Goal: Task Accomplishment & Management: Manage account settings

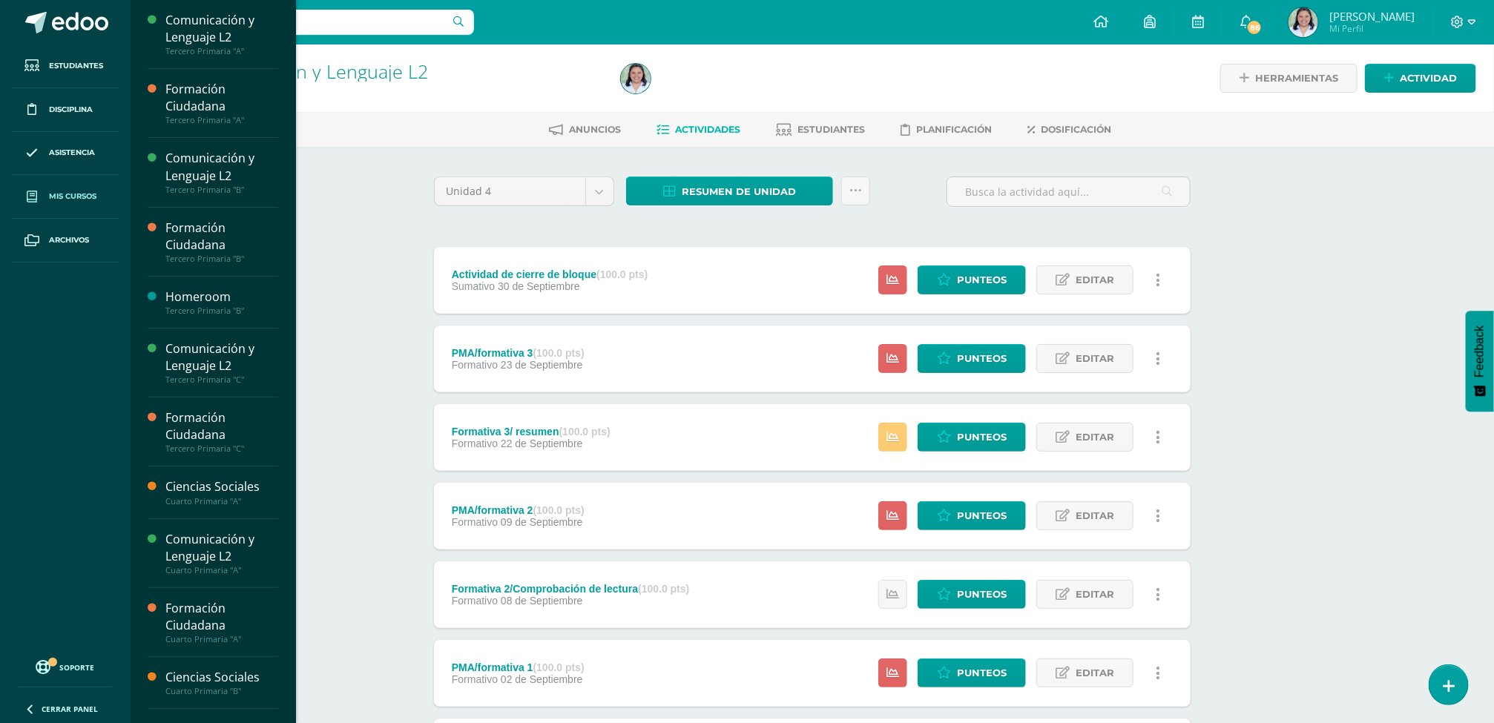
click at [69, 190] on link "Mis cursos" at bounding box center [65, 197] width 107 height 44
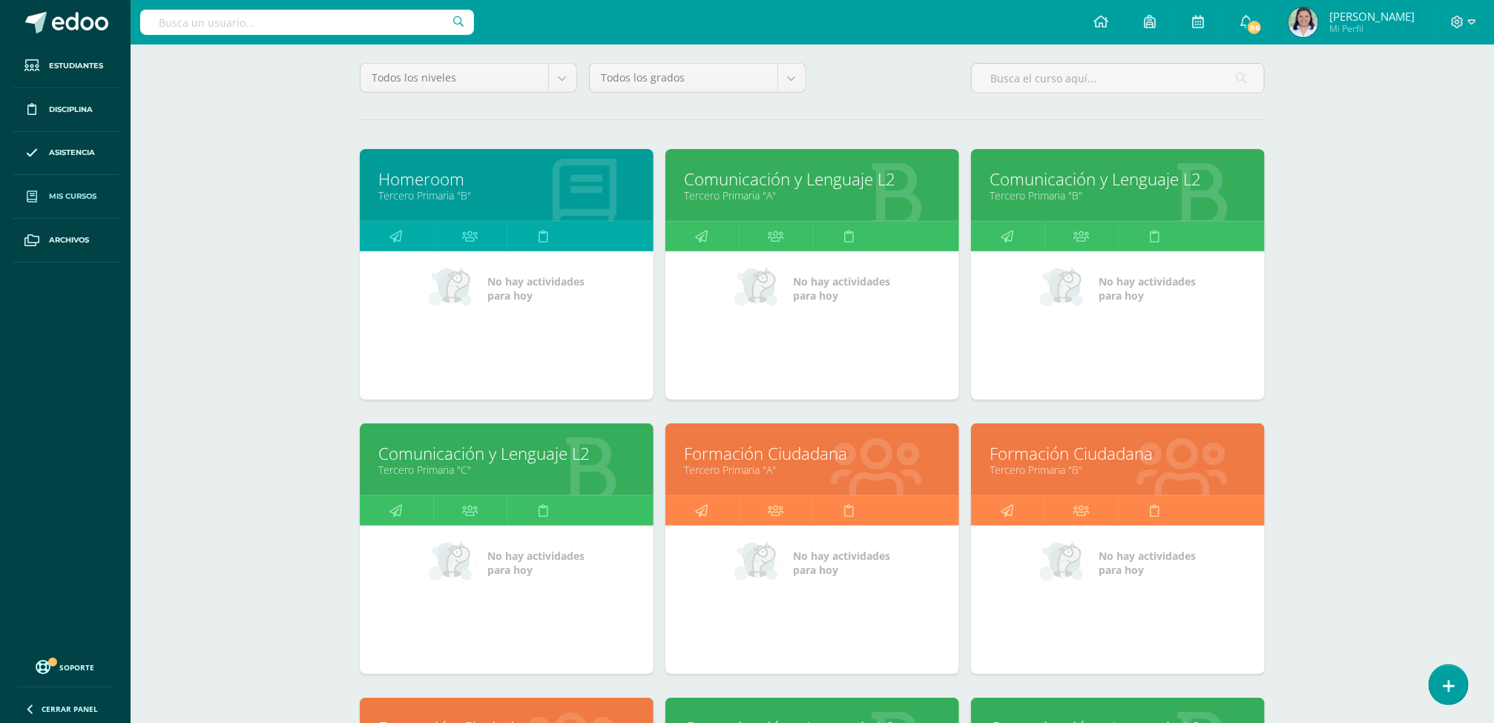
scroll to position [152, 0]
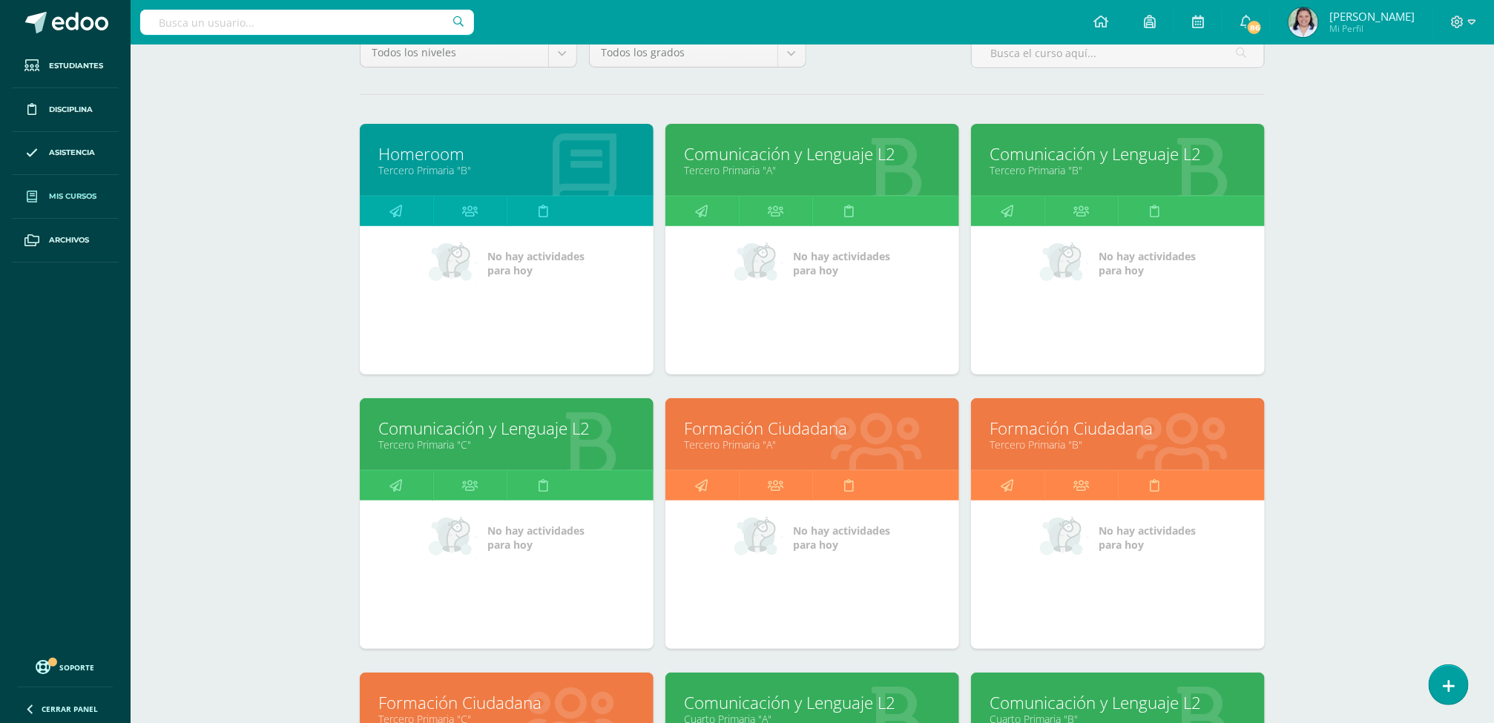
drag, startPoint x: 1484, startPoint y: 408, endPoint x: 1483, endPoint y: 450, distance: 41.6
click at [1483, 450] on div "Mis cursos Mis Cursos (16) Mis Extracurriculares (0) Supervisados (16) Todos lo…" at bounding box center [812, 466] width 1363 height 1148
drag, startPoint x: 1483, startPoint y: 450, endPoint x: 1420, endPoint y: 369, distance: 101.5
click at [1420, 369] on div "Mis cursos Mis Cursos (16) Mis Extracurriculares (0) Supervisados (16) Todos lo…" at bounding box center [812, 466] width 1363 height 1148
drag, startPoint x: 1478, startPoint y: 327, endPoint x: 1489, endPoint y: 419, distance: 92.6
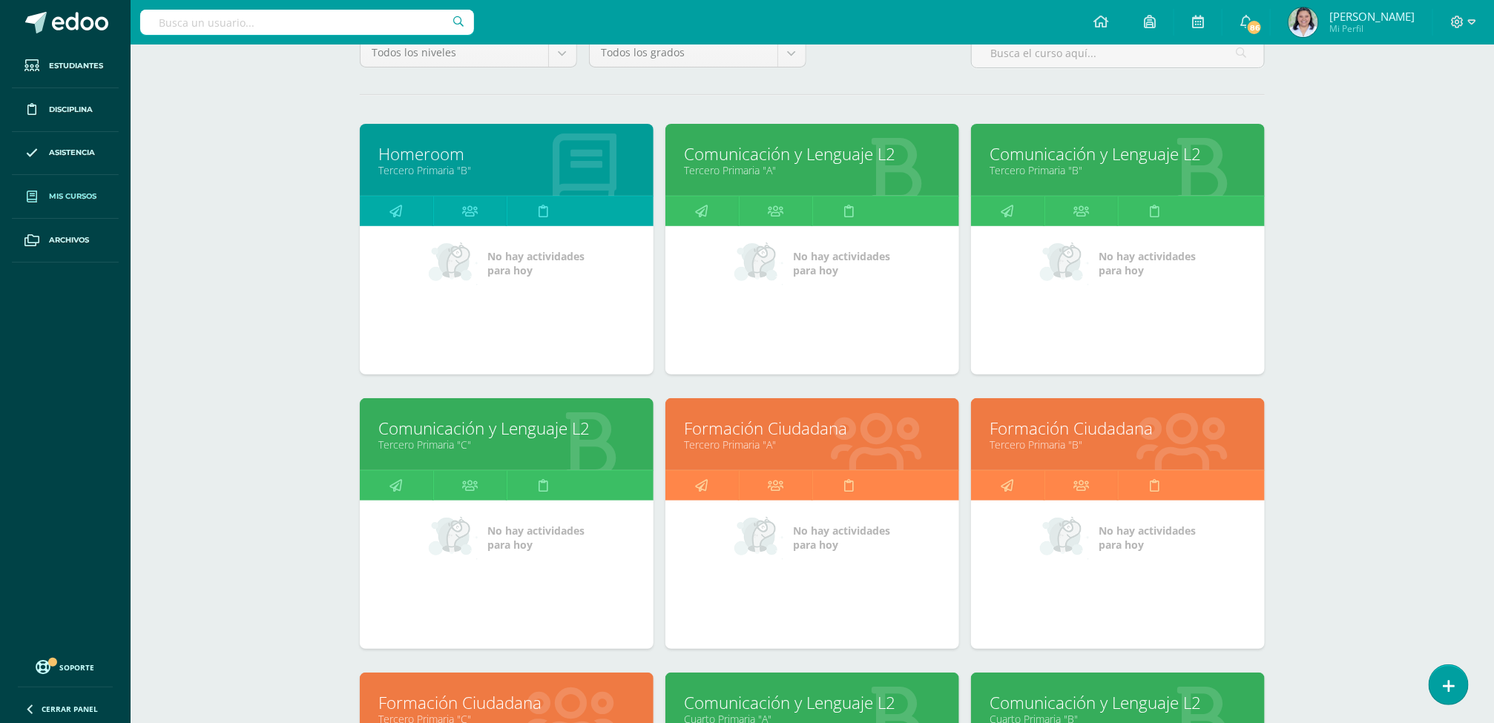
click at [1489, 419] on div "Mis cursos Mis Cursos (16) Mis Extracurriculares (0) Supervisados (16) Todos lo…" at bounding box center [812, 466] width 1363 height 1148
drag, startPoint x: 1489, startPoint y: 419, endPoint x: 1378, endPoint y: 216, distance: 231.3
click at [1378, 216] on div "Mis cursos Mis Cursos (16) Mis Extracurriculares (0) Supervisados (16) Todos lo…" at bounding box center [812, 466] width 1363 height 1148
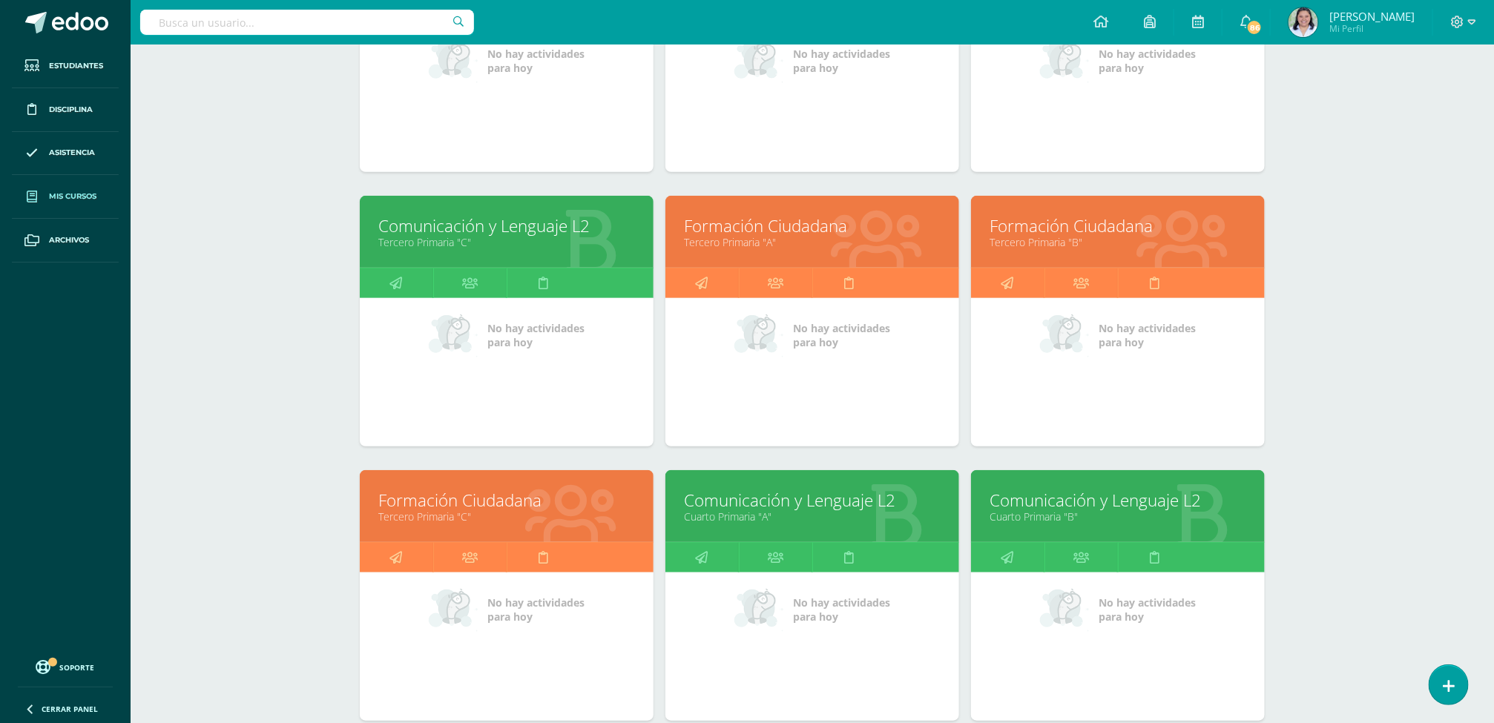
scroll to position [435, 0]
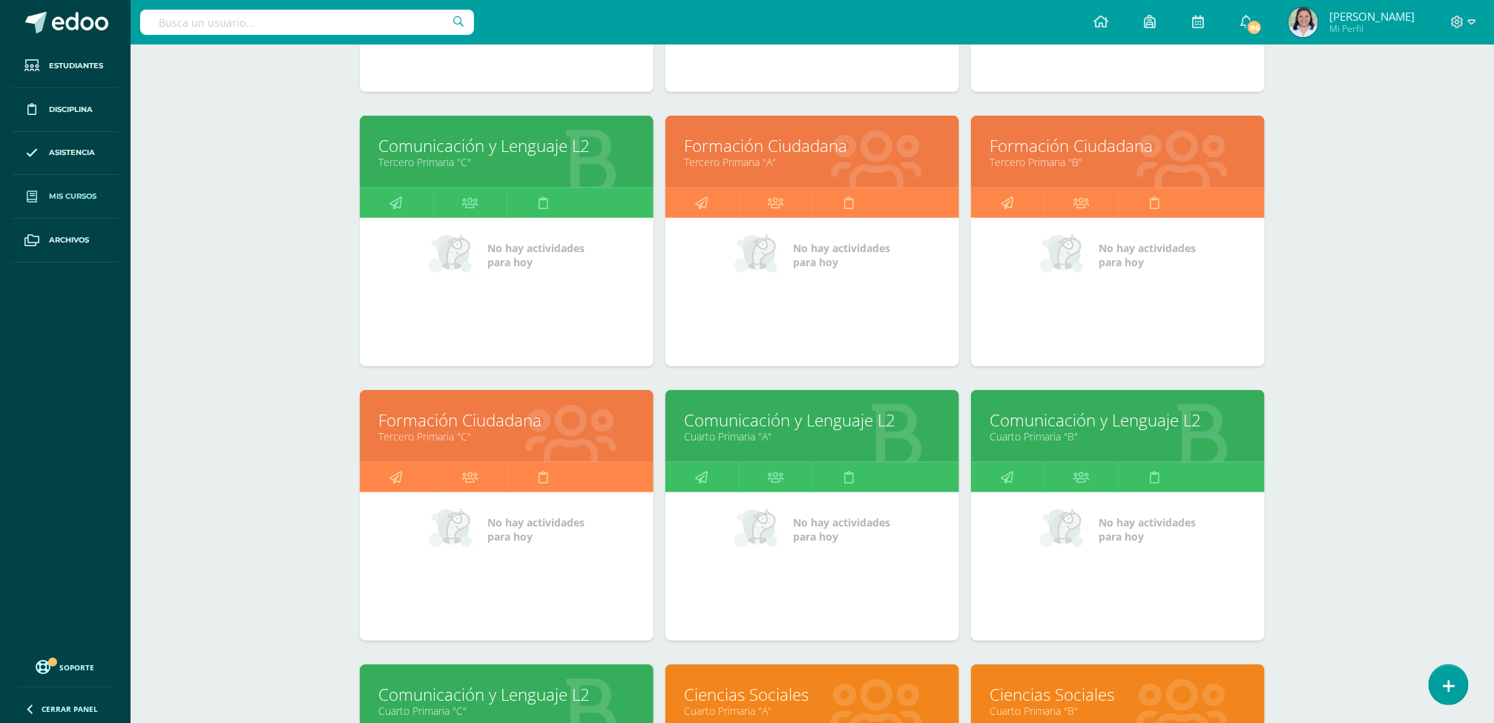
click at [521, 705] on link "Comunicación y Lenguaje L2" at bounding box center [506, 694] width 257 height 23
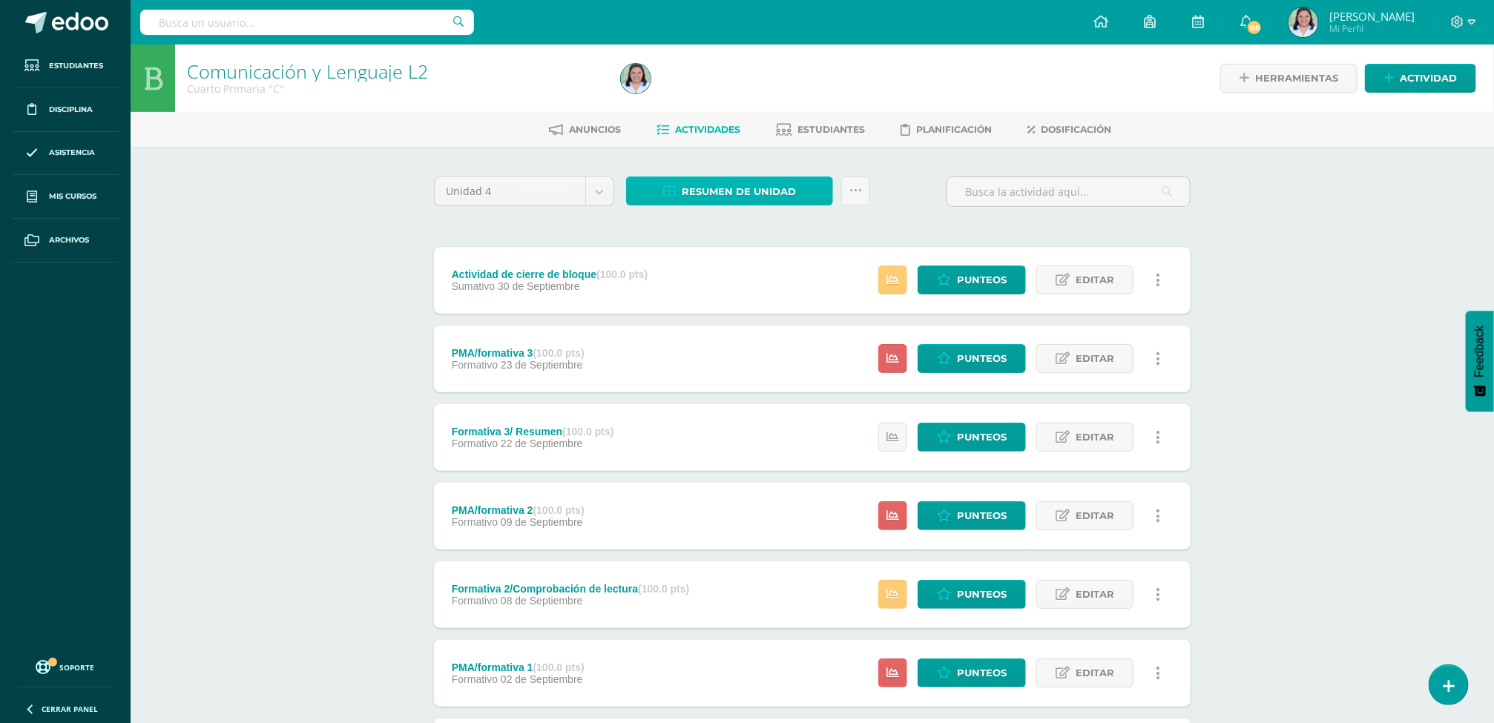
click at [761, 199] on span "Resumen de unidad" at bounding box center [739, 191] width 114 height 27
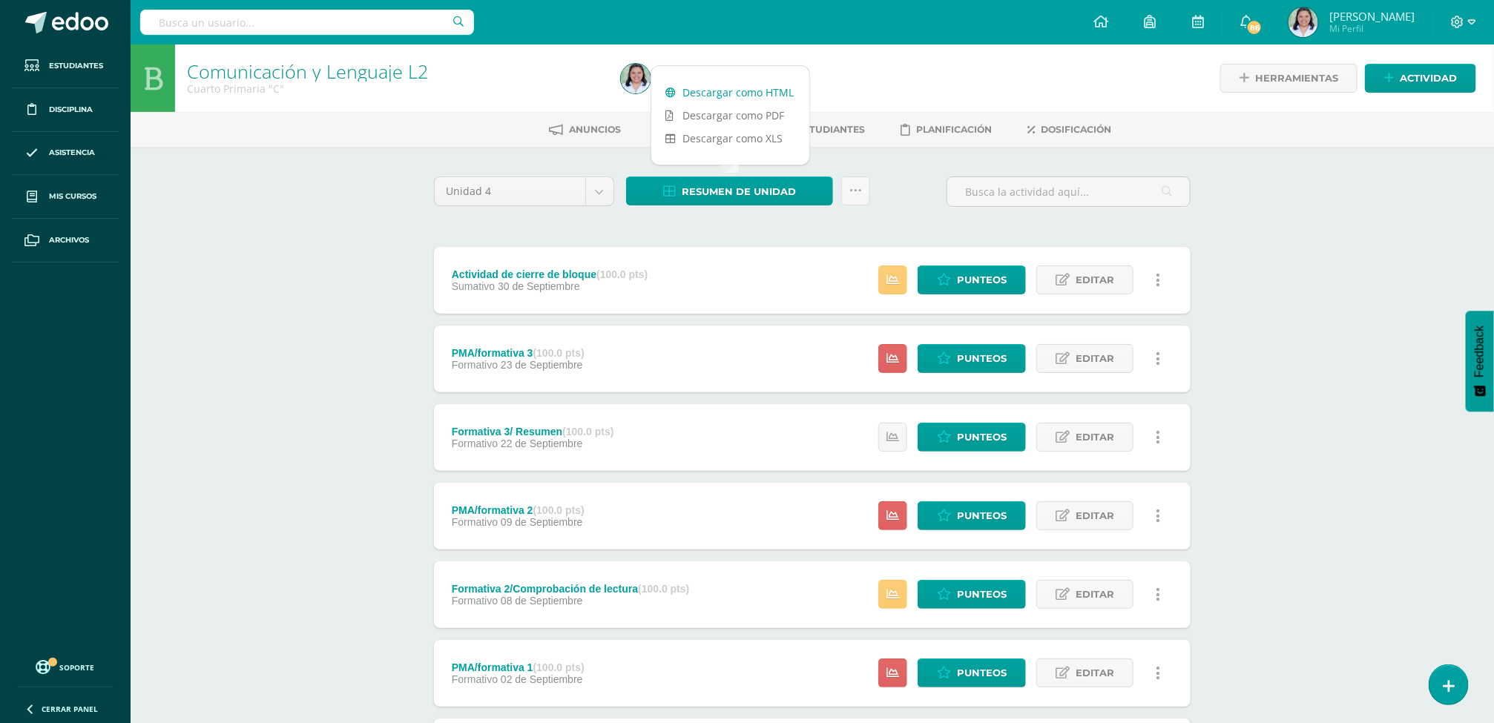
click at [757, 88] on link "Descargar como HTML" at bounding box center [730, 92] width 158 height 23
click at [855, 182] on link at bounding box center [855, 191] width 29 height 29
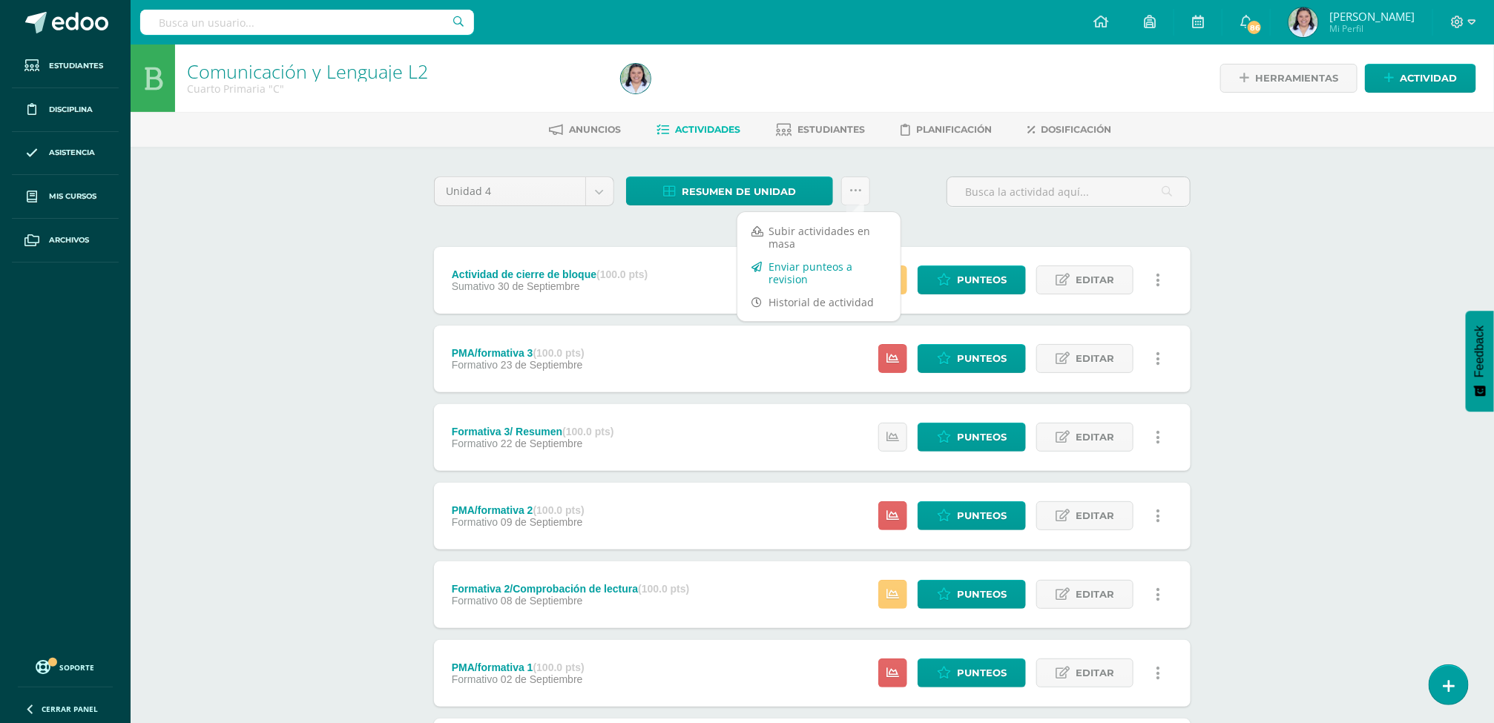
click at [834, 274] on link "Enviar punteos a revision" at bounding box center [818, 273] width 163 height 36
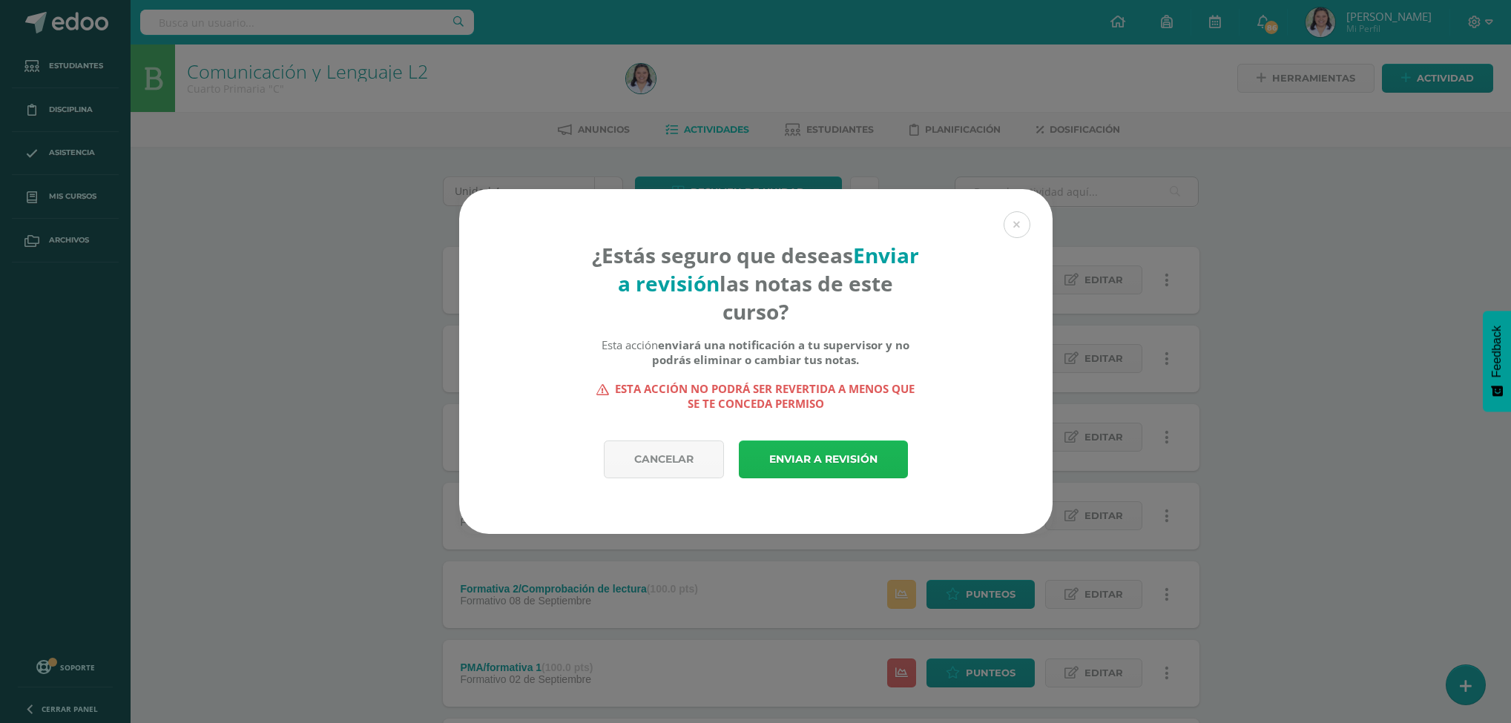
click at [822, 470] on link "Enviar a revisión" at bounding box center [823, 460] width 169 height 38
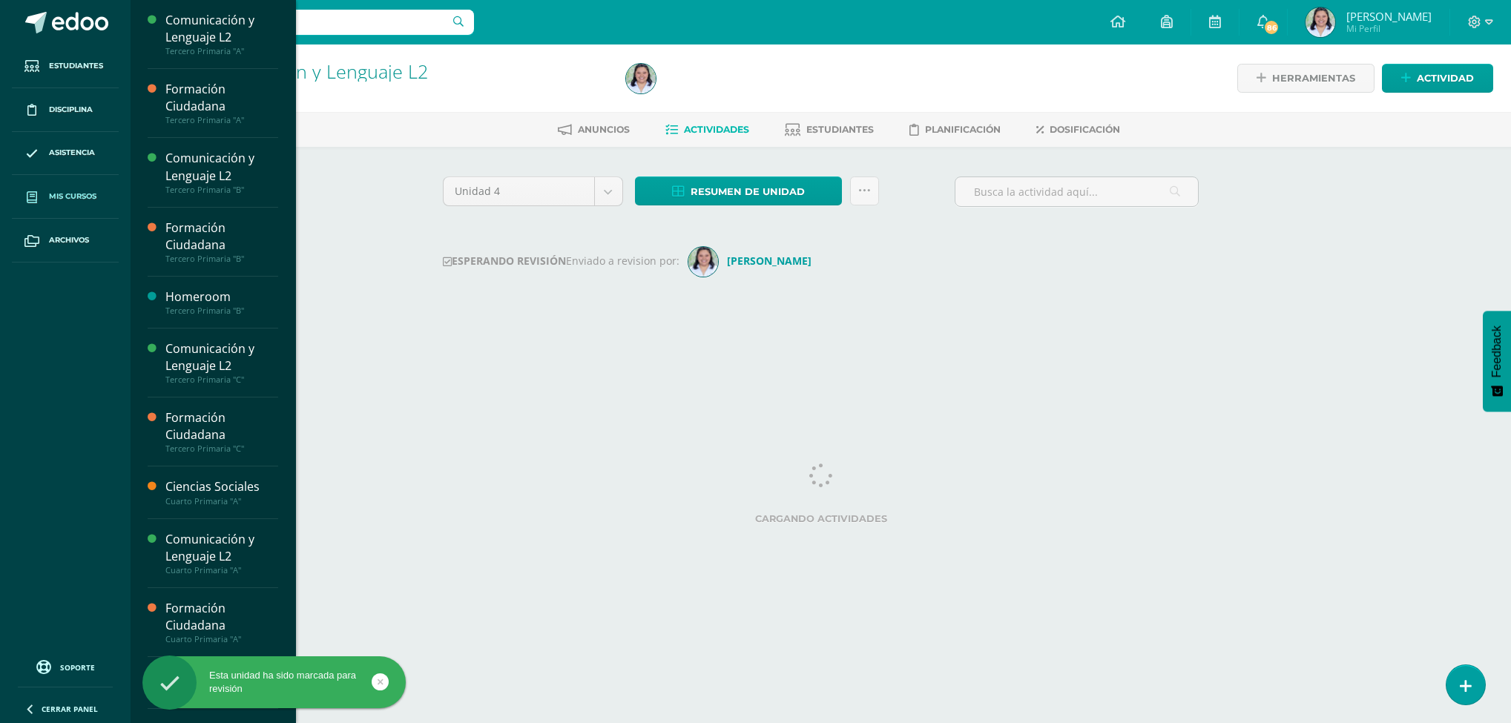
click at [60, 205] on link "Mis cursos" at bounding box center [65, 197] width 107 height 44
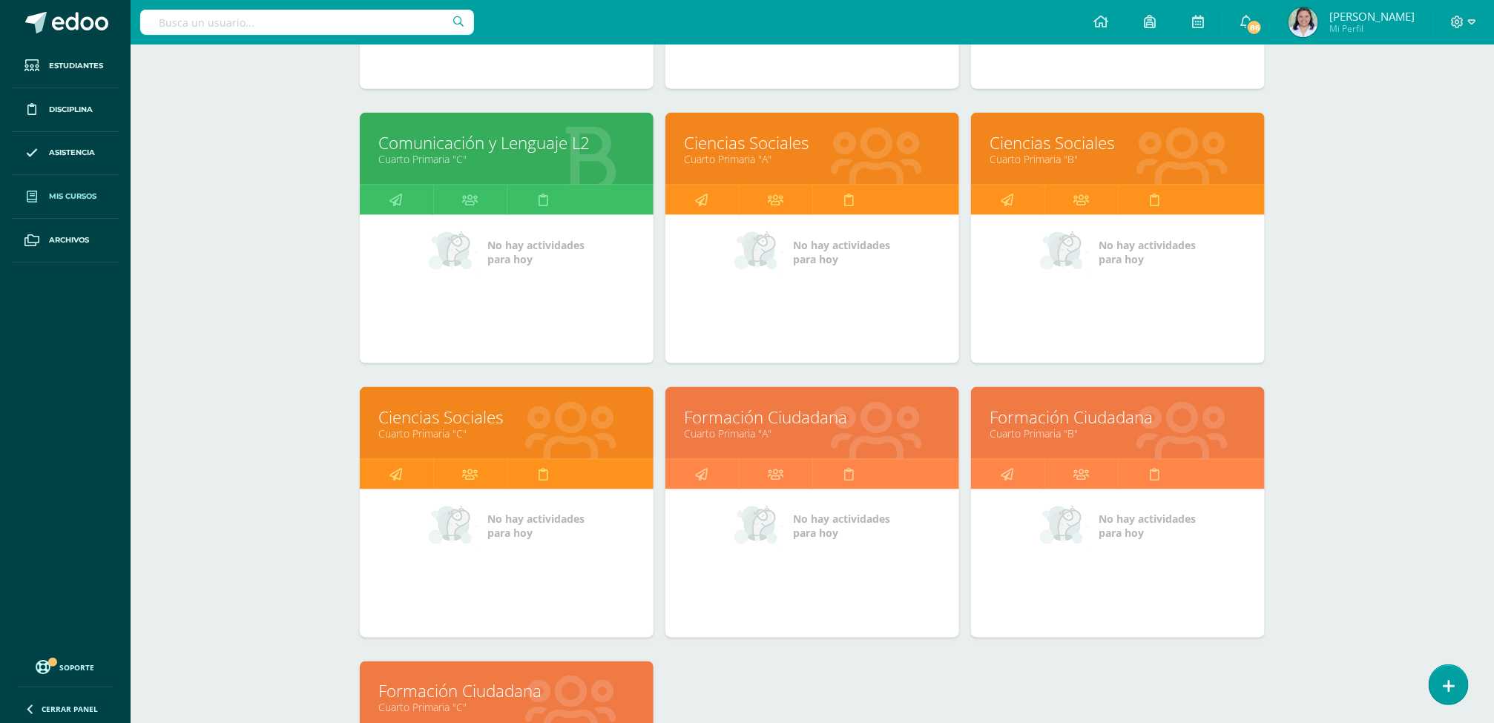
scroll to position [1001, 0]
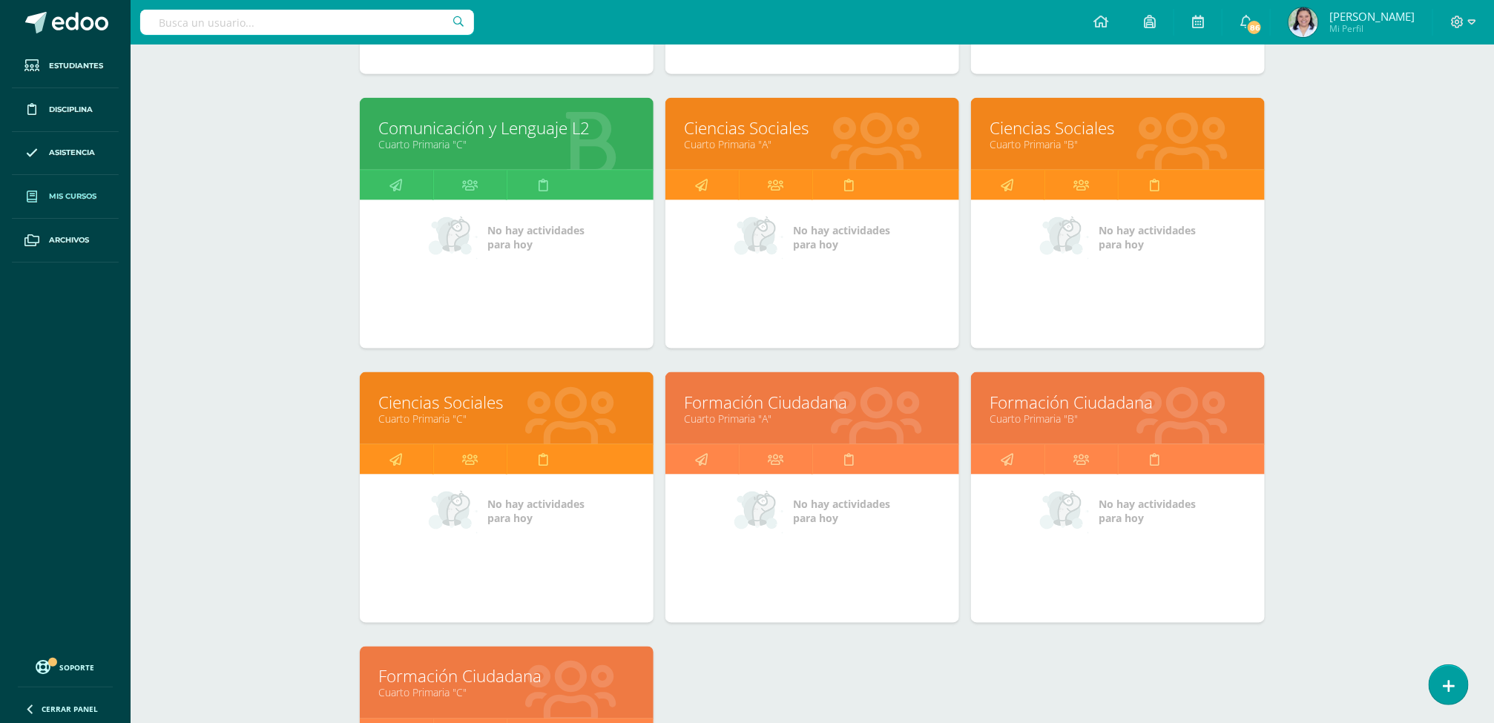
click at [443, 417] on link "Cuarto Primaria "C"" at bounding box center [506, 419] width 257 height 14
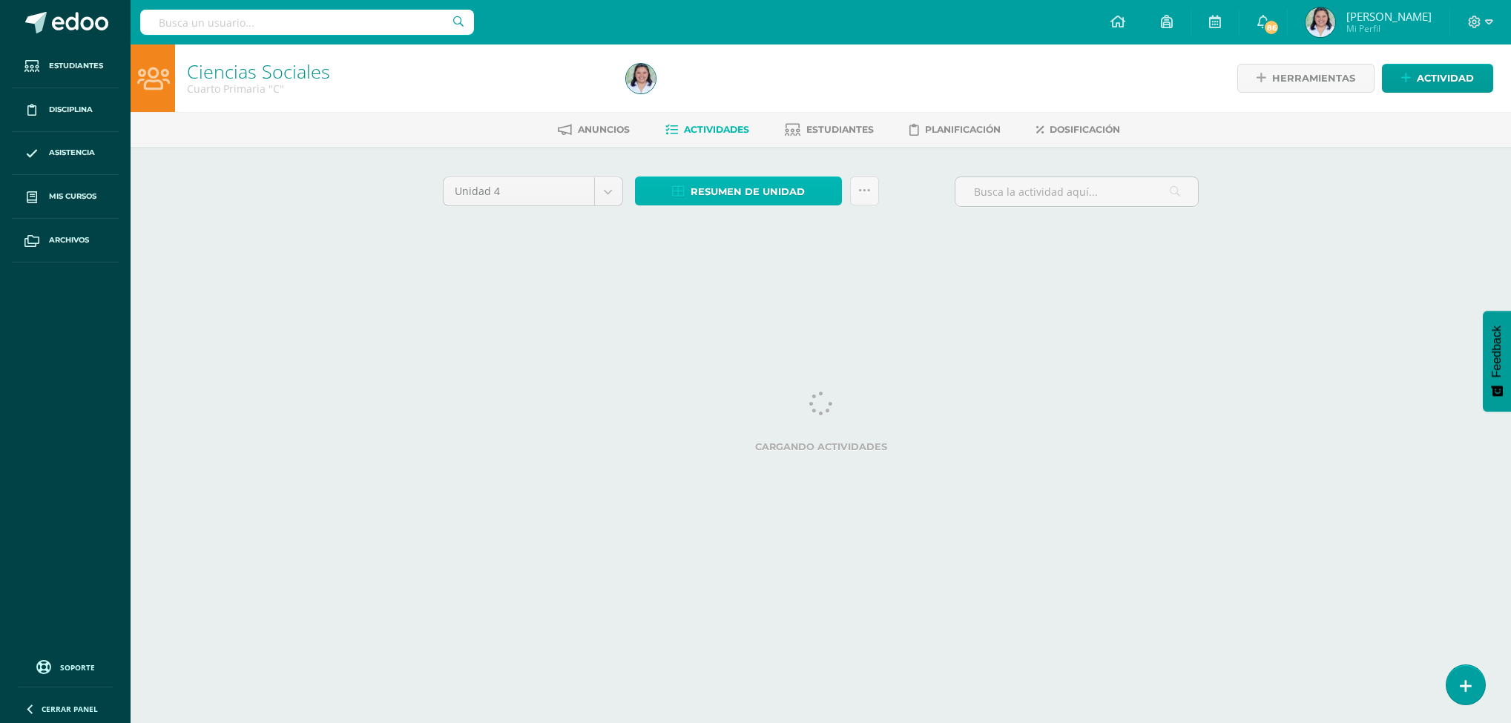
click at [741, 194] on span "Resumen de unidad" at bounding box center [748, 191] width 114 height 27
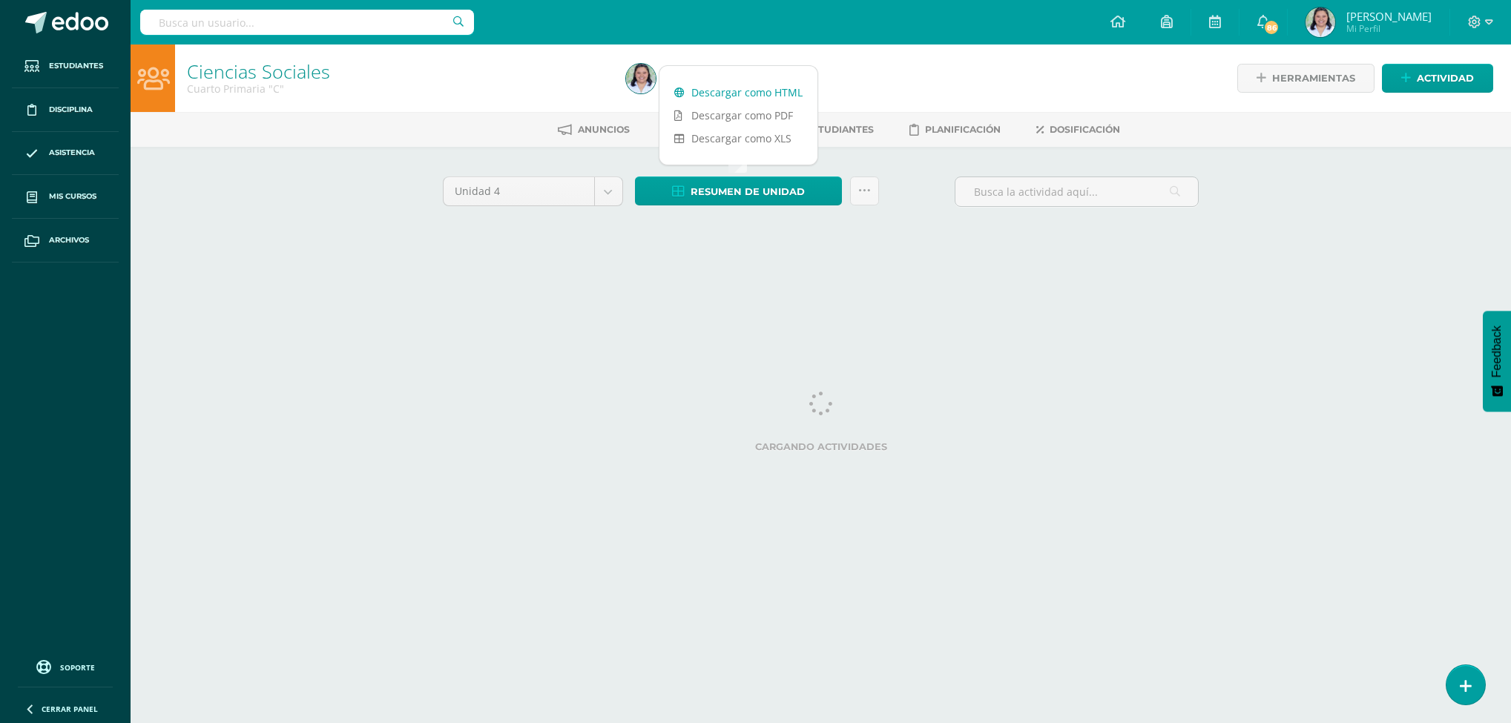
click at [768, 85] on link "Descargar como HTML" at bounding box center [738, 92] width 158 height 23
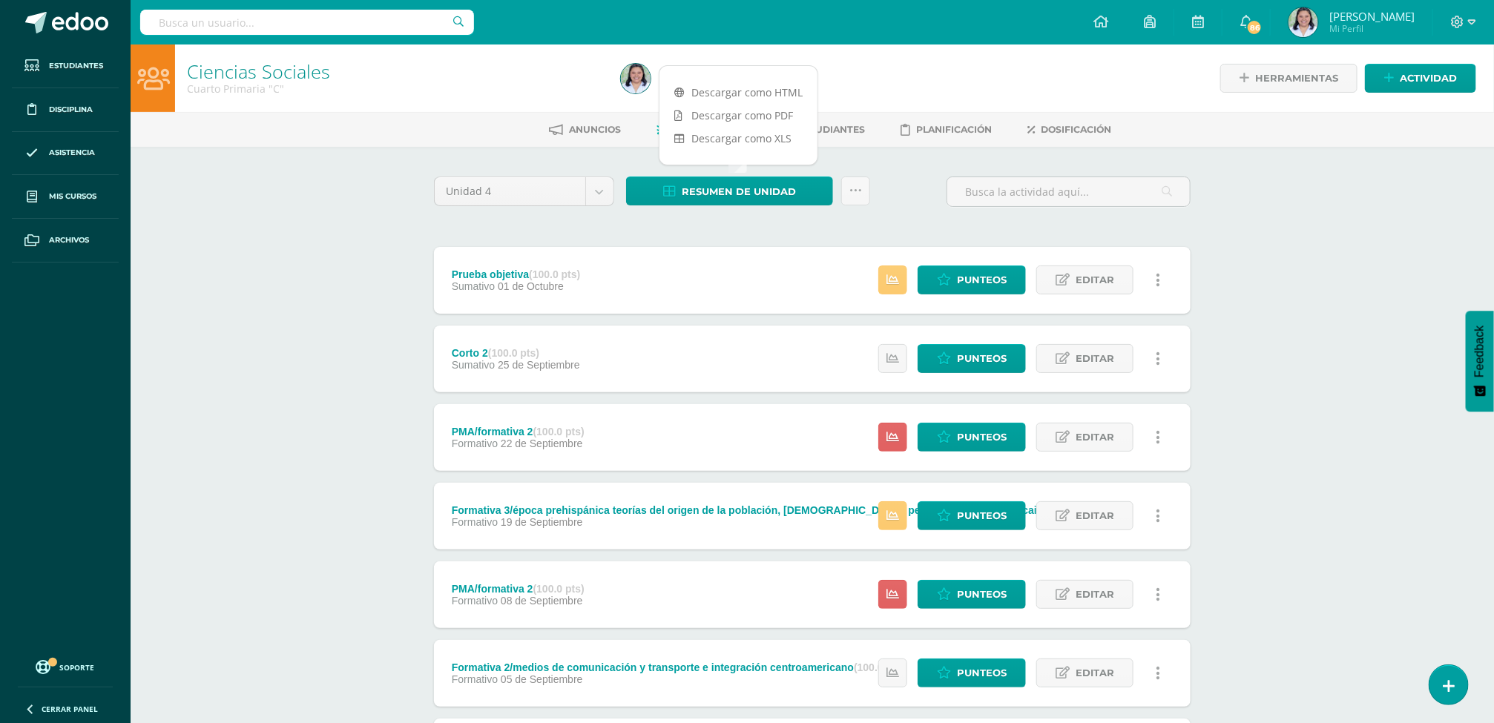
click at [359, 240] on div "Ciencias Sociales Cuarto Primaria "C" Herramientas Detalle de asistencias Activ…" at bounding box center [812, 543] width 1363 height 997
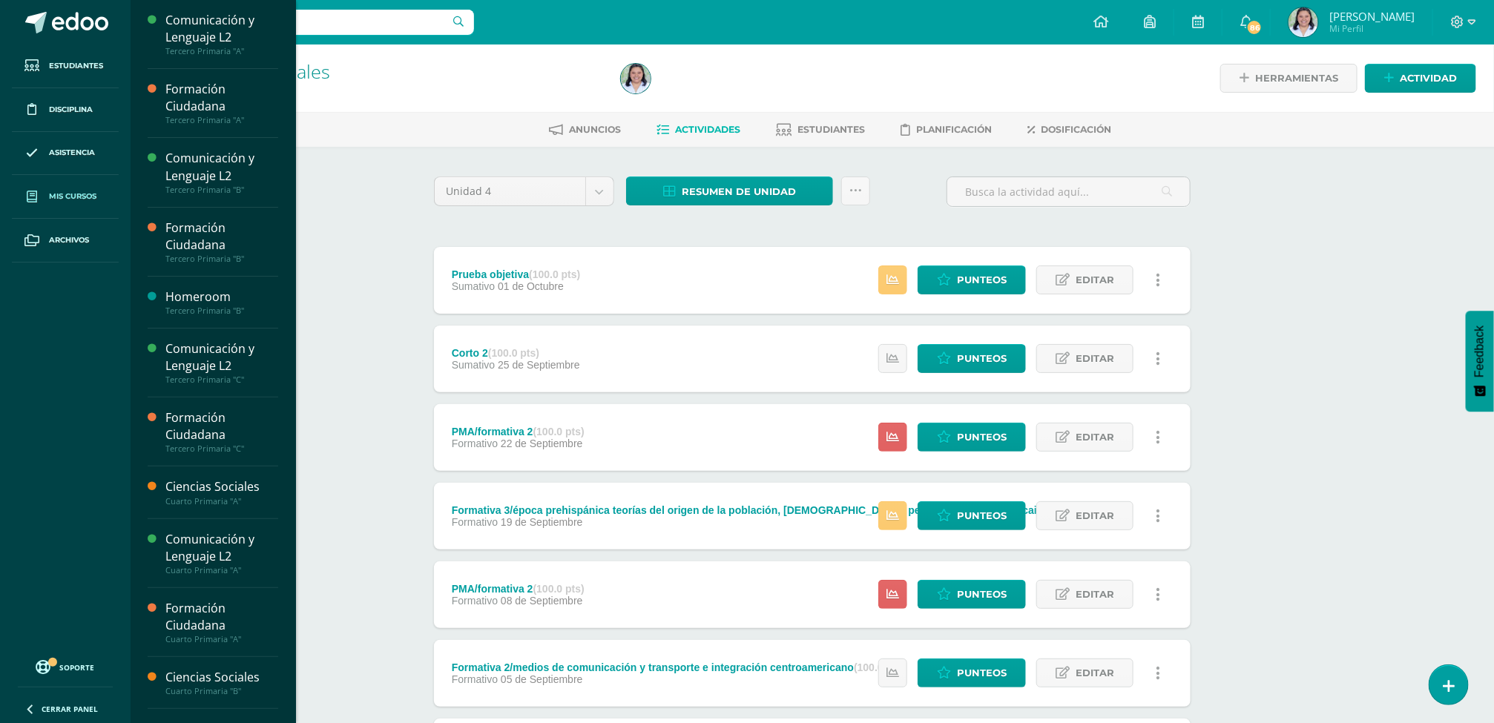
click at [74, 198] on span "Mis cursos" at bounding box center [72, 197] width 47 height 12
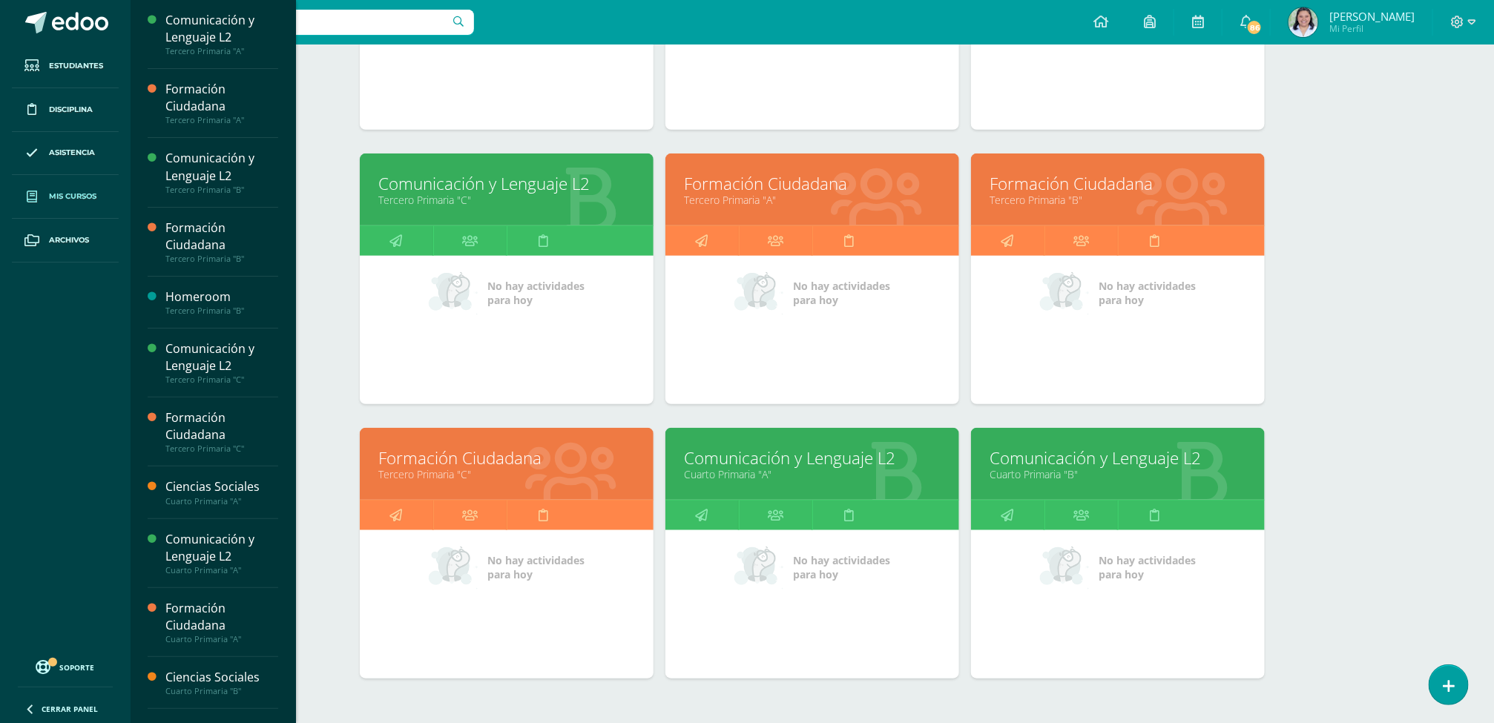
scroll to position [473, 0]
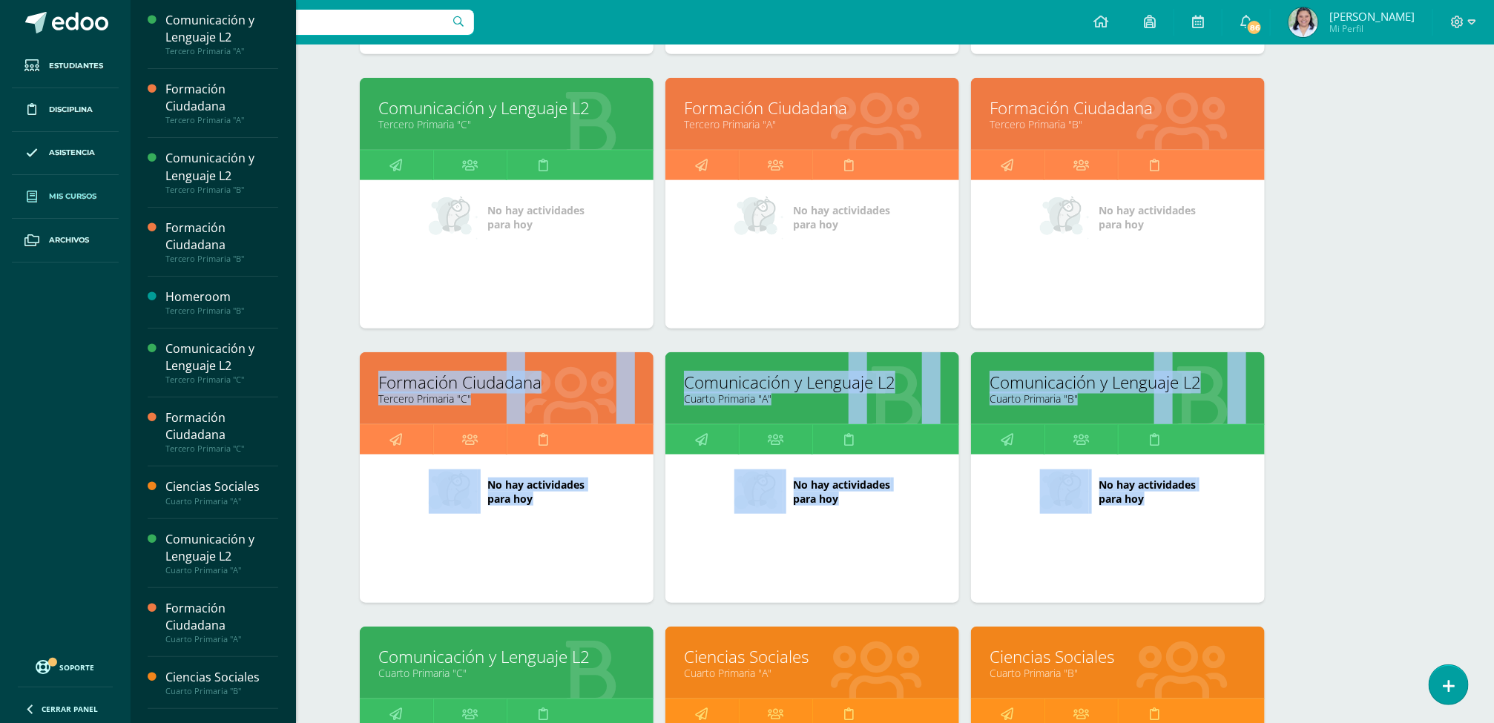
drag, startPoint x: 1462, startPoint y: 341, endPoint x: 1469, endPoint y: 595, distance: 253.8
click at [1469, 595] on div "Mis cursos Mis Cursos (16) Mis Extracurriculares (0) Supervisados (16) Todos lo…" at bounding box center [812, 560] width 1363 height 1977
drag, startPoint x: 1469, startPoint y: 595, endPoint x: 1396, endPoint y: 332, distance: 273.4
click at [1396, 332] on div "Mis cursos Mis Cursos (16) Mis Extracurriculares (0) Supervisados (16) Todos lo…" at bounding box center [812, 560] width 1363 height 1977
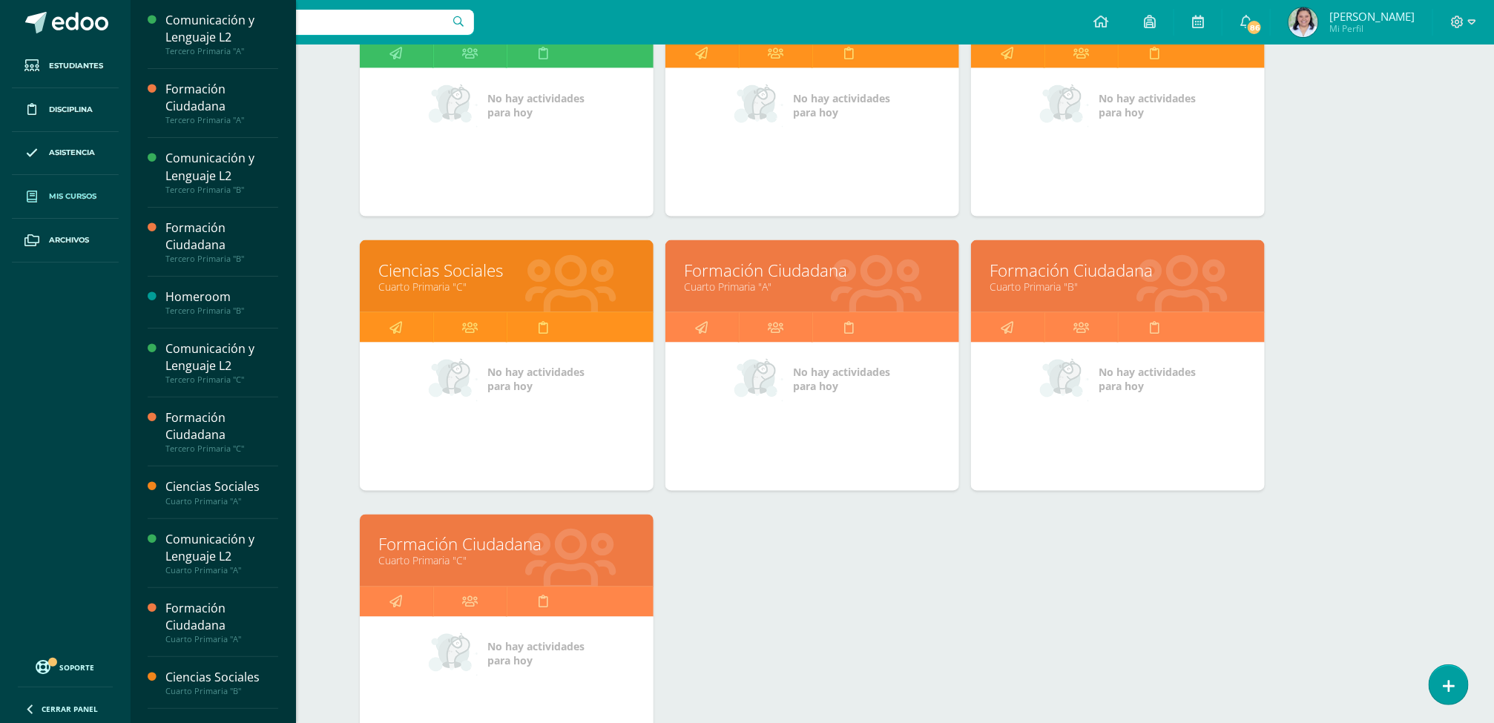
scroll to position [1137, 0]
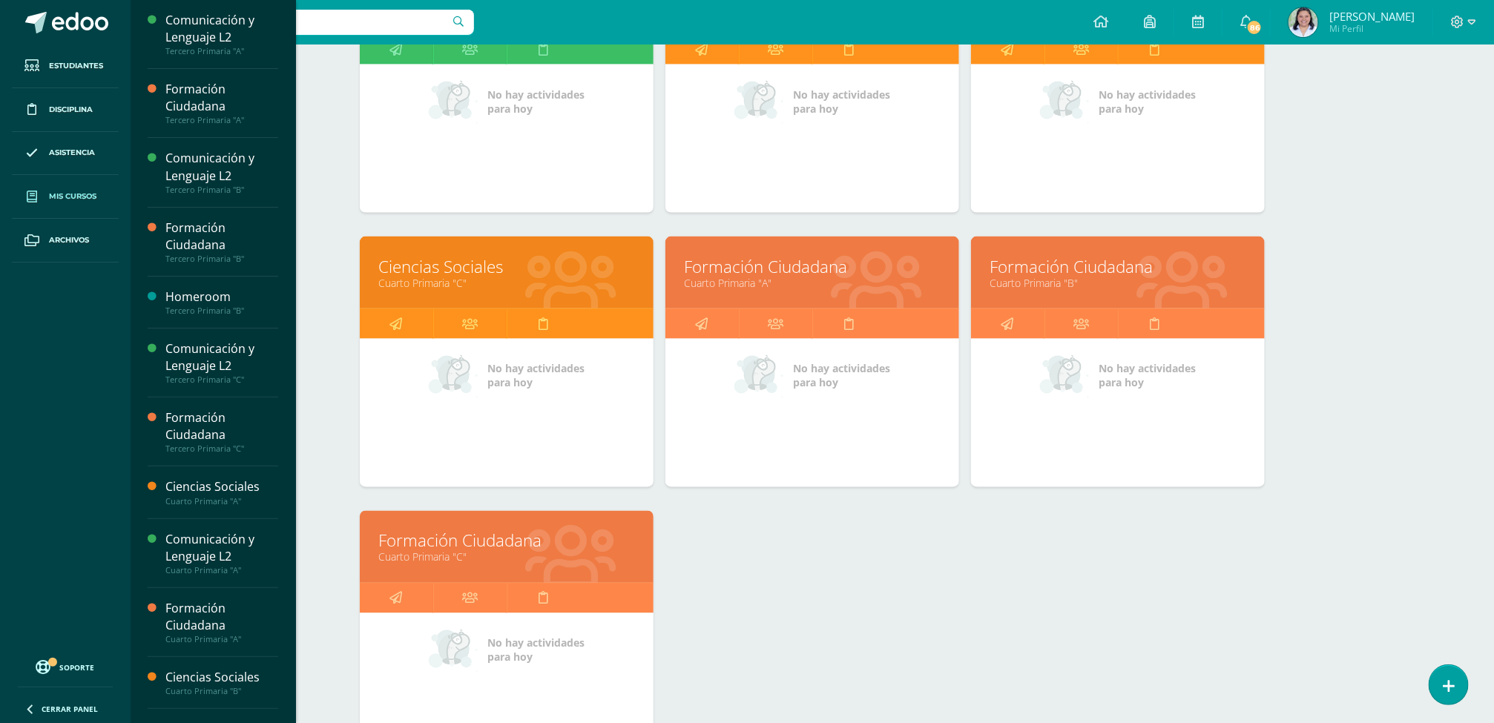
click at [447, 266] on link "Ciencias Sociales" at bounding box center [506, 266] width 257 height 23
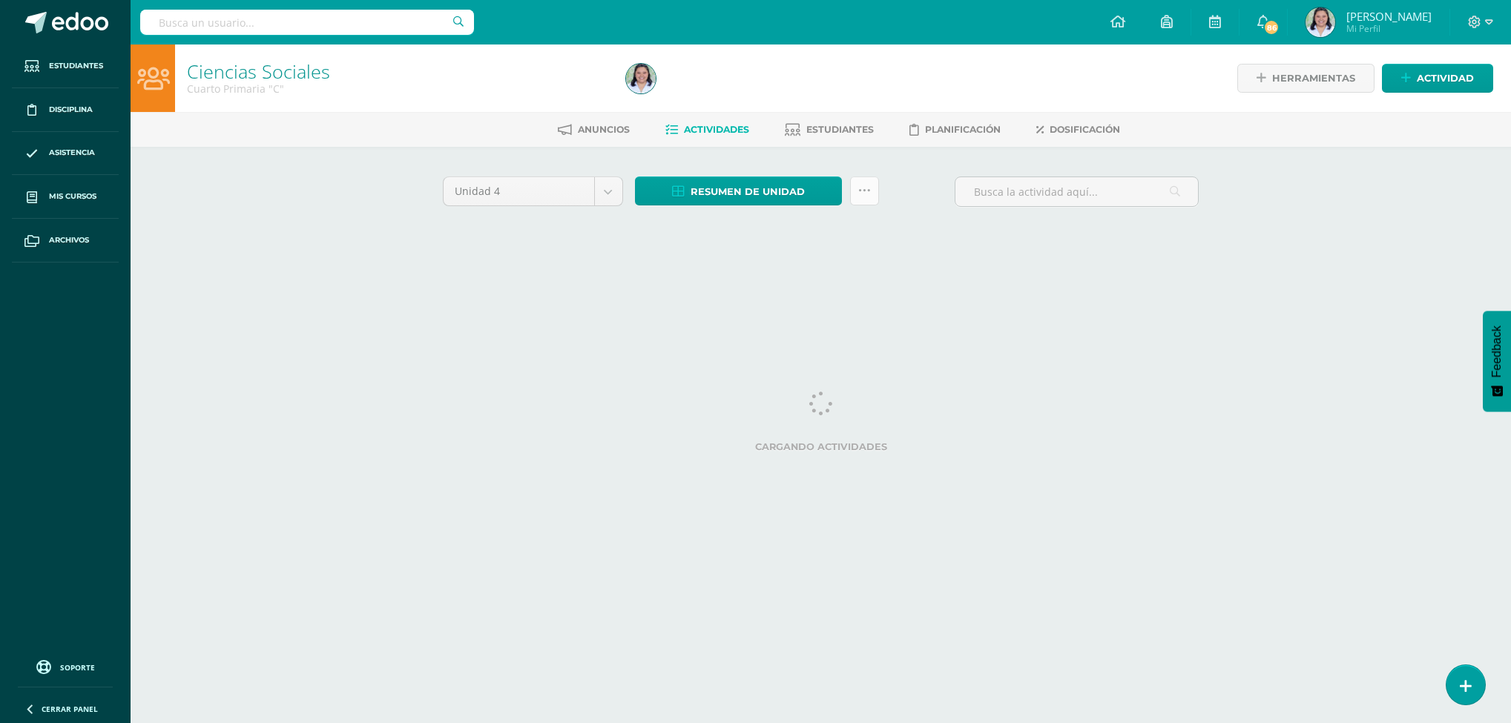
click at [859, 189] on icon at bounding box center [864, 191] width 13 height 13
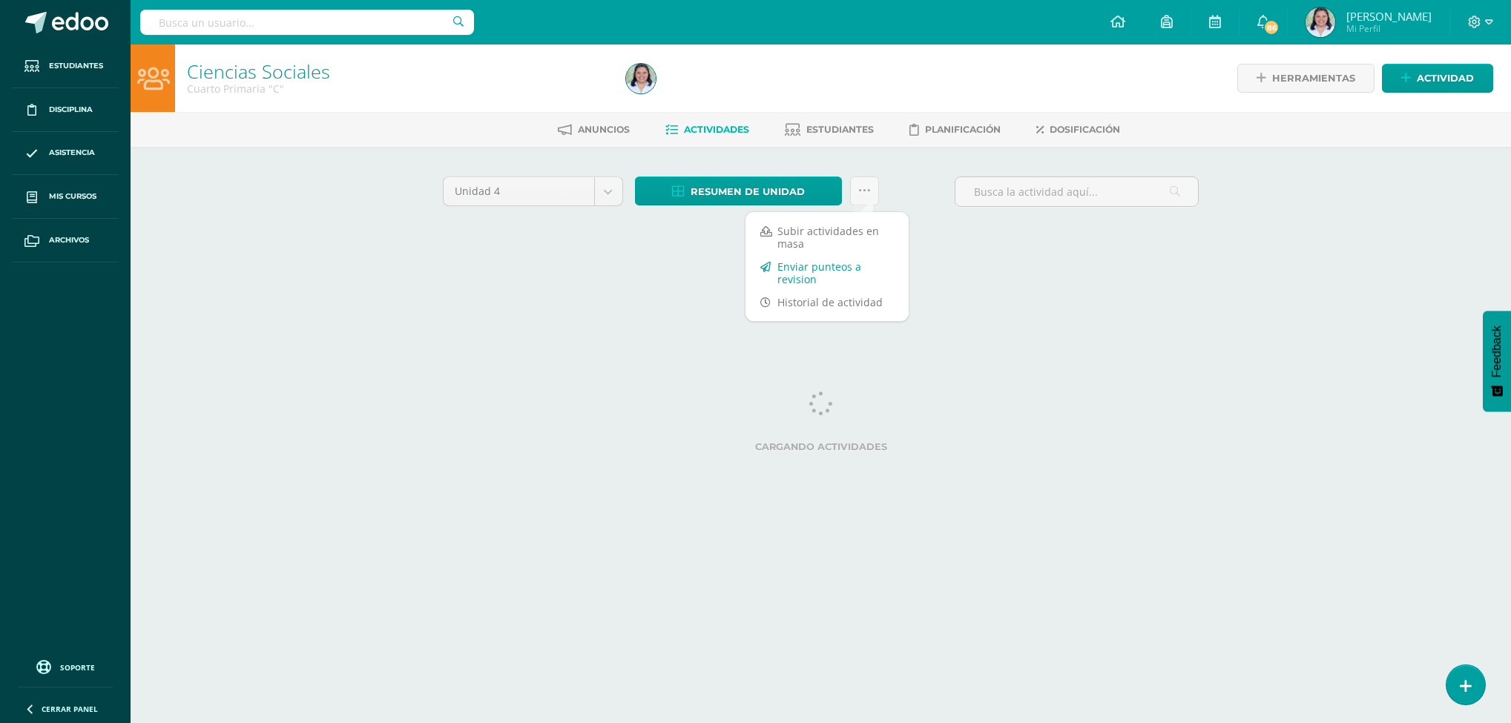
click at [790, 276] on link "Enviar punteos a revision" at bounding box center [826, 273] width 163 height 36
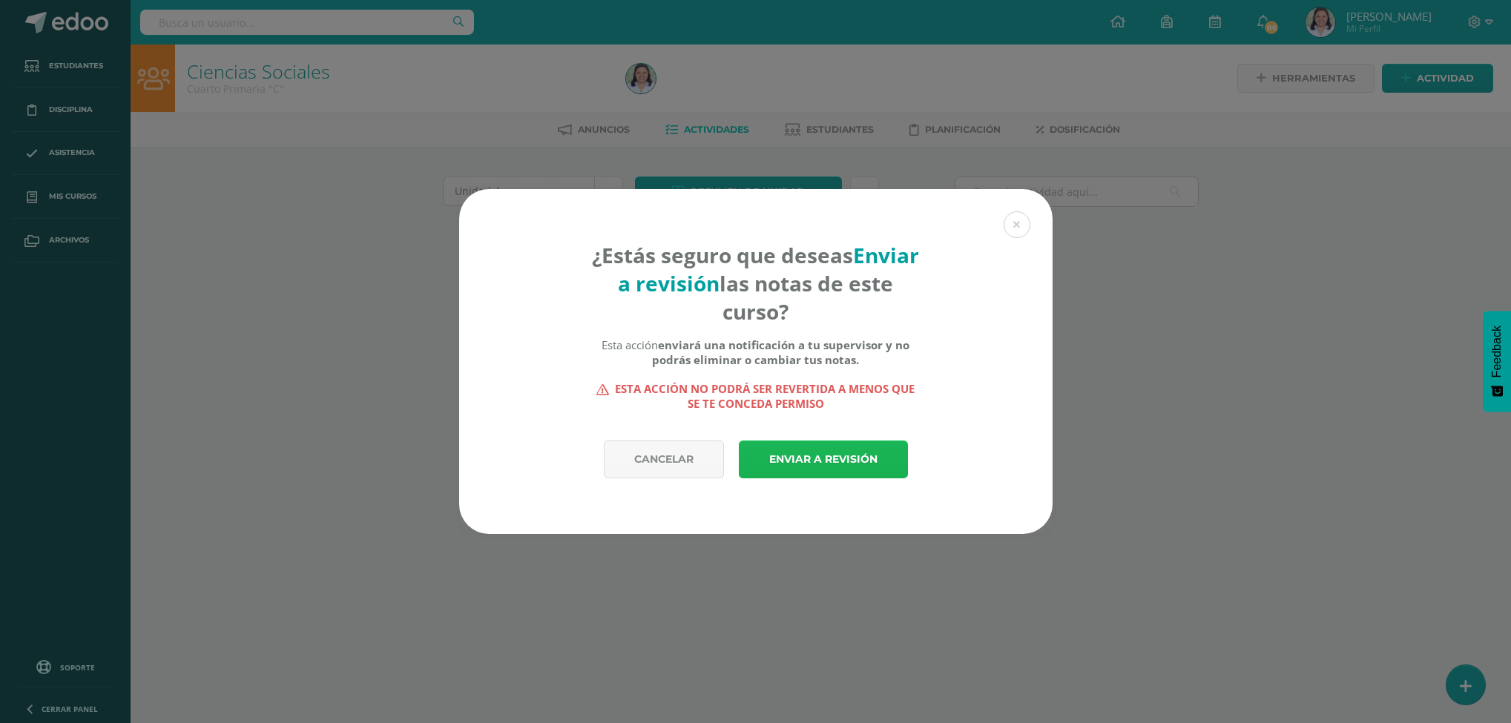
click at [821, 461] on link "Enviar a revisión" at bounding box center [823, 460] width 169 height 38
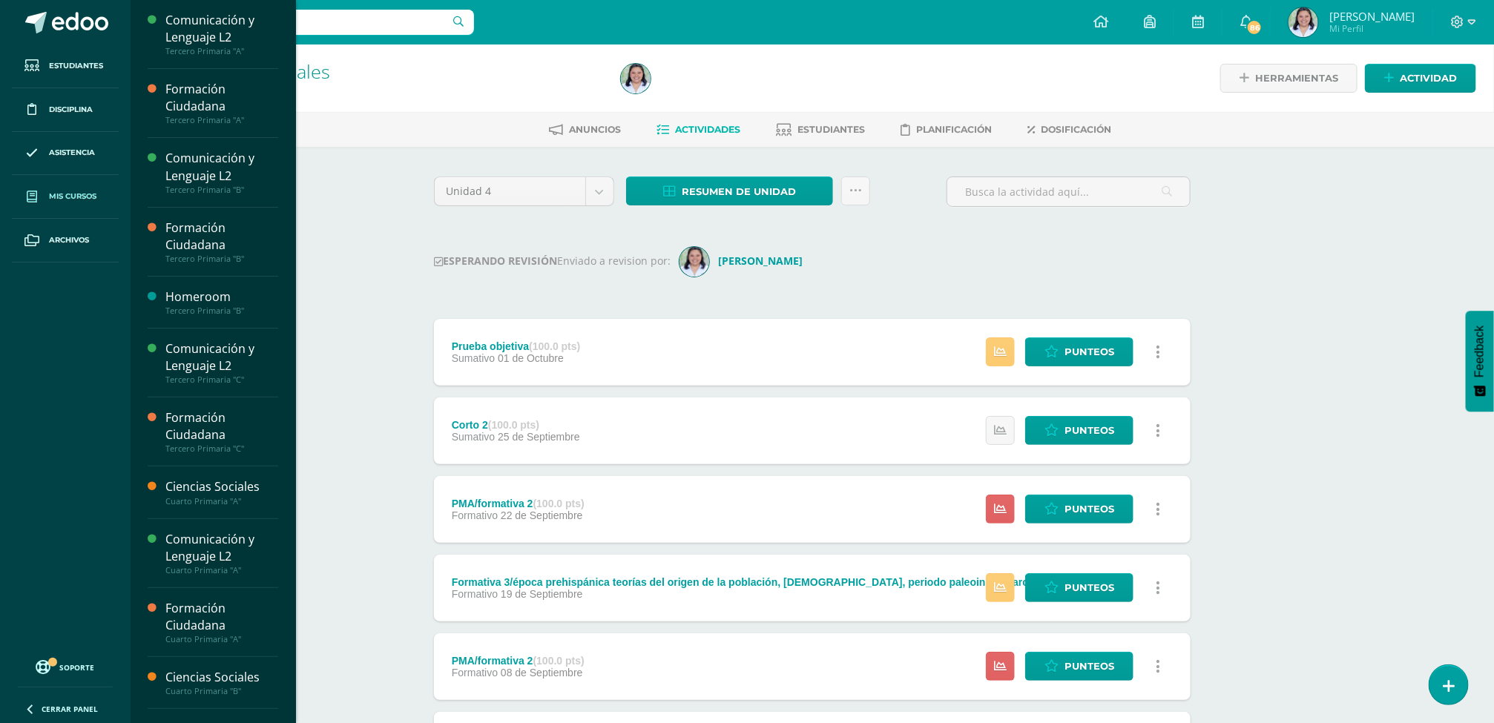
click at [42, 197] on span at bounding box center [32, 196] width 27 height 27
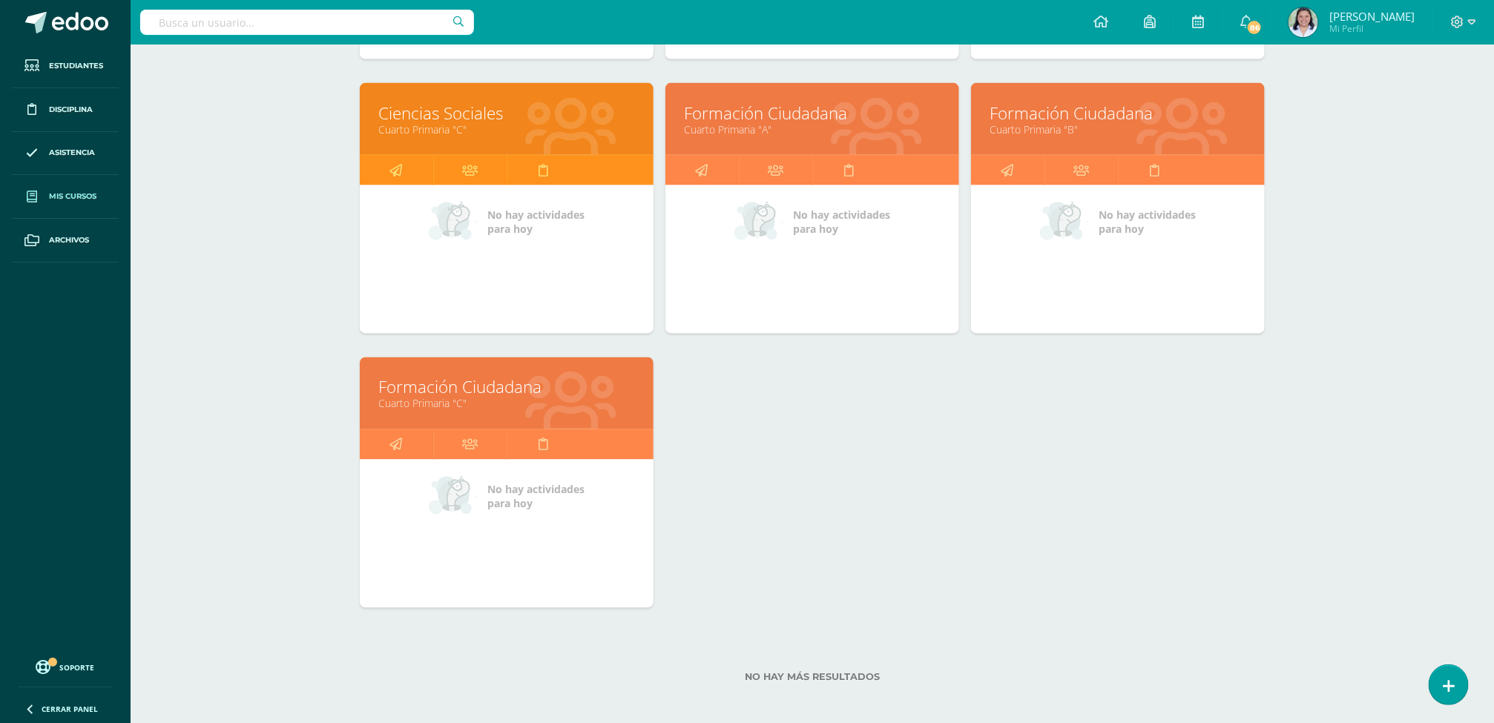
scroll to position [1300, 0]
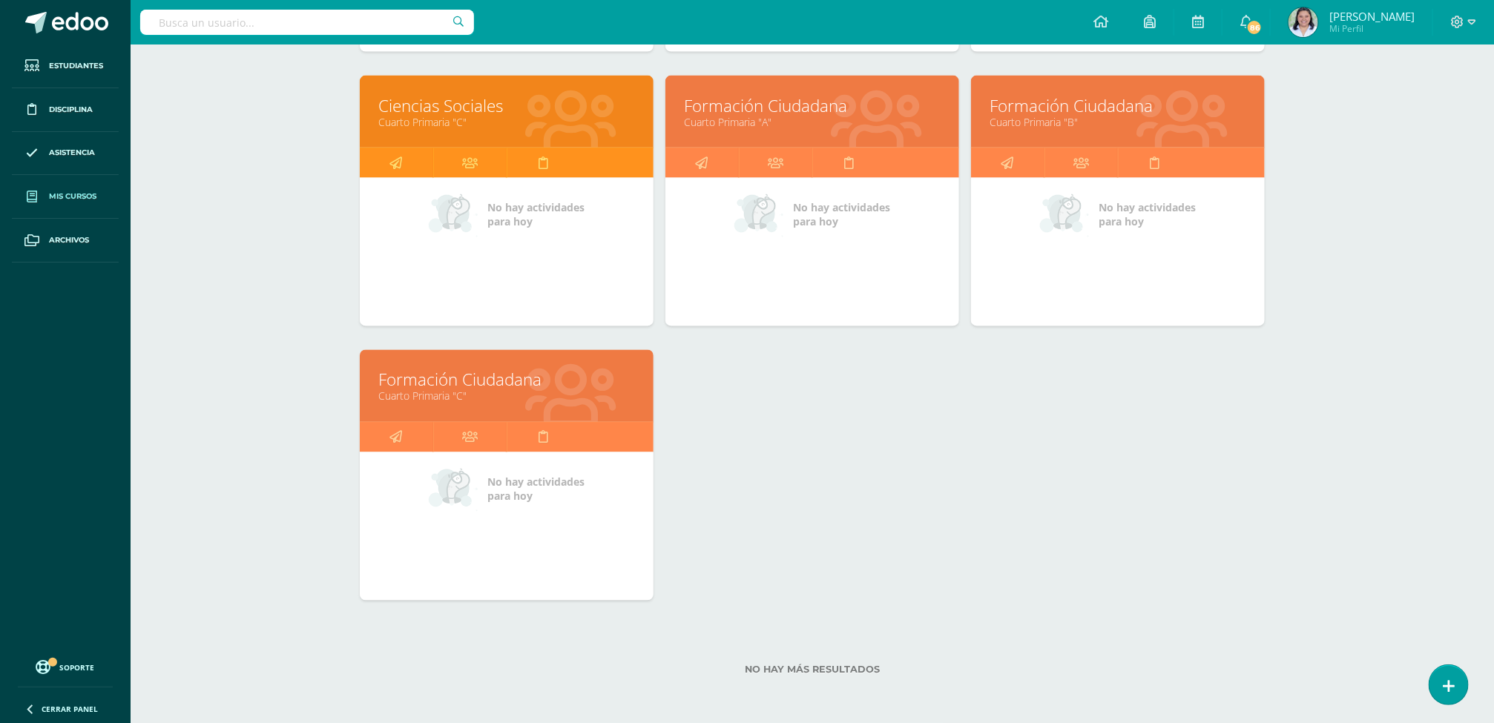
click at [479, 395] on link "Cuarto Primaria "C"" at bounding box center [506, 396] width 257 height 14
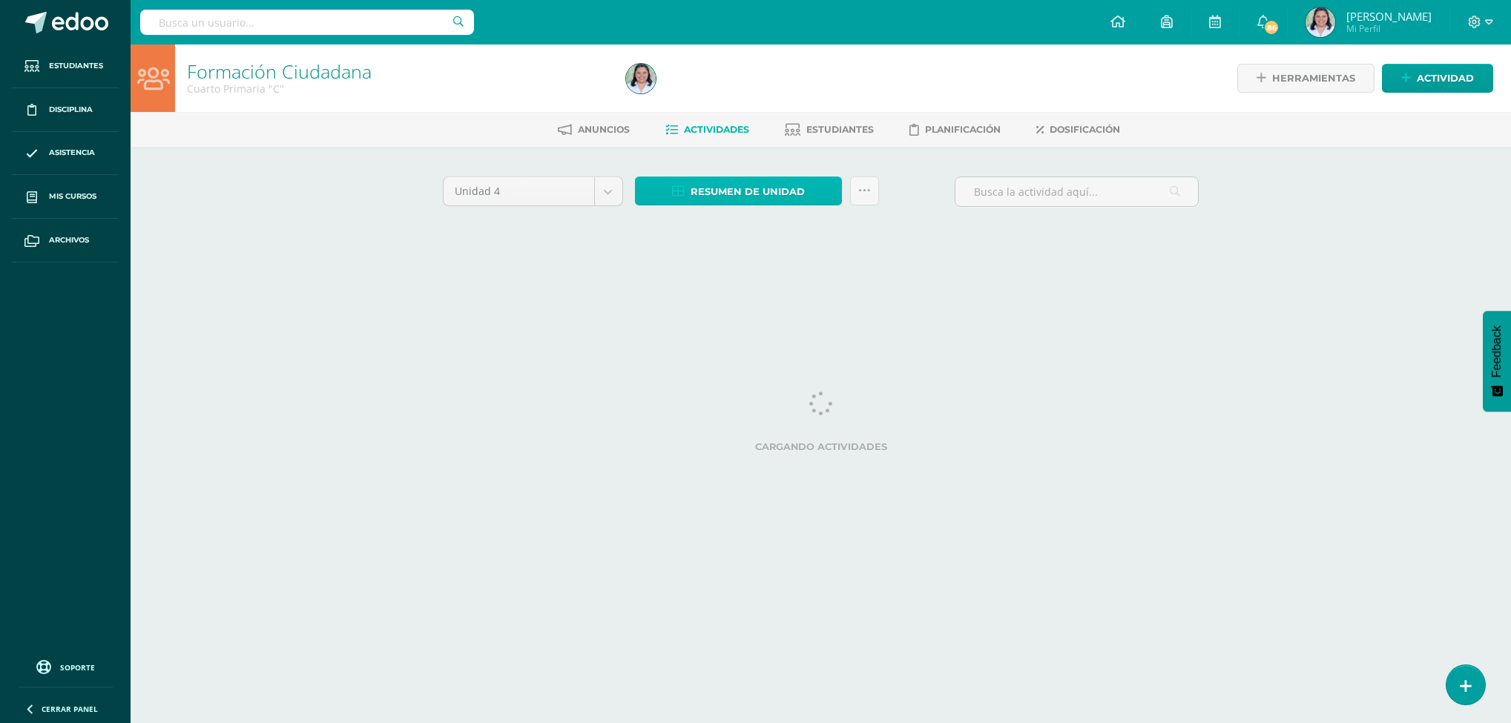
click at [814, 185] on link "Resumen de unidad" at bounding box center [738, 191] width 207 height 29
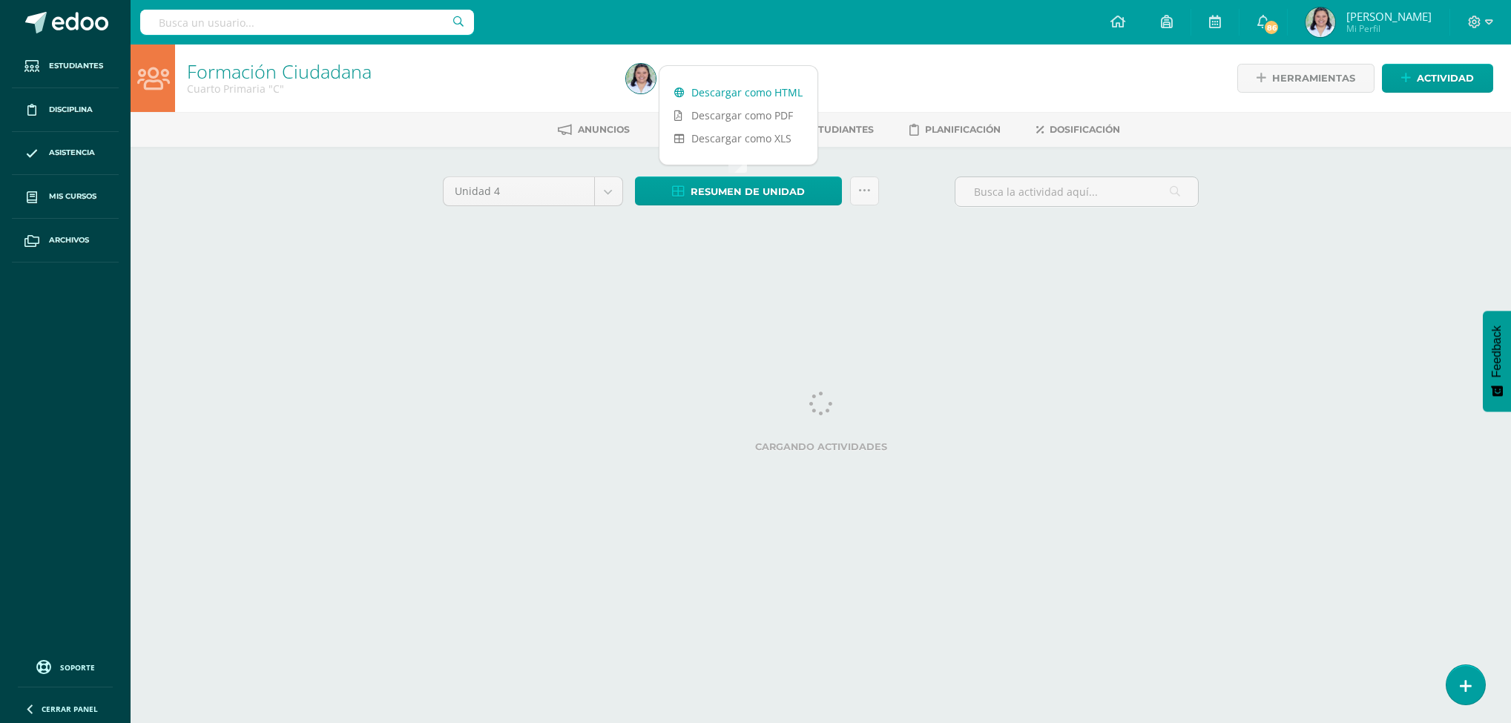
click at [786, 98] on link "Descargar como HTML" at bounding box center [738, 92] width 158 height 23
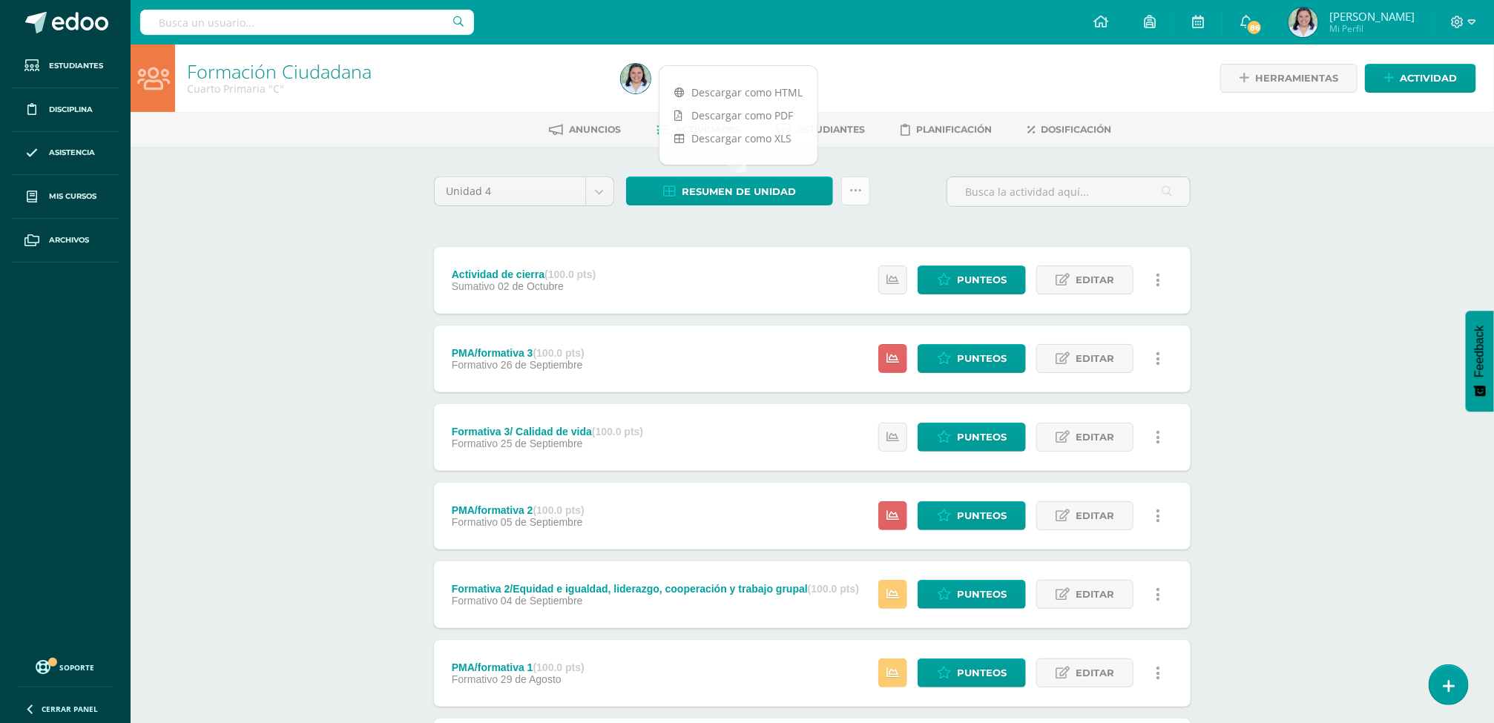
click at [855, 205] on link at bounding box center [855, 191] width 29 height 29
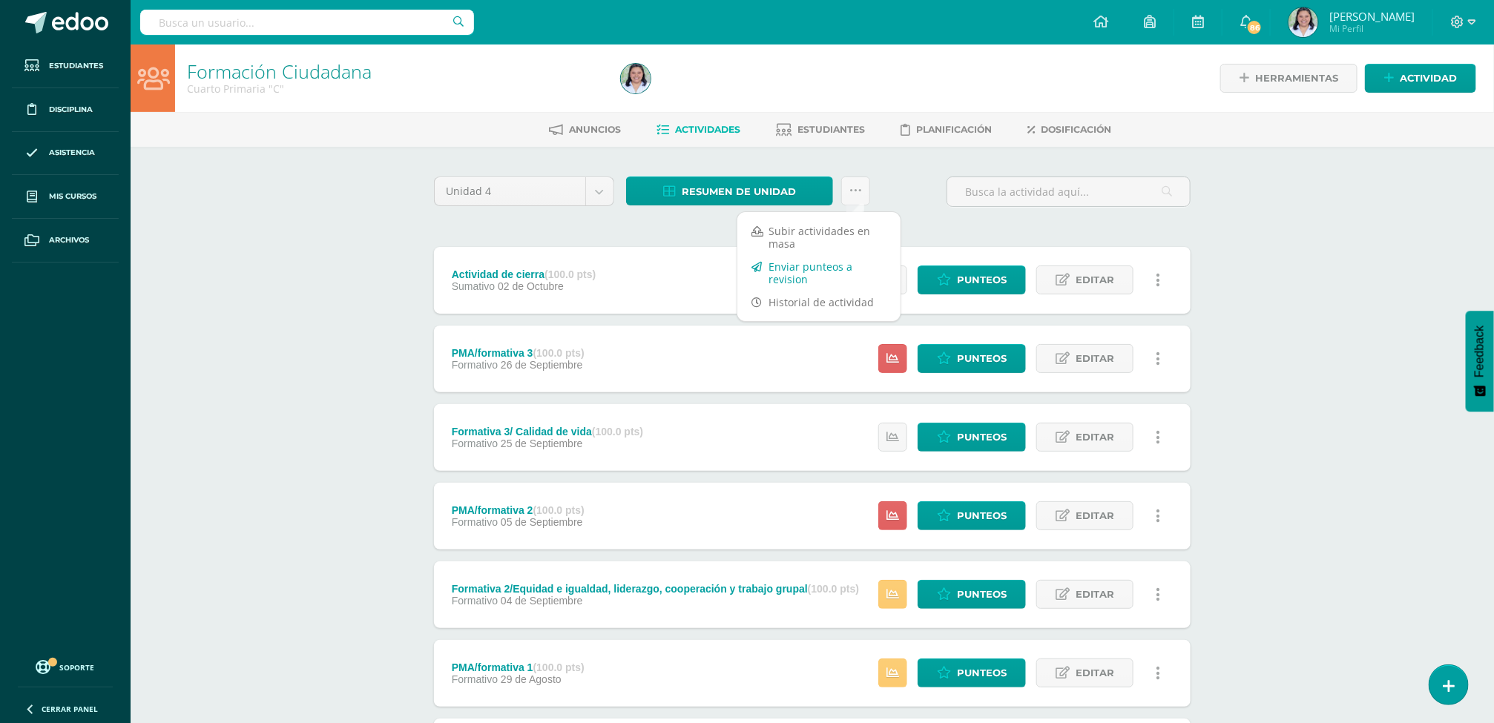
click at [815, 270] on link "Enviar punteos a revision" at bounding box center [818, 273] width 163 height 36
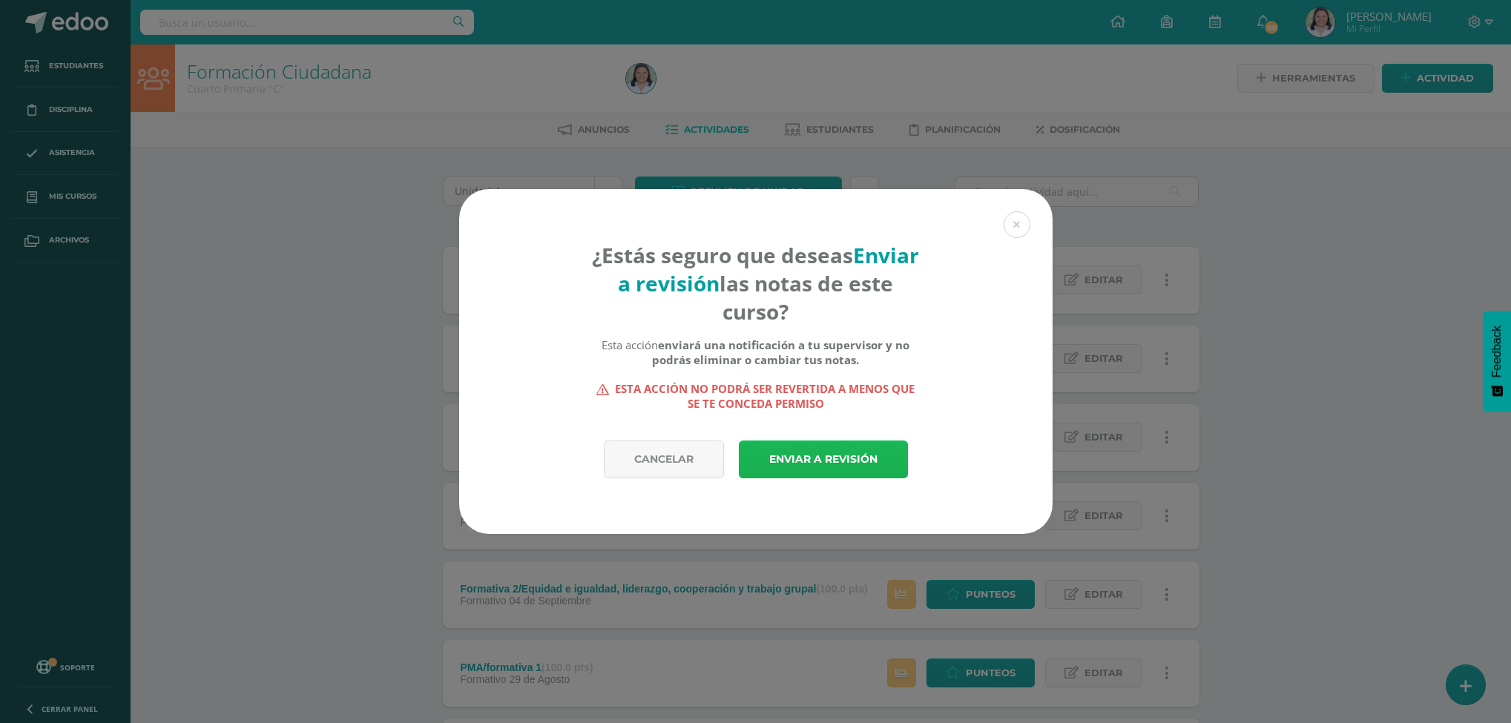
click at [817, 465] on link "Enviar a revisión" at bounding box center [823, 460] width 169 height 38
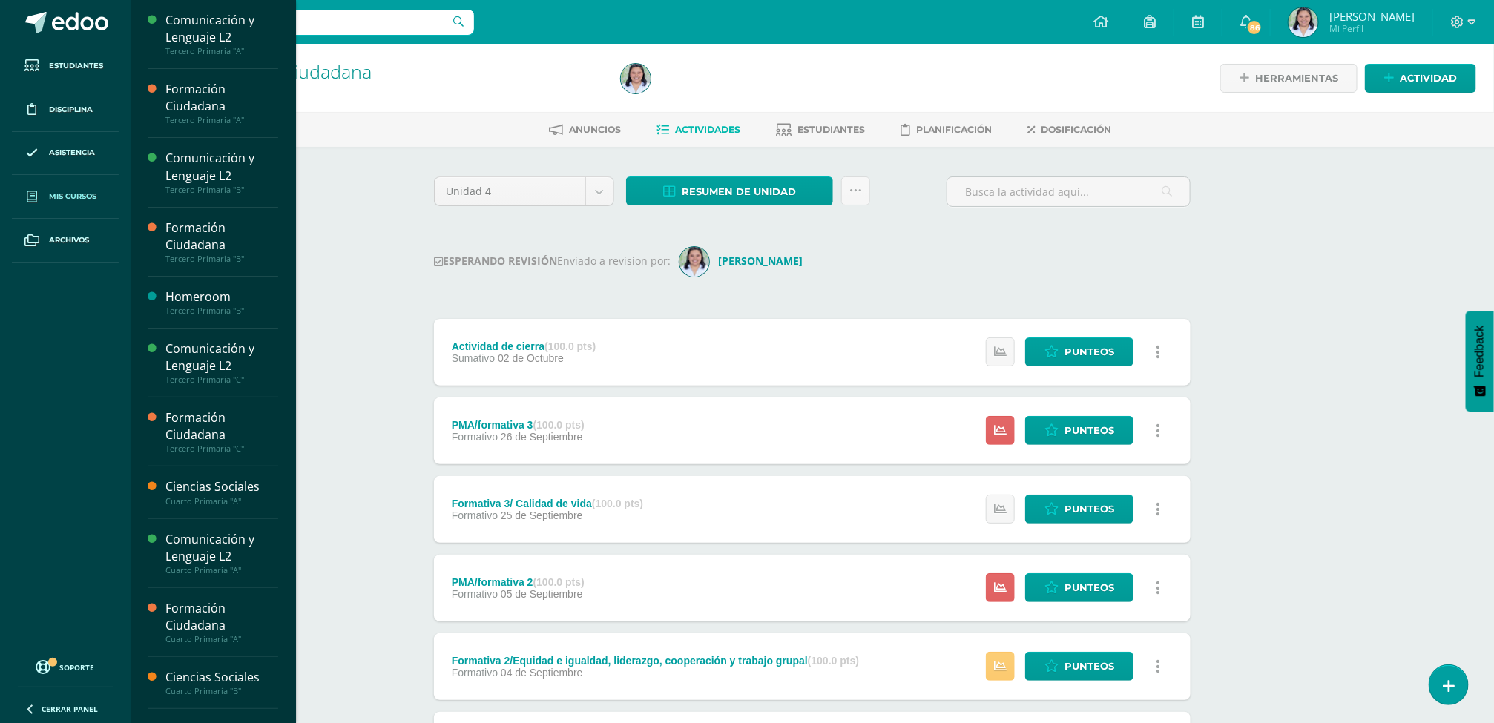
click at [68, 196] on span "Mis cursos" at bounding box center [72, 197] width 47 height 12
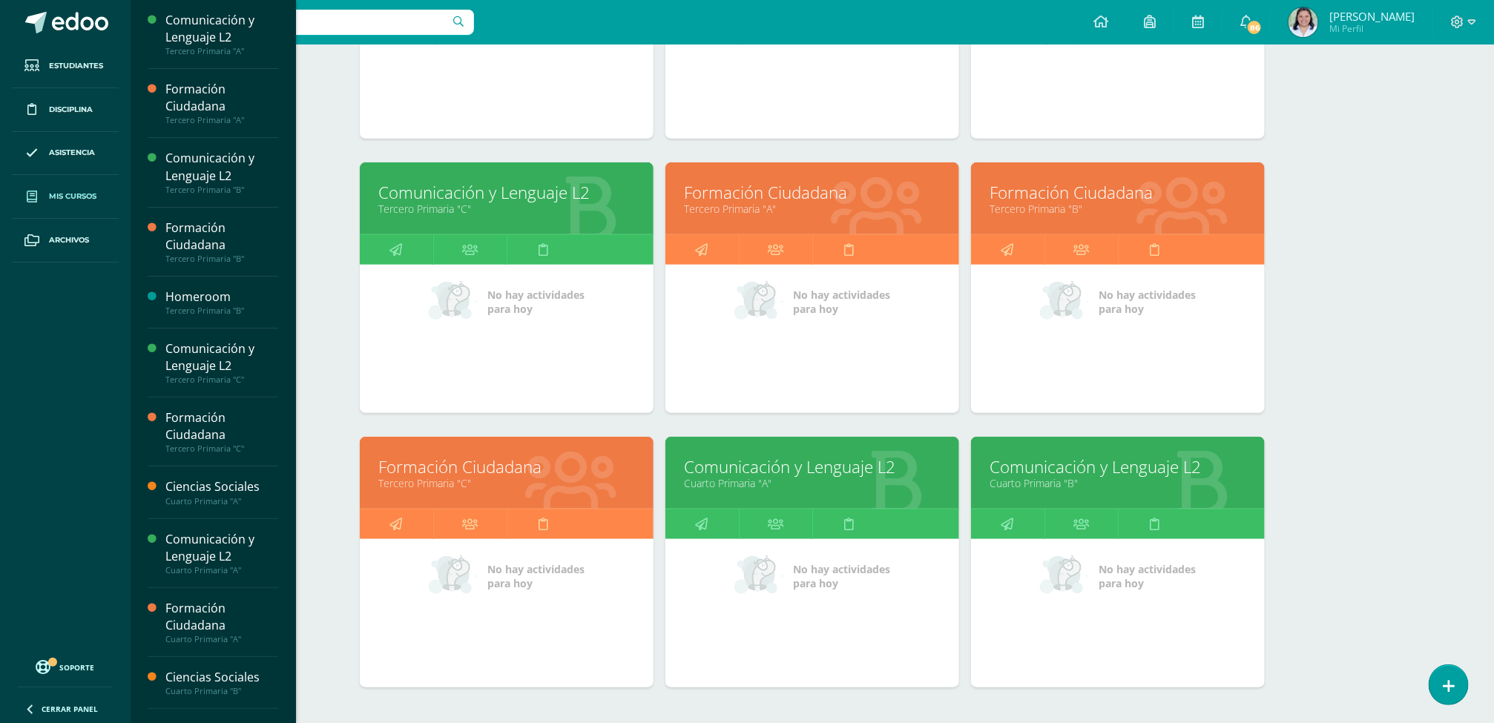
scroll to position [473, 0]
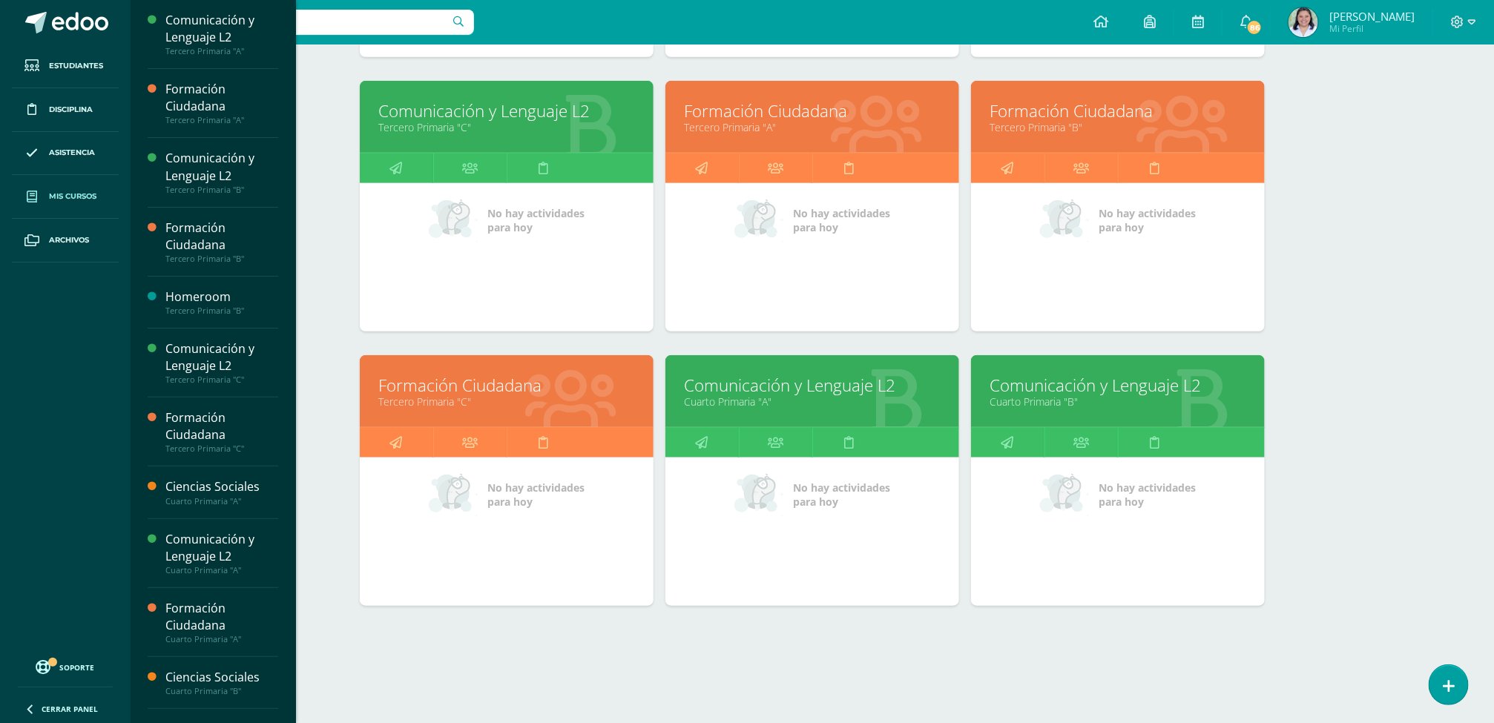
click at [438, 396] on link "Tercero Primaria "C"" at bounding box center [506, 402] width 257 height 14
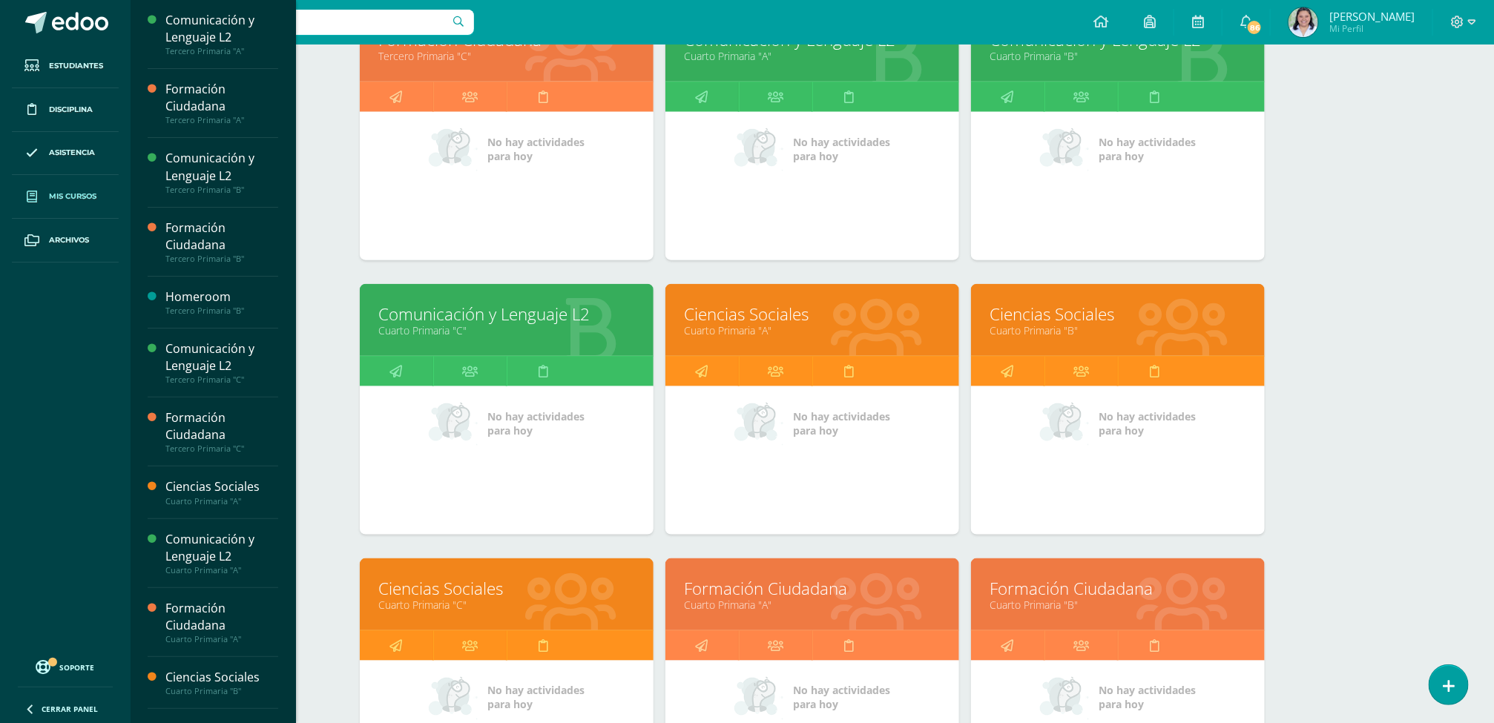
scroll to position [1300, 0]
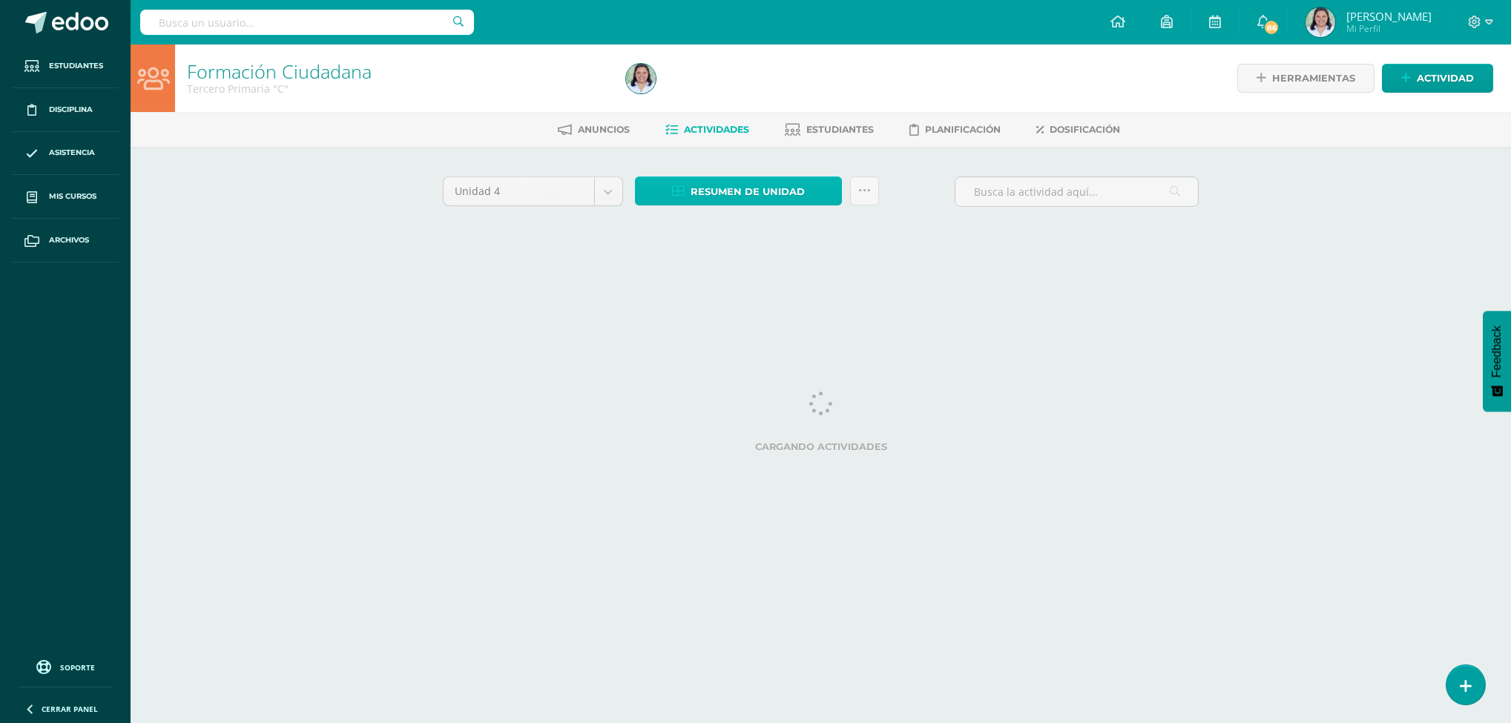
click at [782, 194] on span "Resumen de unidad" at bounding box center [748, 191] width 114 height 27
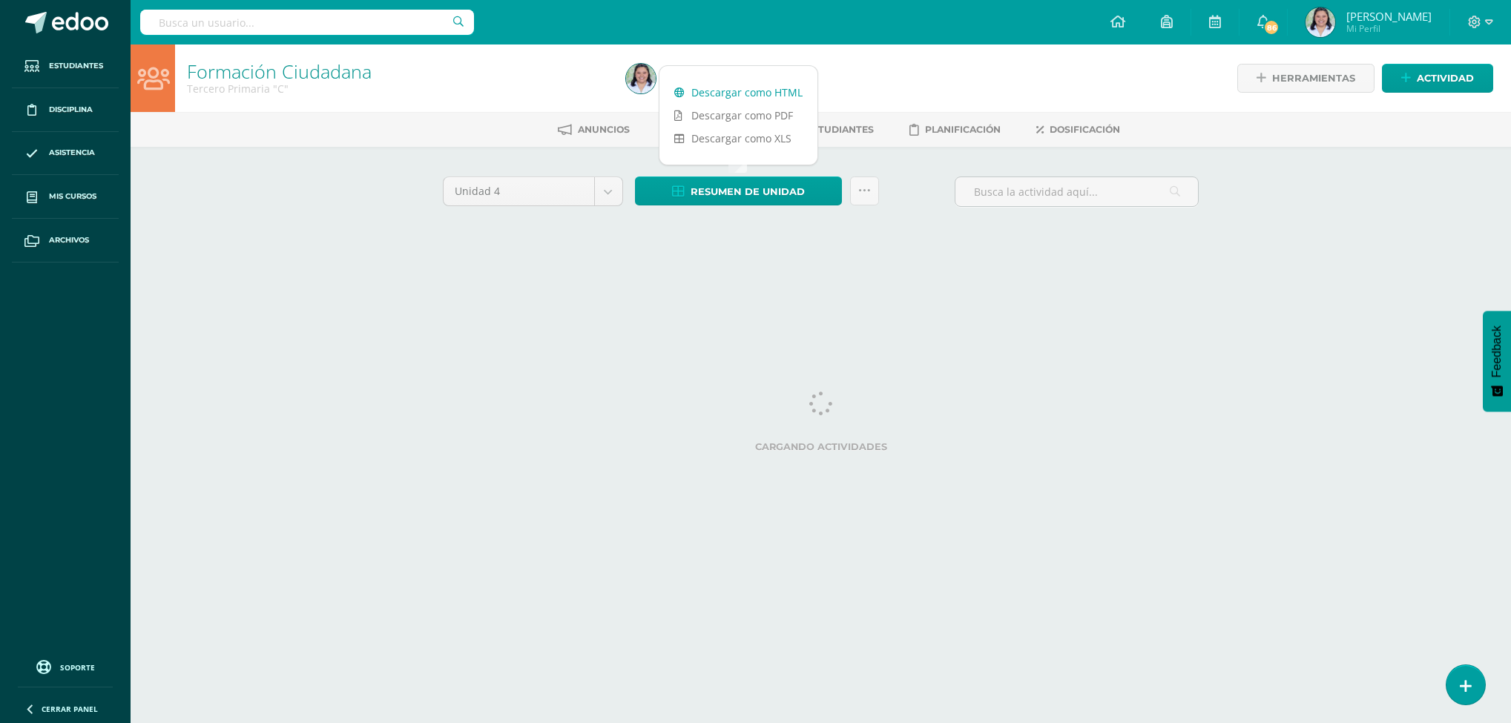
click at [770, 89] on link "Descargar como HTML" at bounding box center [738, 92] width 158 height 23
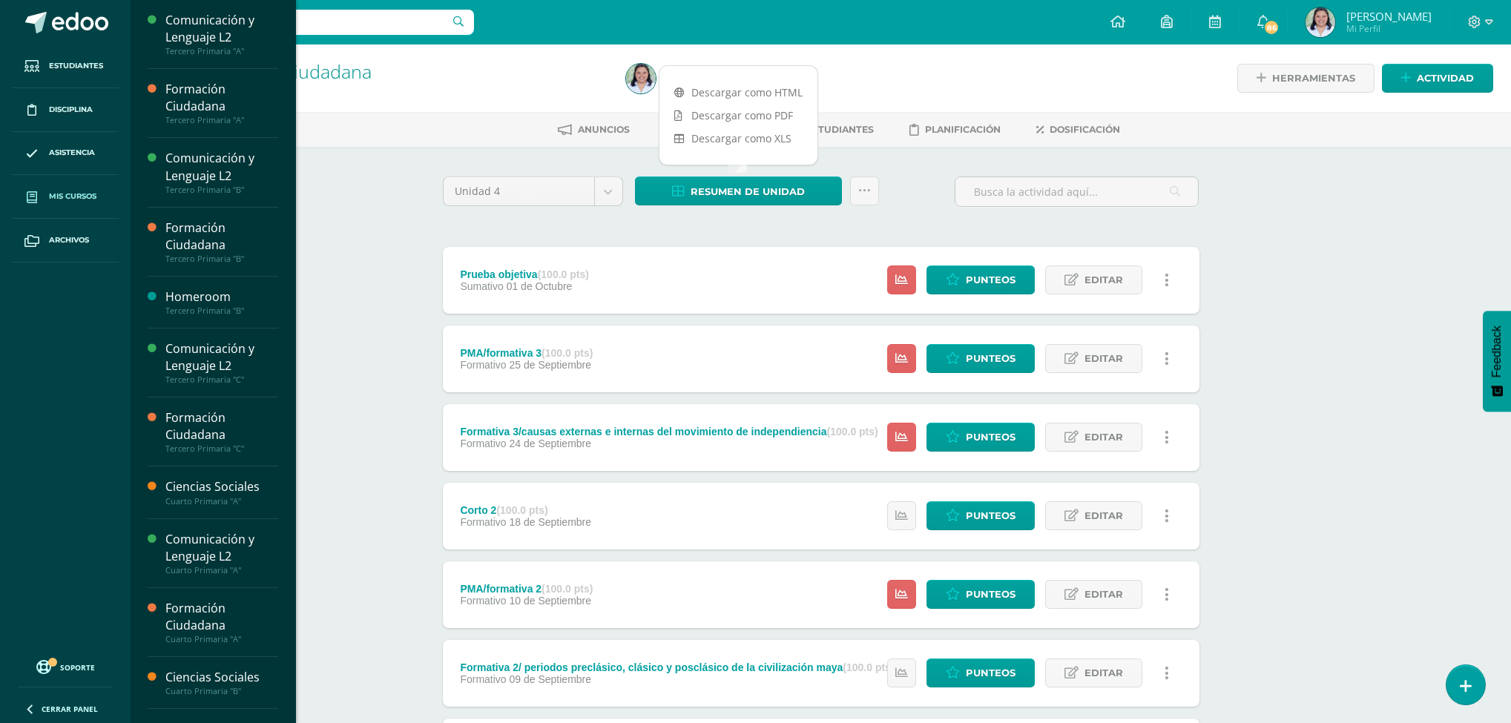
click at [45, 203] on link "Mis cursos" at bounding box center [65, 197] width 107 height 44
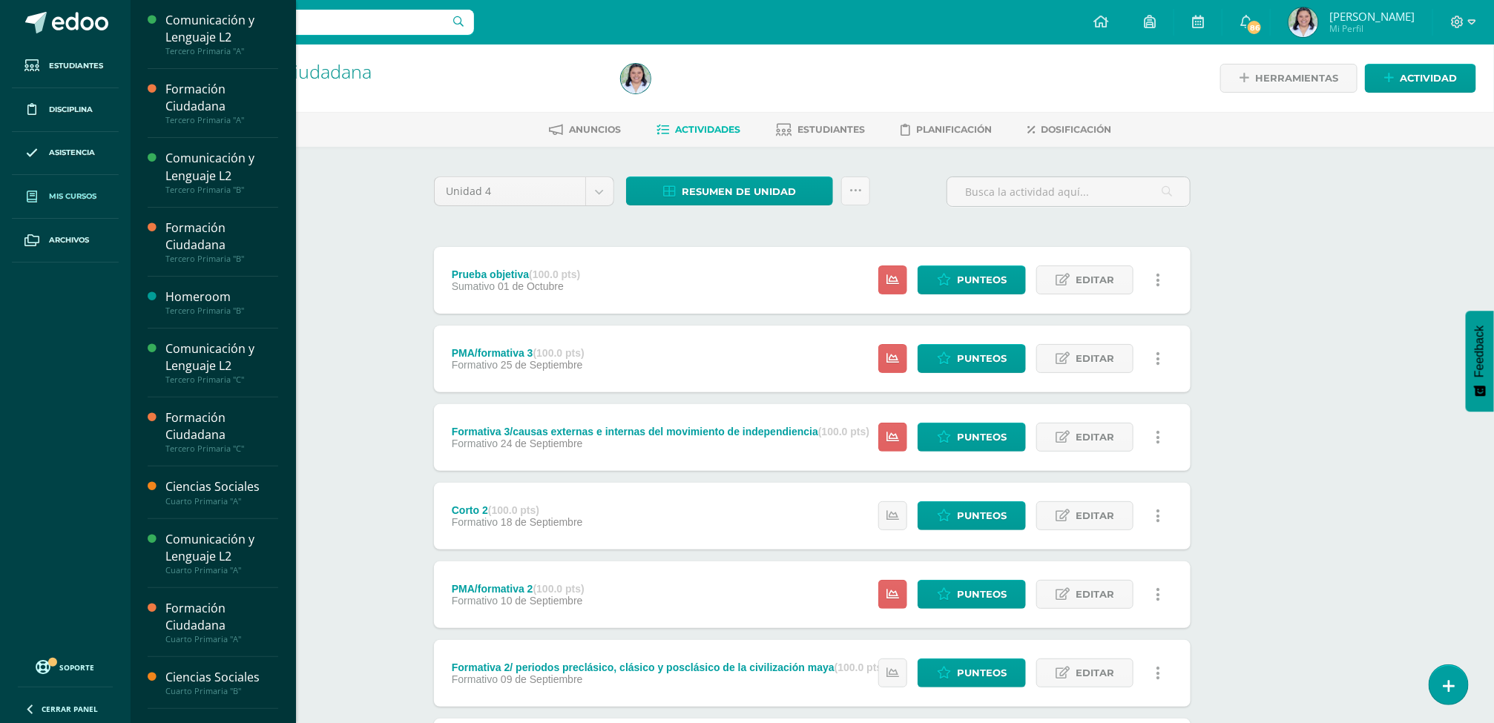
click at [54, 192] on span "Mis cursos" at bounding box center [72, 197] width 47 height 12
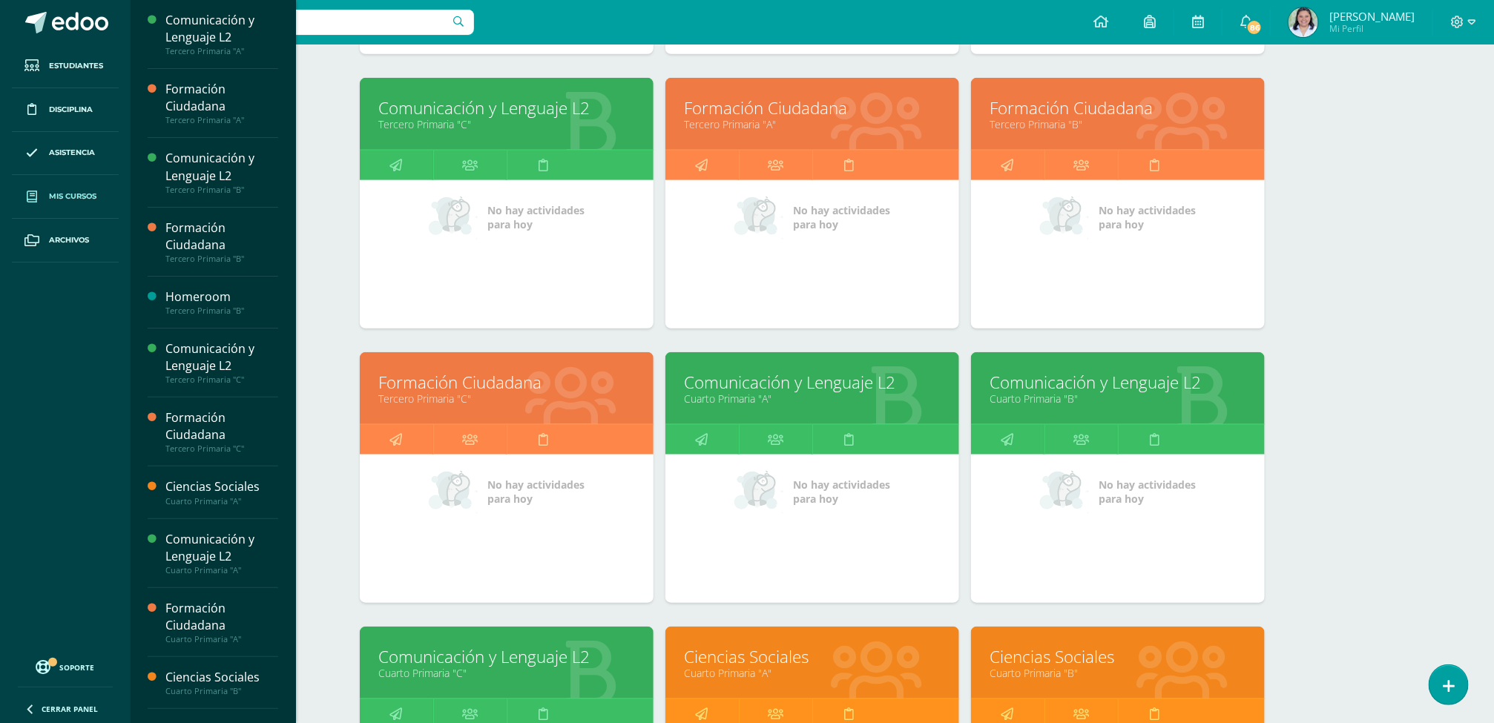
scroll to position [1300, 0]
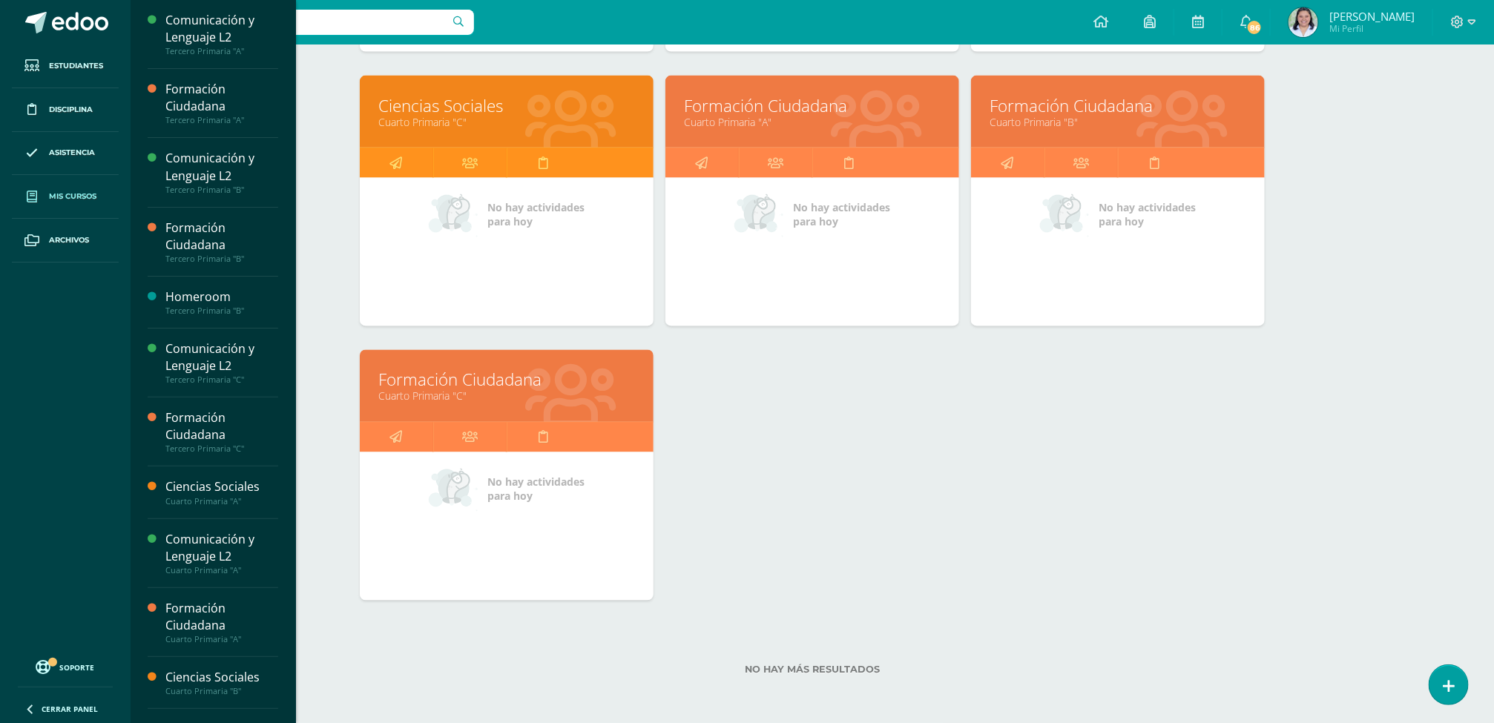
click at [425, 392] on link "Cuarto Primaria "C"" at bounding box center [506, 396] width 257 height 14
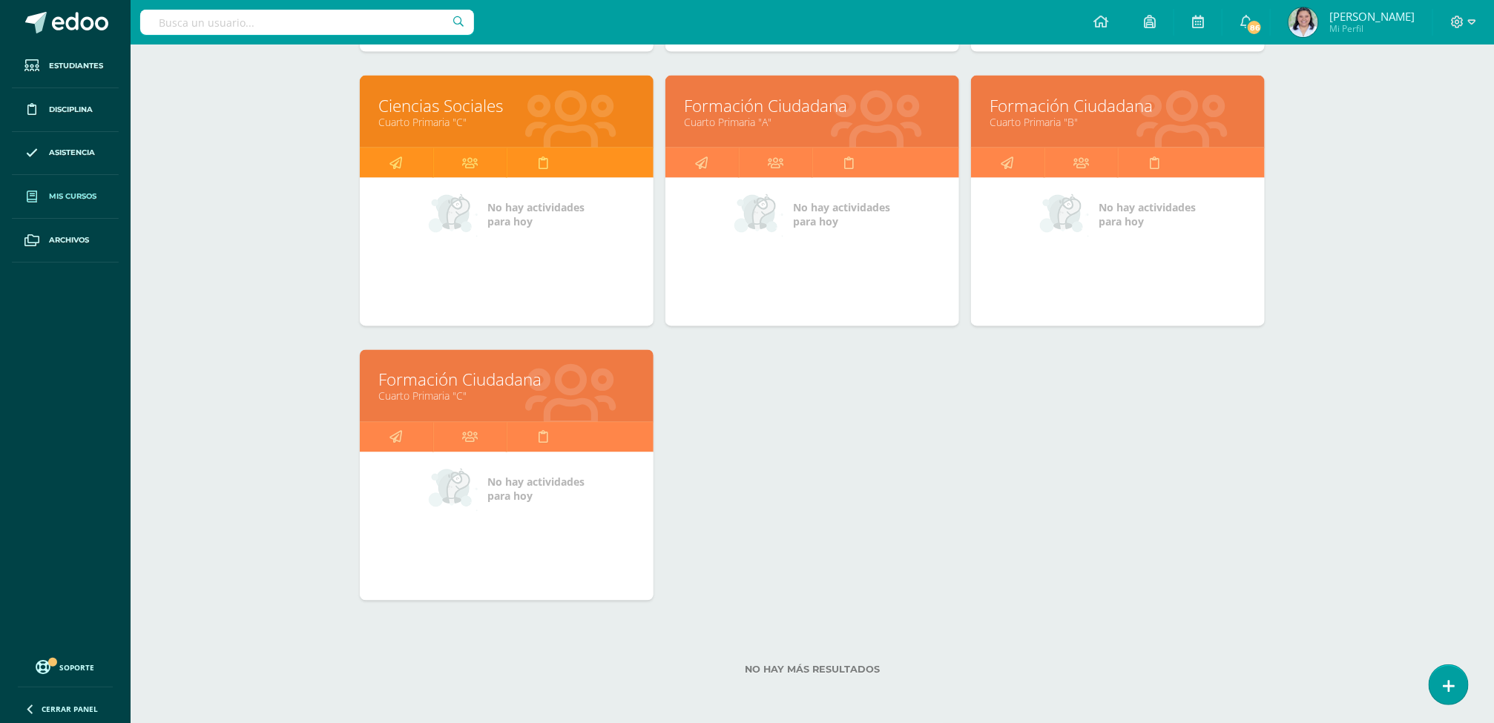
scroll to position [1300, 0]
click at [426, 375] on link "Formación Ciudadana" at bounding box center [506, 380] width 257 height 23
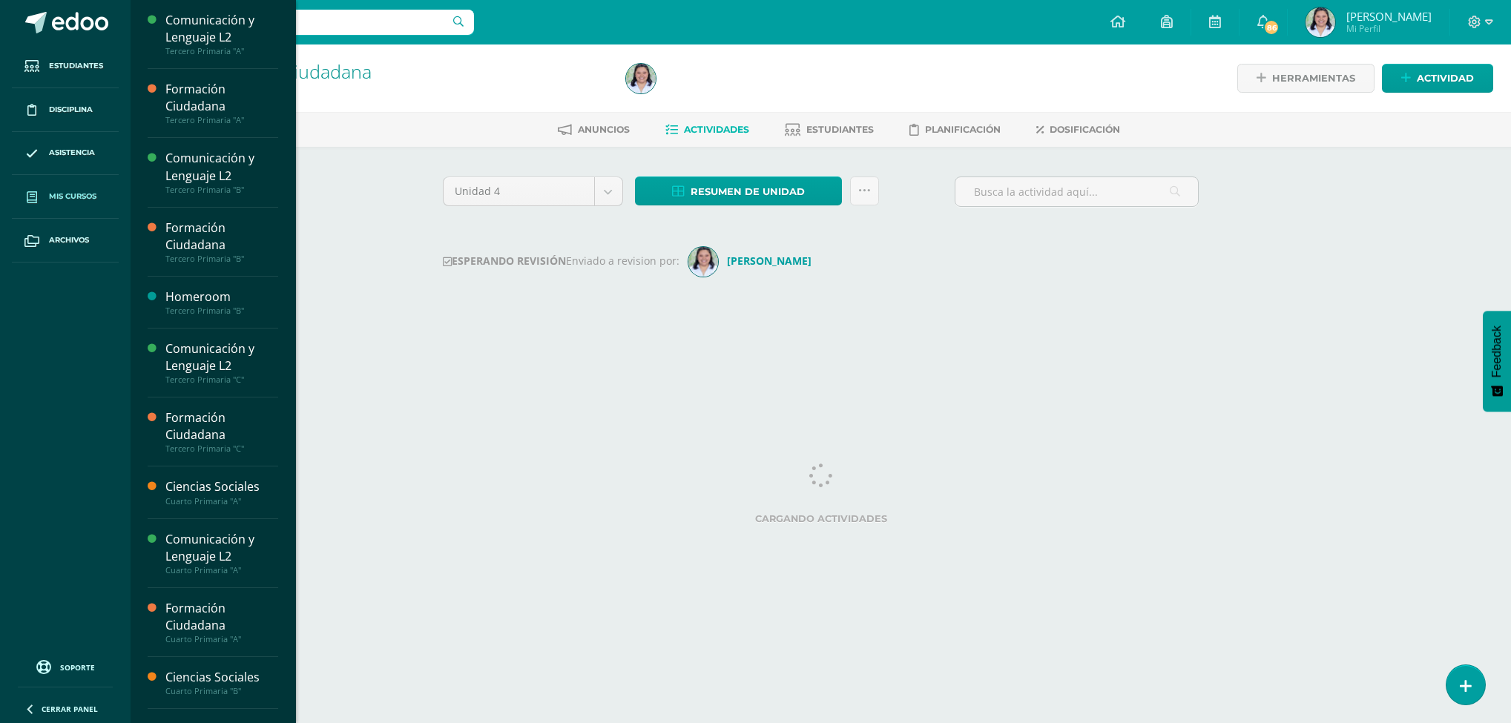
click at [42, 183] on link "Mis cursos" at bounding box center [65, 197] width 107 height 44
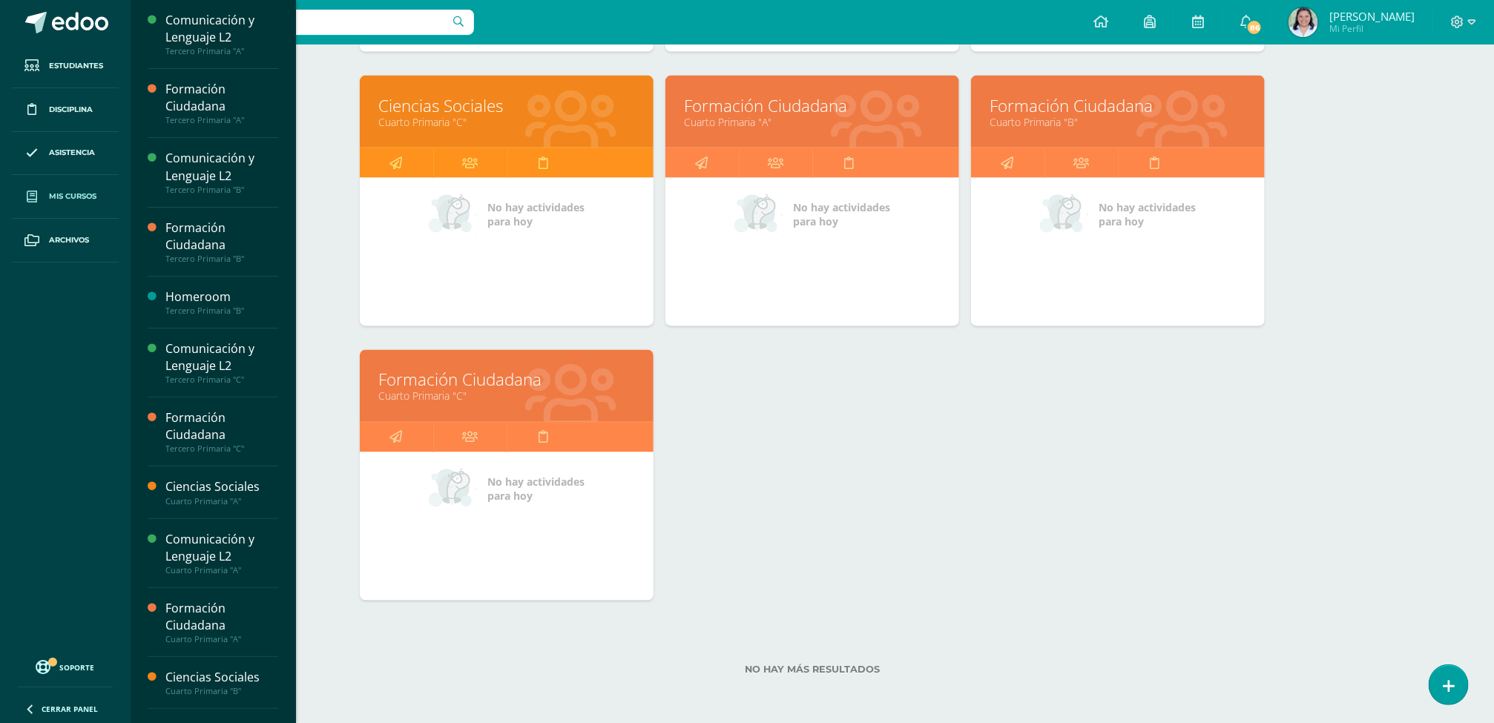
scroll to position [1300, 0]
click at [412, 94] on link "Ciencias Sociales" at bounding box center [506, 105] width 257 height 23
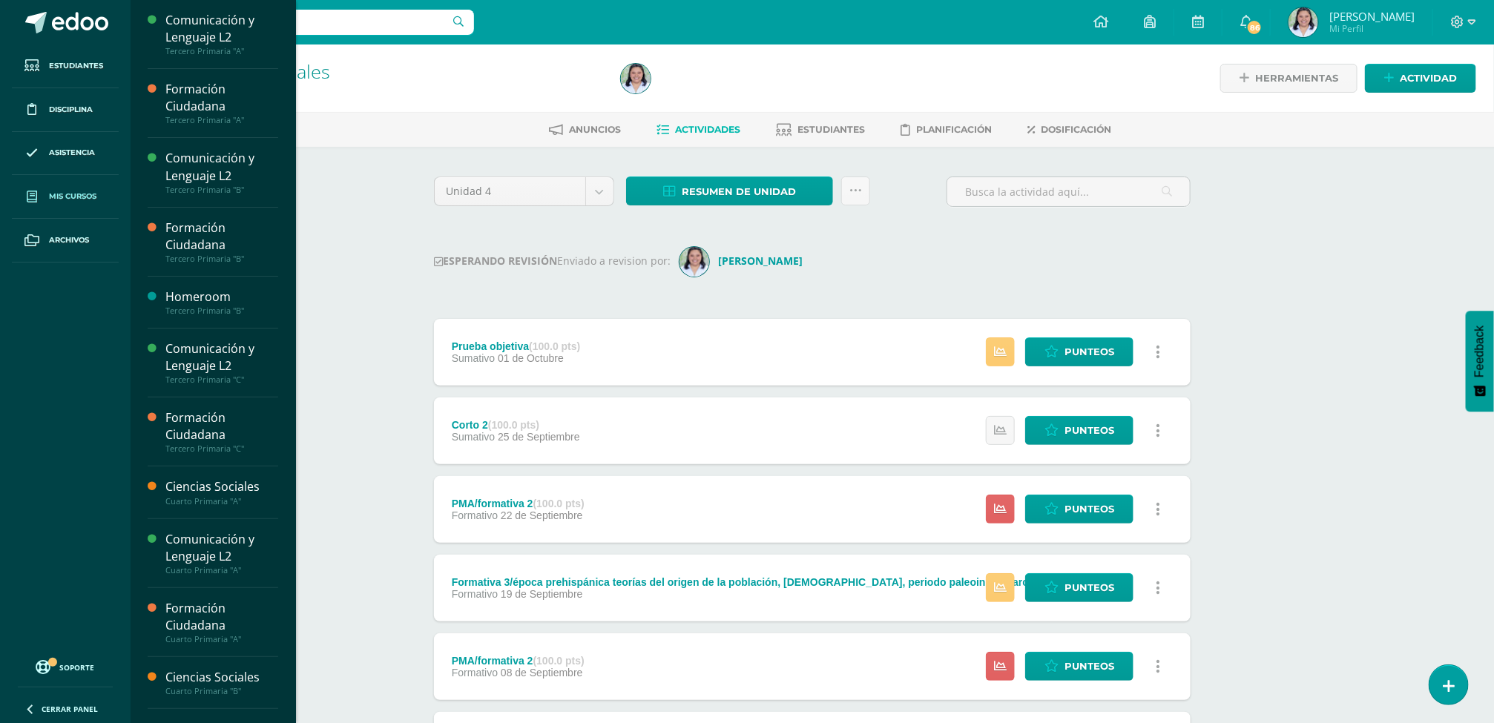
click at [62, 194] on span "Mis cursos" at bounding box center [72, 197] width 47 height 12
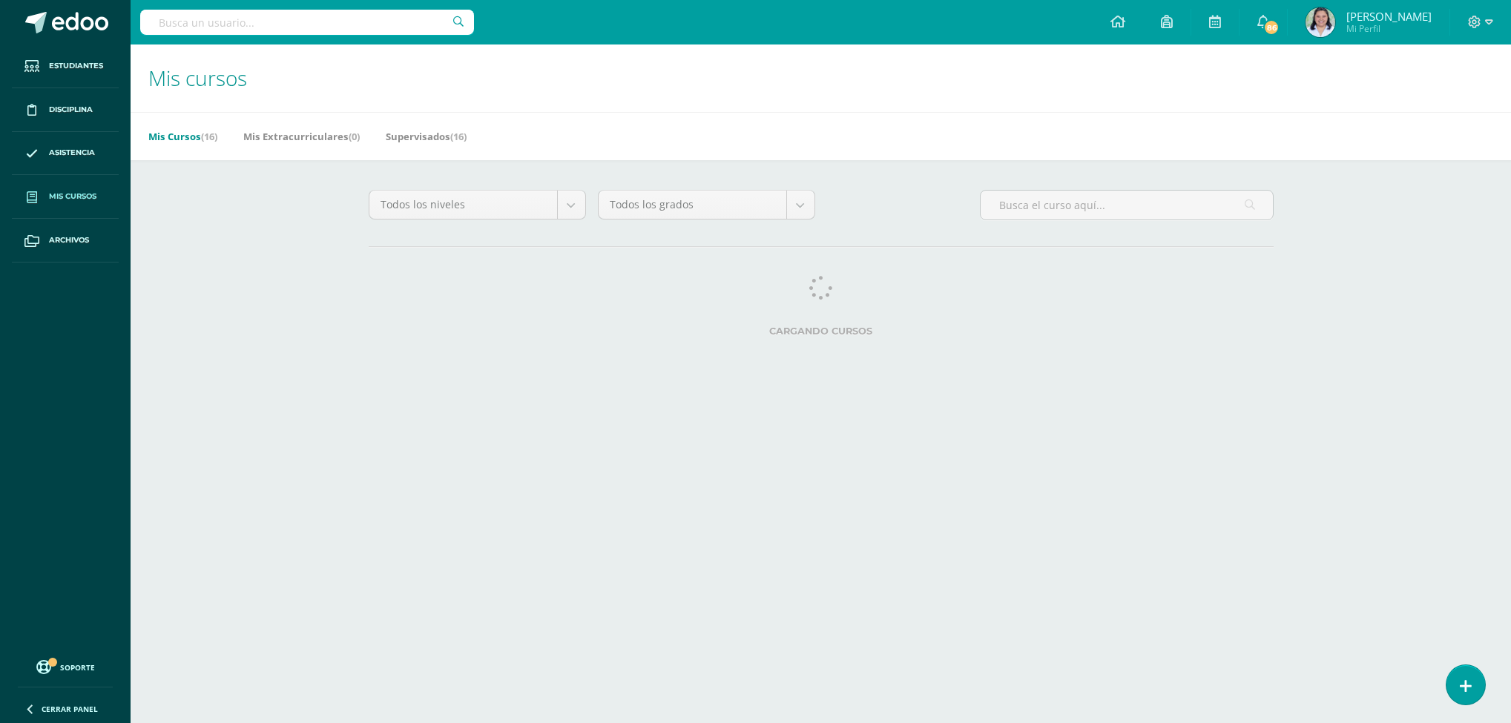
click at [879, 76] on h1 "Mis cursos" at bounding box center [820, 79] width 1345 height 68
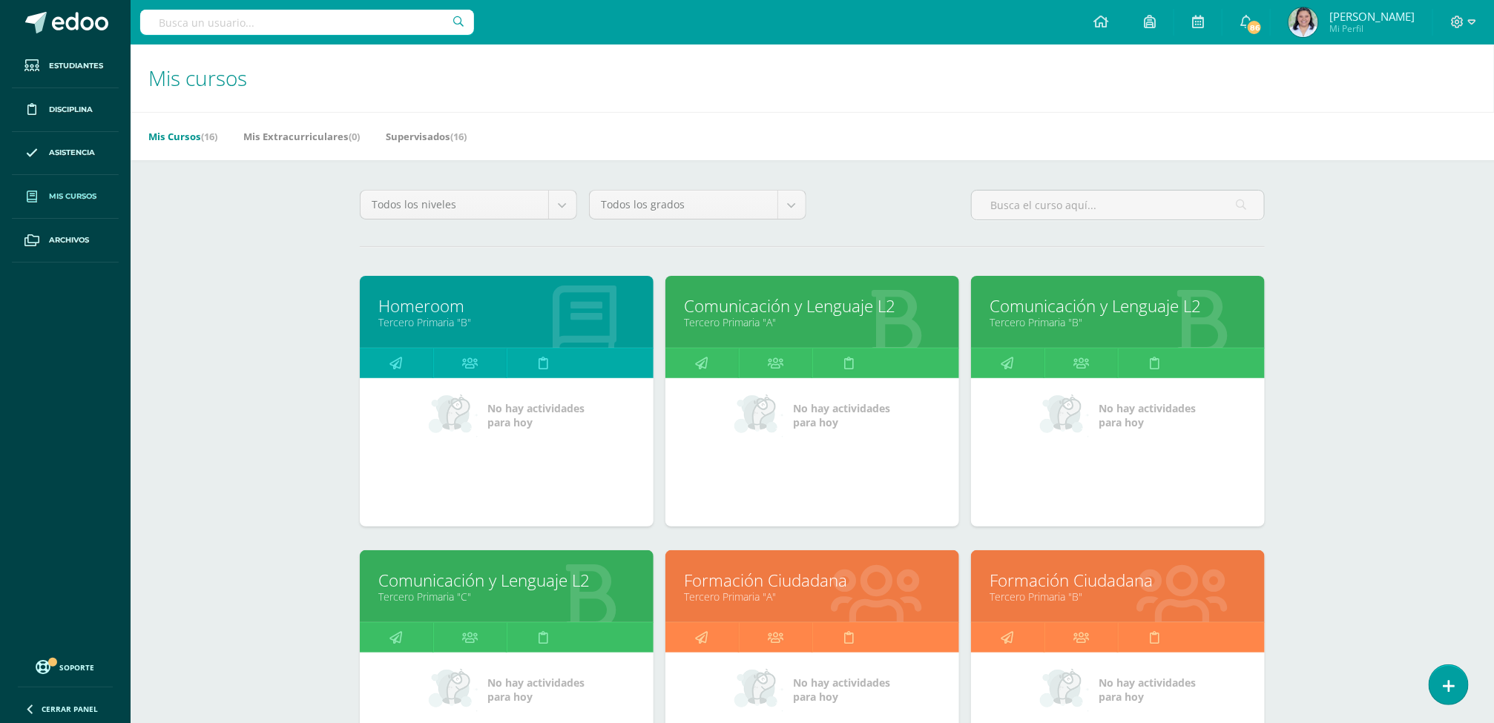
click at [802, 317] on link "Comunicación y Lenguaje L2" at bounding box center [812, 305] width 257 height 23
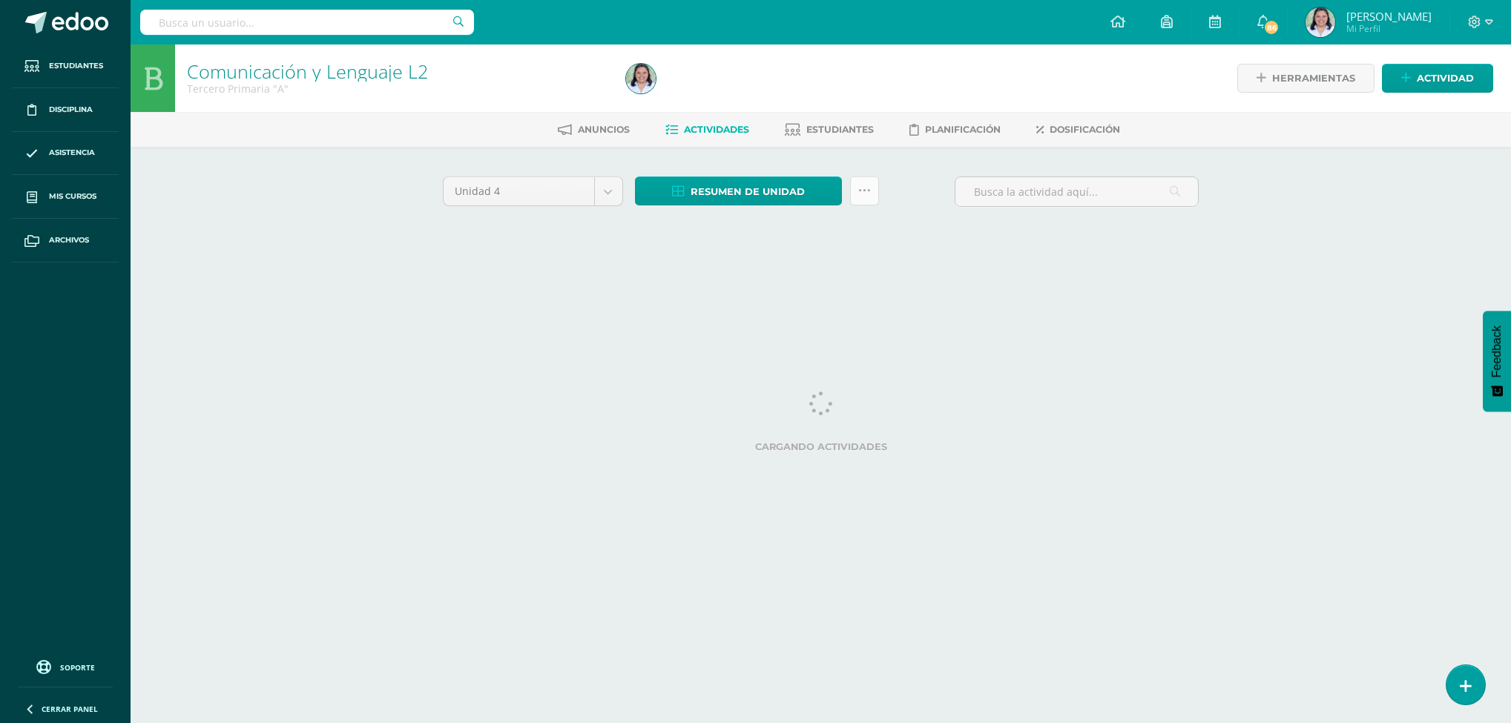
click at [861, 194] on icon at bounding box center [864, 191] width 13 height 13
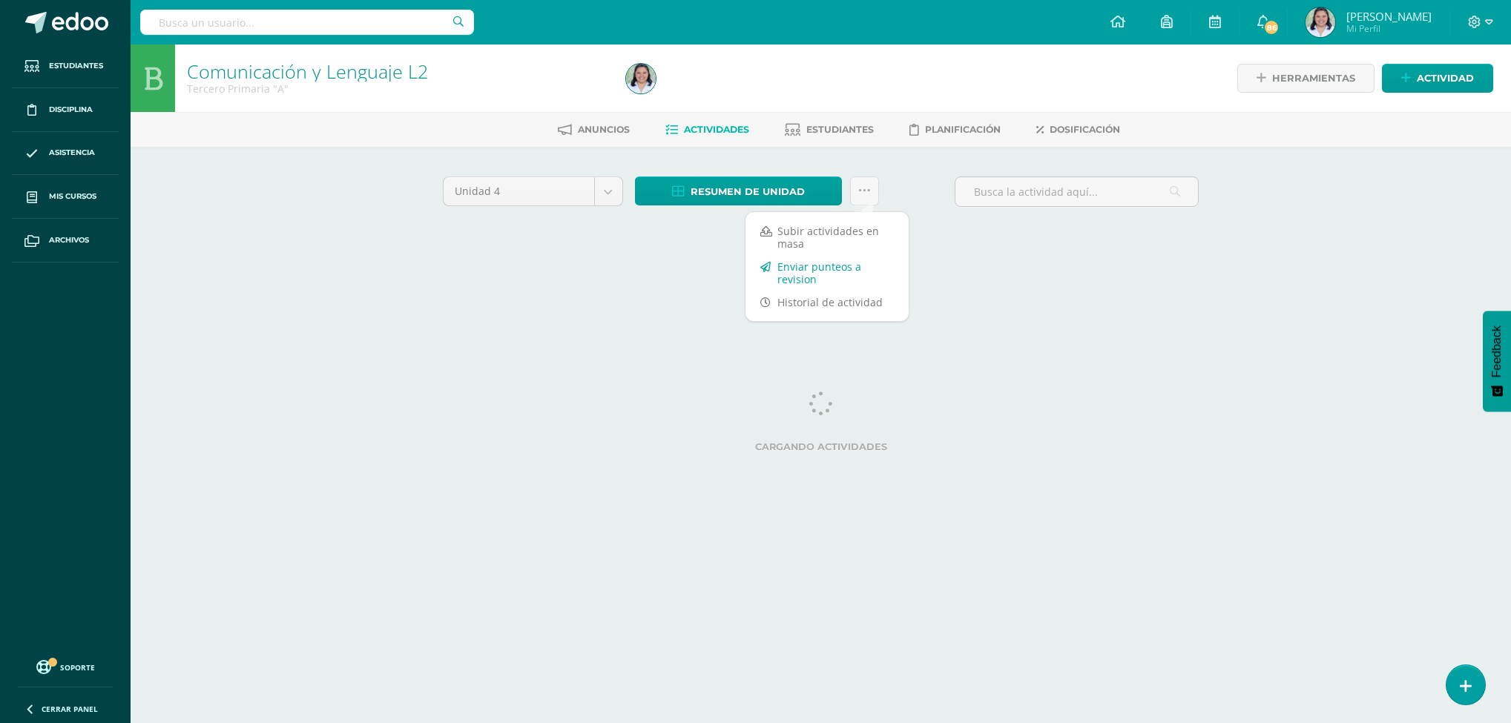
click at [855, 276] on link "Enviar punteos a revision" at bounding box center [826, 273] width 163 height 36
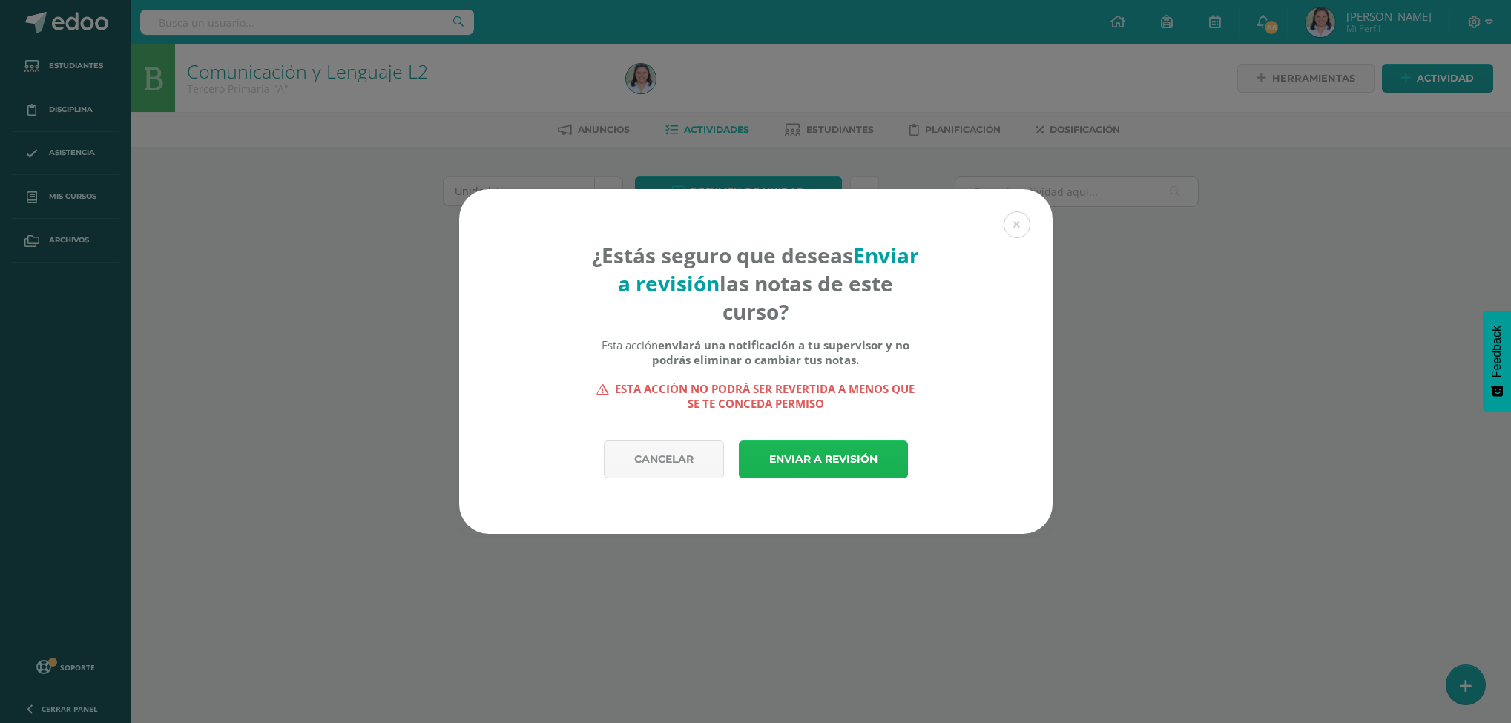
click at [802, 458] on link "Enviar a revisión" at bounding box center [823, 460] width 169 height 38
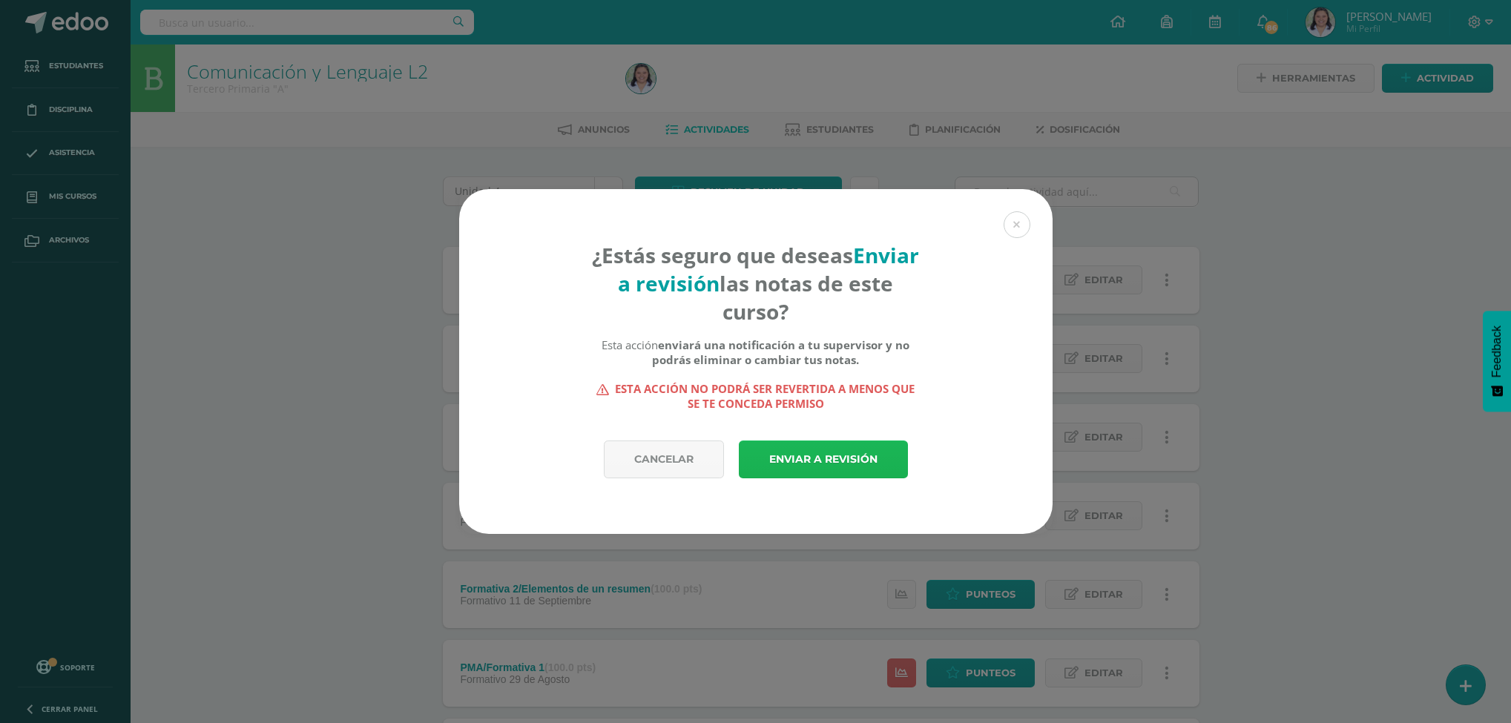
click at [806, 448] on link "Enviar a revisión" at bounding box center [823, 460] width 169 height 38
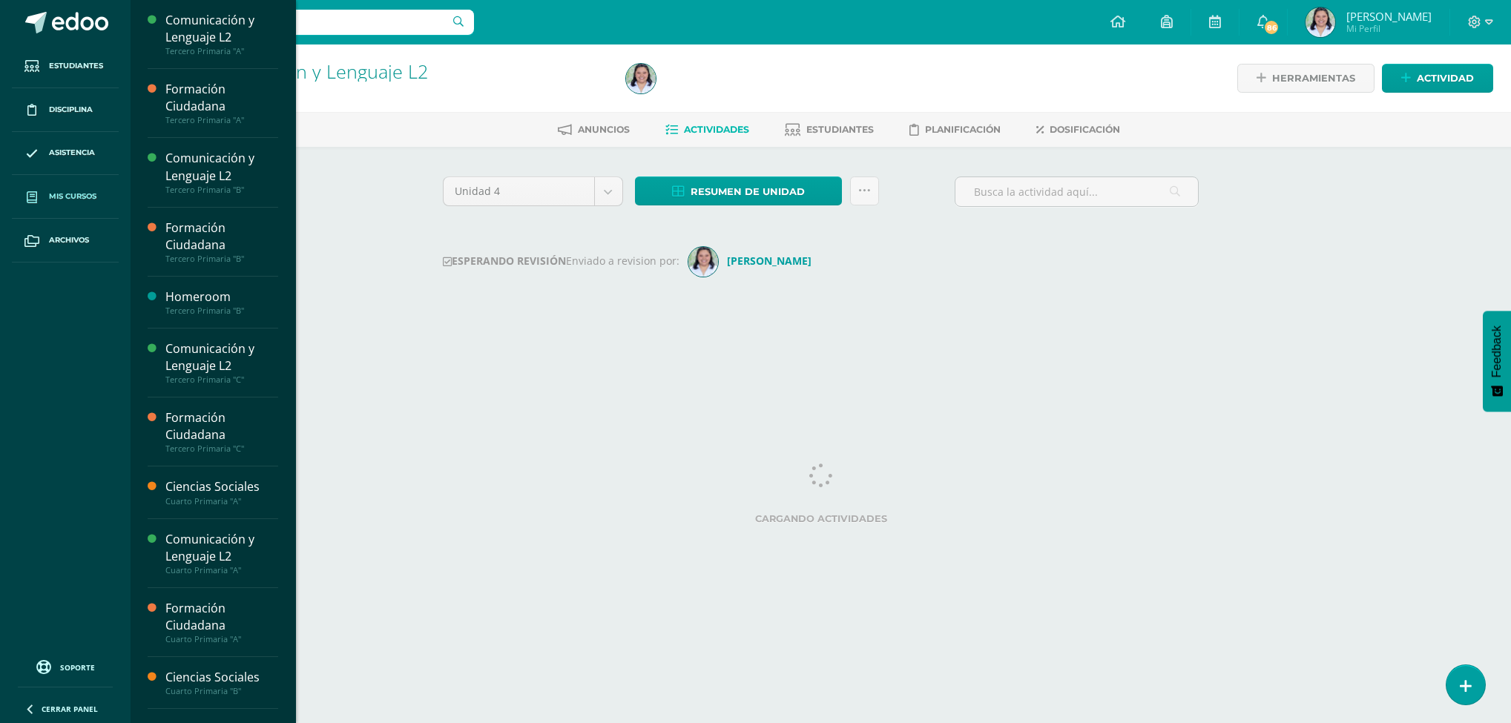
click at [79, 190] on link "Mis cursos" at bounding box center [65, 197] width 107 height 44
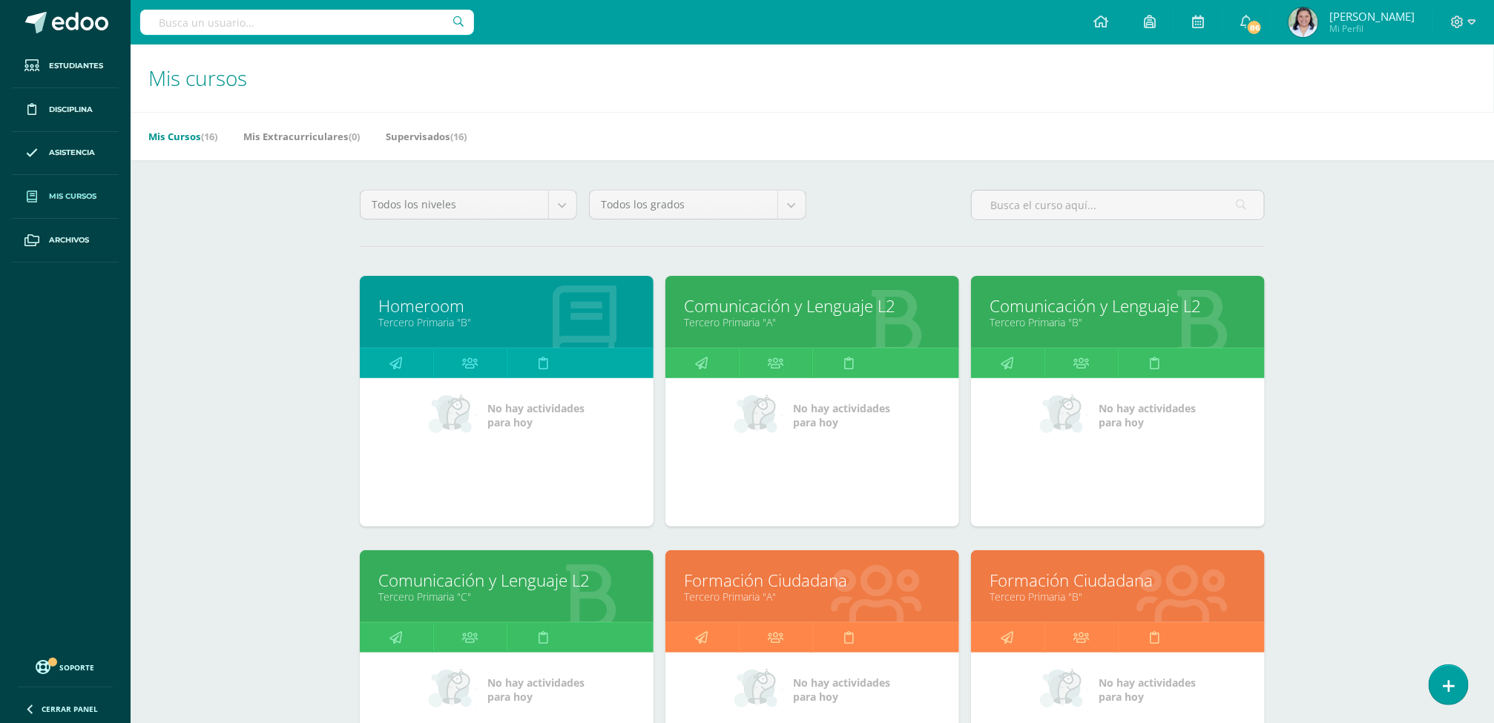
click at [1128, 323] on link "Tercero Primaria "B"" at bounding box center [1118, 322] width 257 height 14
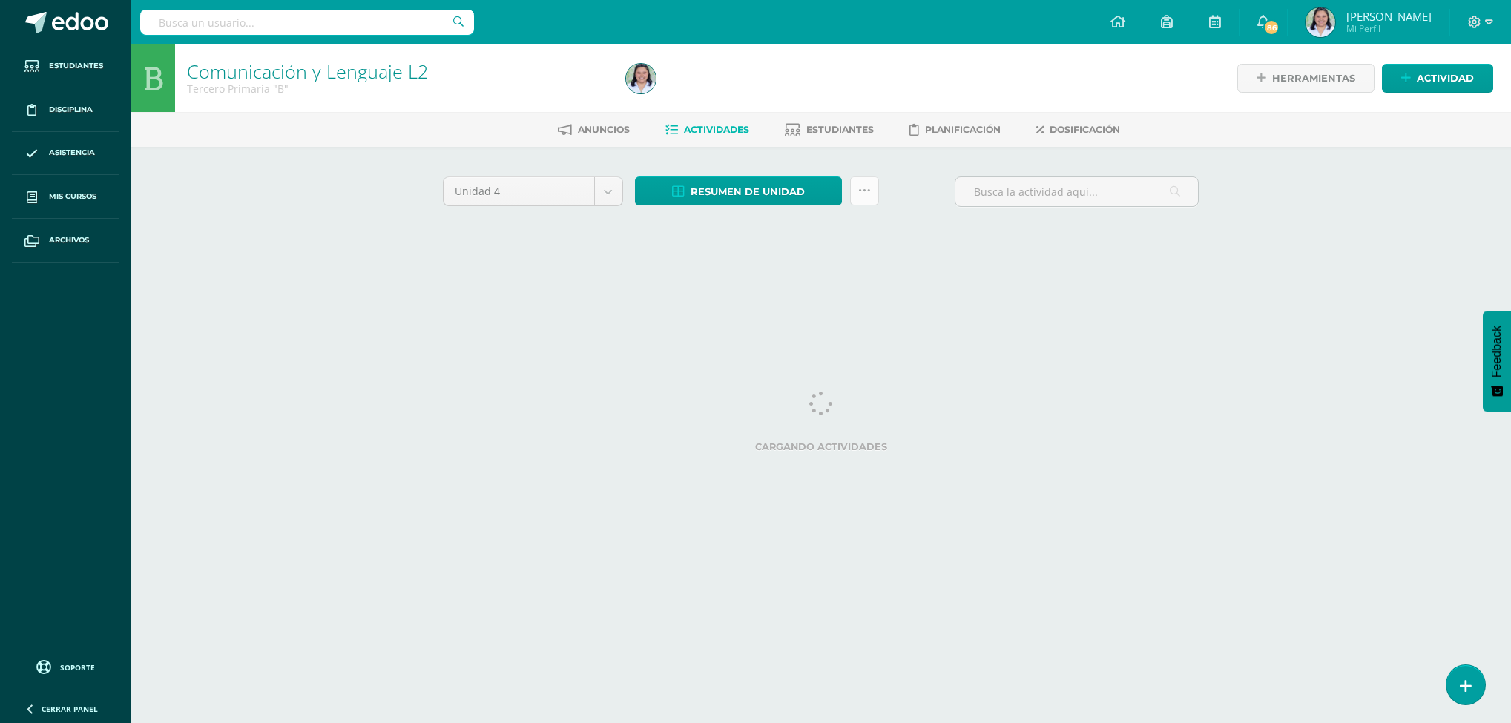
click at [860, 185] on icon at bounding box center [864, 191] width 13 height 13
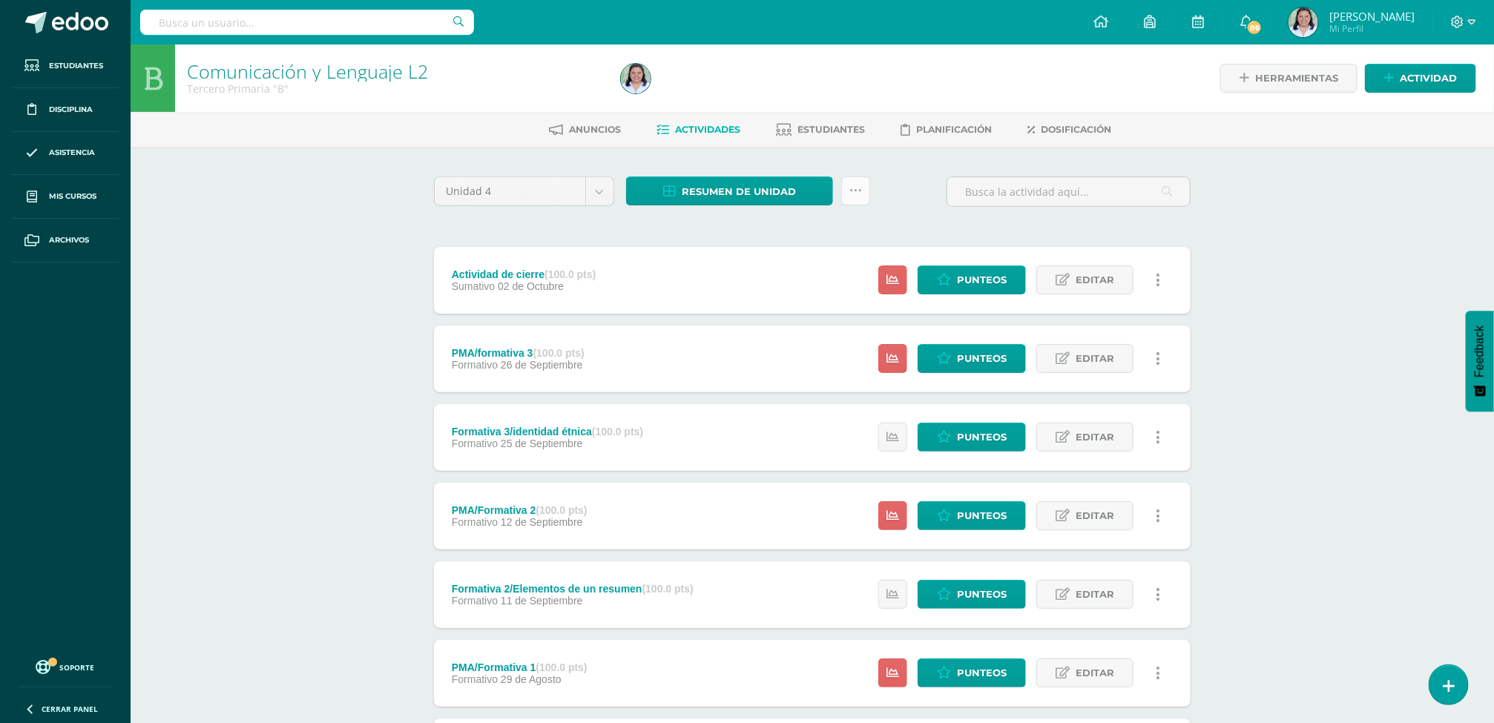
click at [844, 190] on link at bounding box center [855, 191] width 29 height 29
click at [844, 191] on link at bounding box center [855, 191] width 29 height 29
click at [848, 191] on link at bounding box center [855, 191] width 29 height 29
click at [857, 190] on icon at bounding box center [855, 191] width 13 height 13
click at [860, 194] on icon at bounding box center [855, 191] width 13 height 13
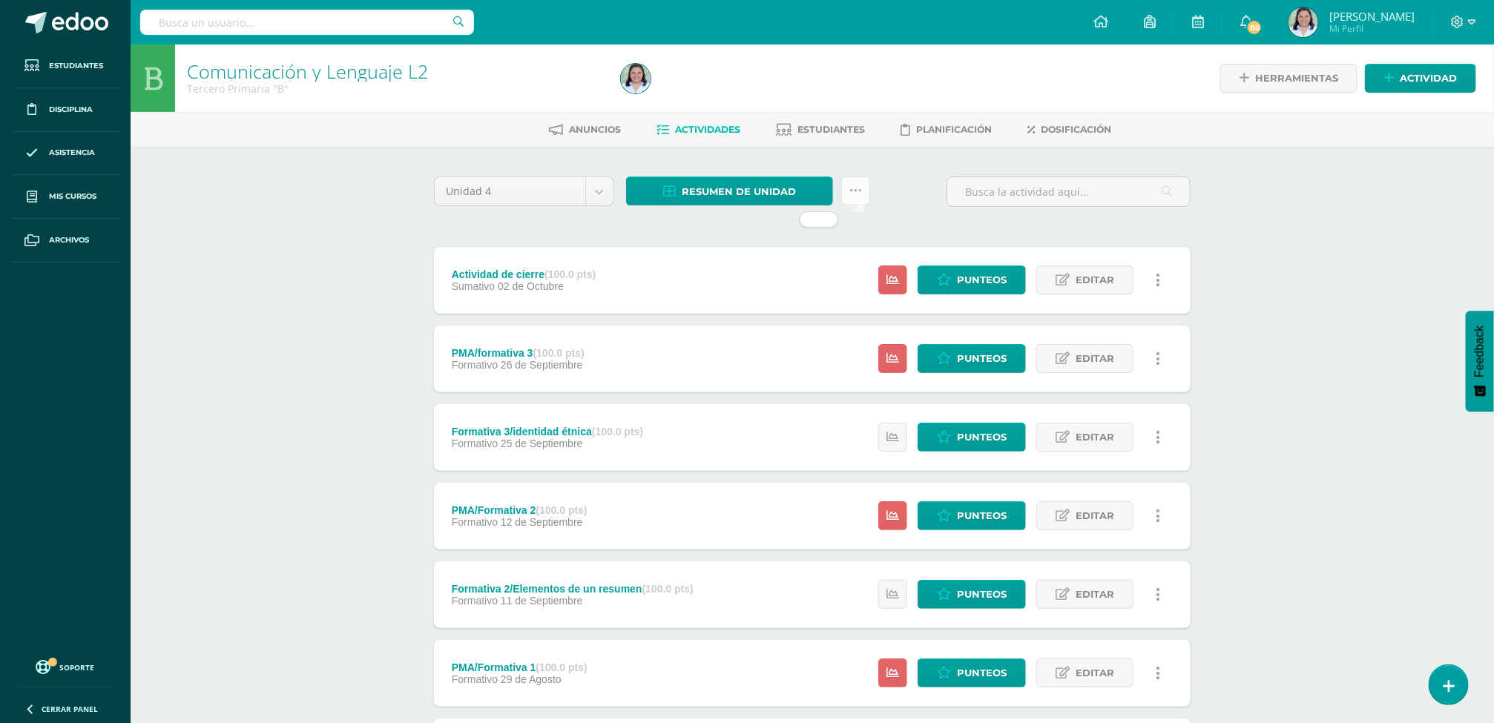
click at [855, 194] on icon at bounding box center [855, 191] width 13 height 13
click at [844, 188] on link at bounding box center [855, 191] width 29 height 29
click at [846, 190] on link at bounding box center [855, 191] width 29 height 29
click at [864, 192] on link at bounding box center [855, 191] width 29 height 29
click at [857, 181] on link at bounding box center [855, 191] width 29 height 29
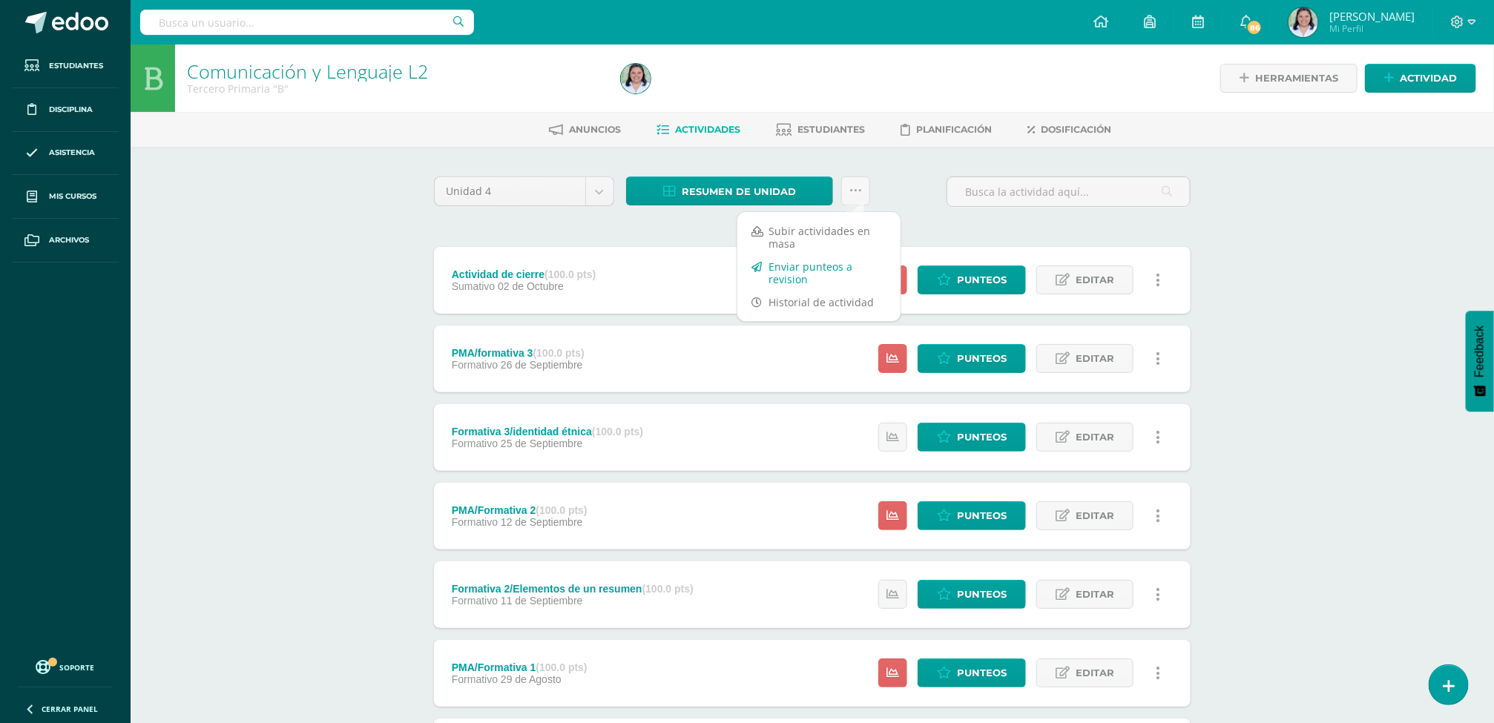
click at [817, 267] on link "Enviar punteos a revision" at bounding box center [818, 273] width 163 height 36
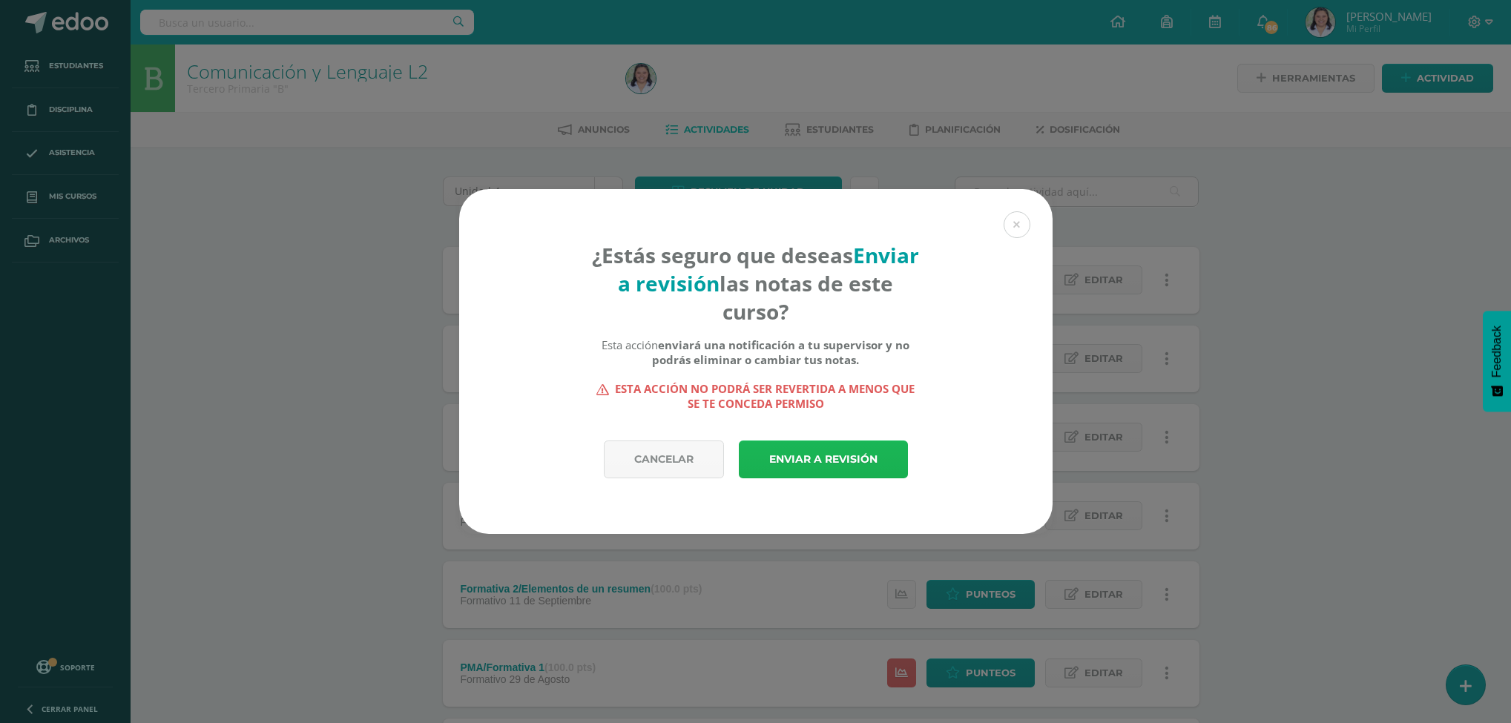
click at [862, 467] on link "Enviar a revisión" at bounding box center [823, 460] width 169 height 38
click at [851, 463] on link "Enviar a revisión" at bounding box center [823, 460] width 169 height 38
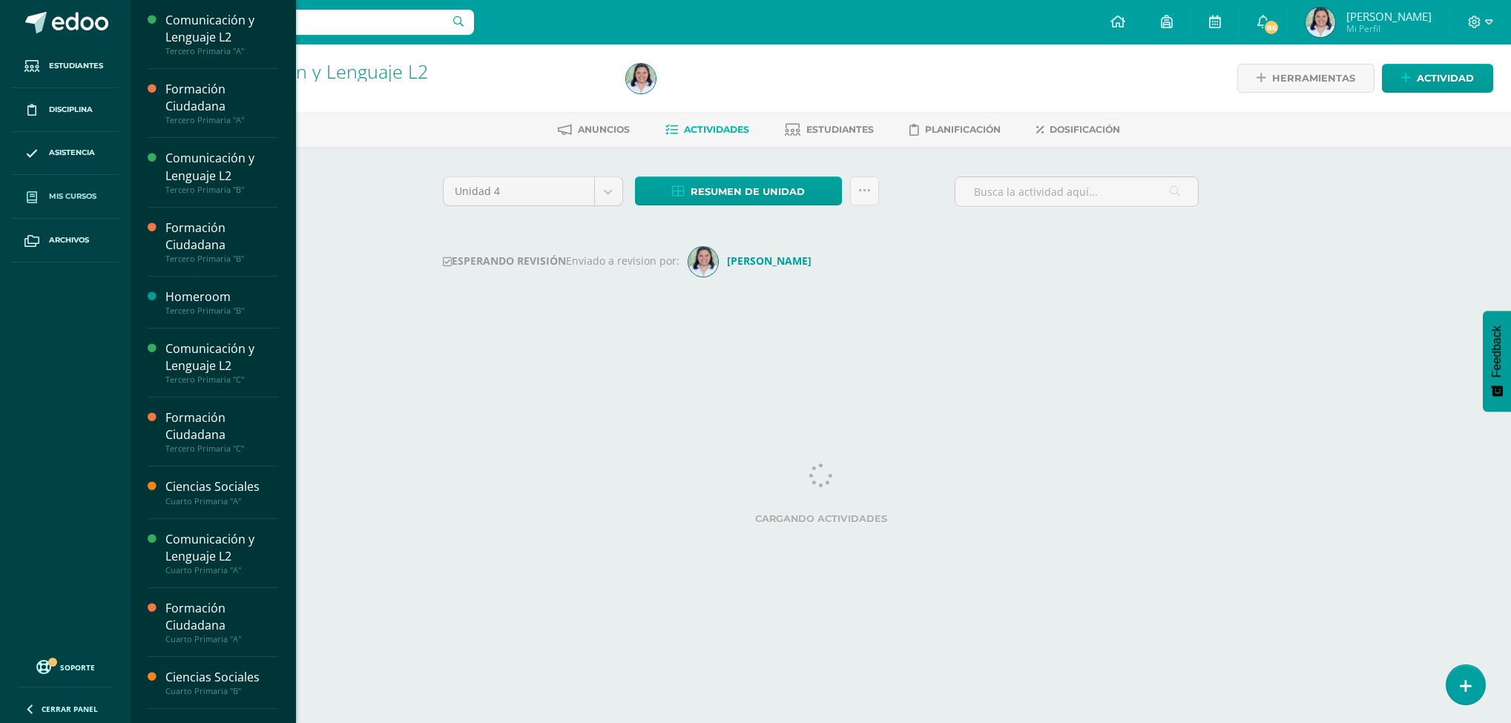
click at [81, 194] on span "Mis cursos" at bounding box center [72, 197] width 47 height 12
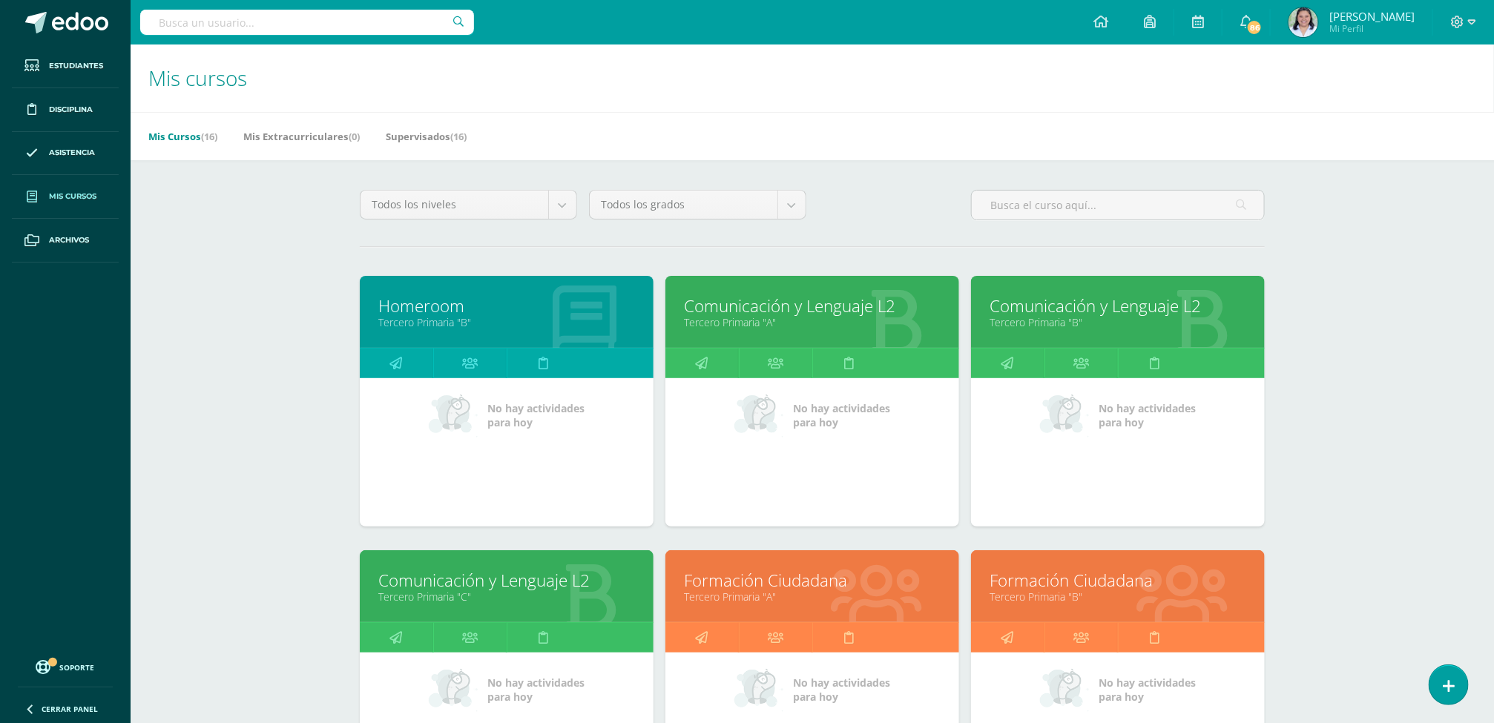
click at [452, 597] on link "Tercero Primaria "C"" at bounding box center [506, 597] width 257 height 14
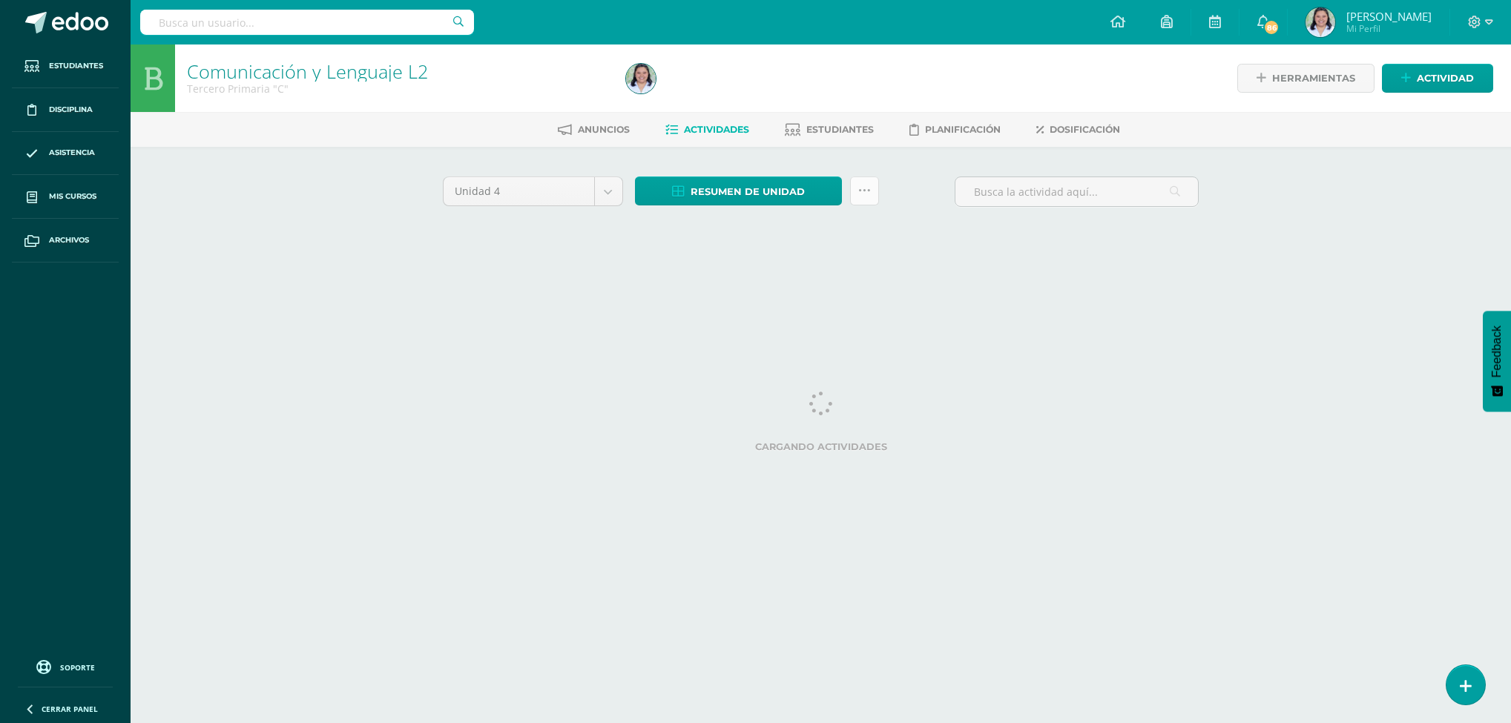
click at [868, 190] on icon at bounding box center [864, 191] width 13 height 13
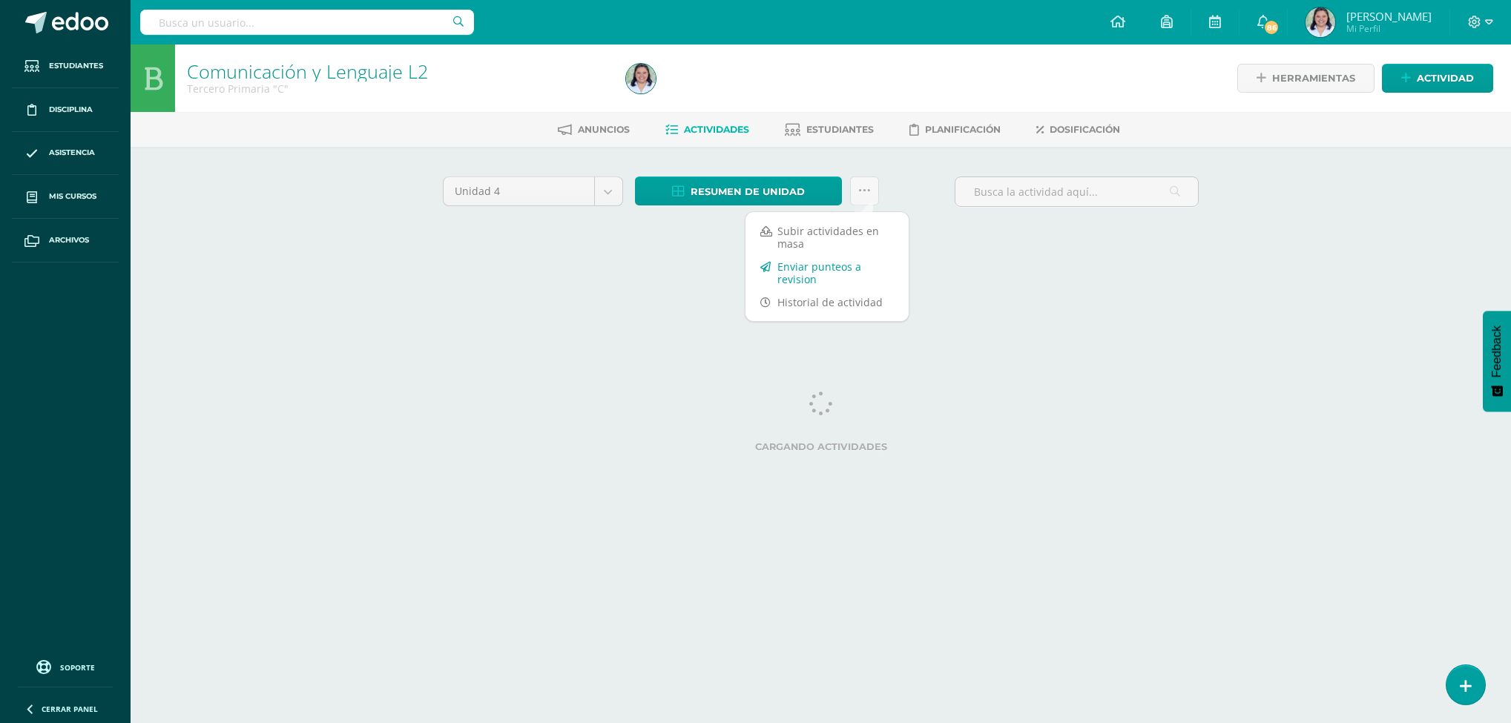
click at [802, 265] on link "Enviar punteos a revision" at bounding box center [826, 273] width 163 height 36
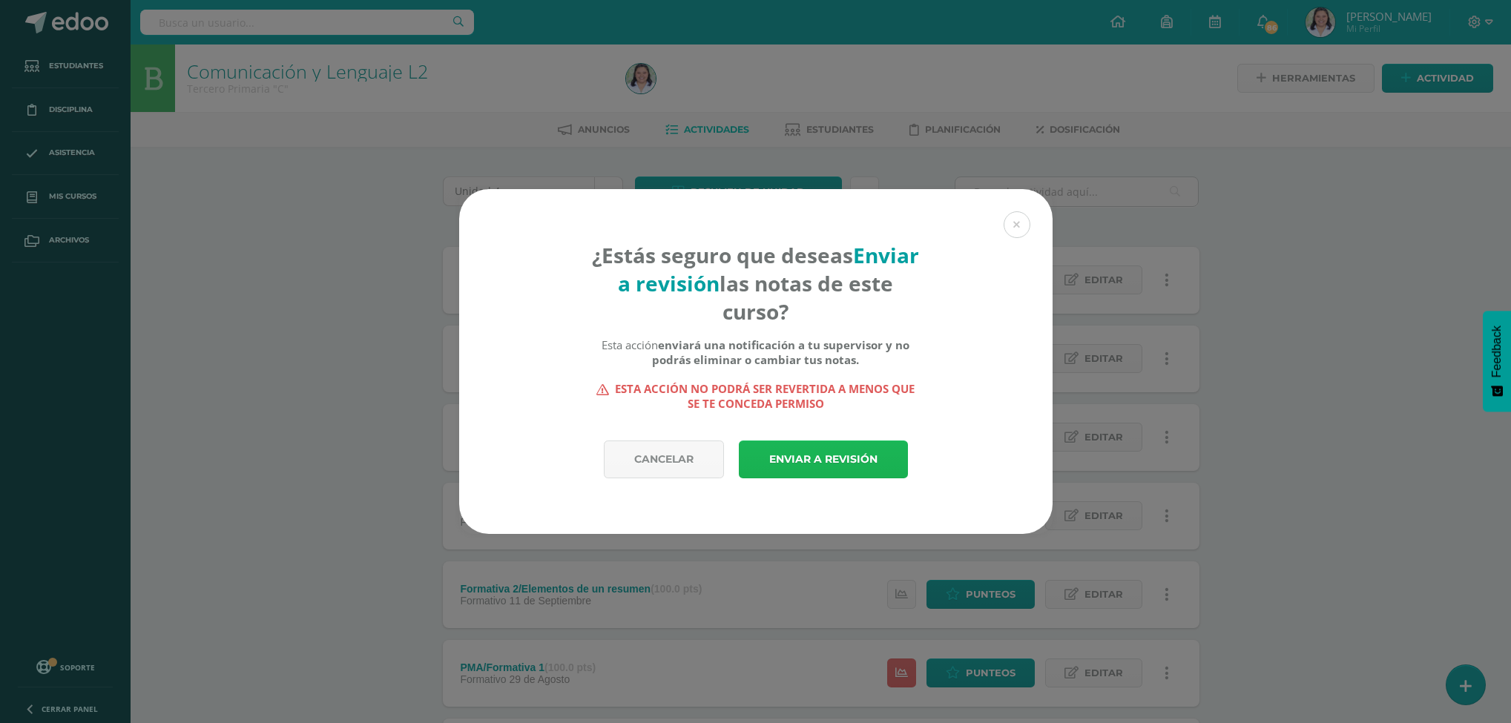
click at [777, 467] on link "Enviar a revisión" at bounding box center [823, 460] width 169 height 38
click at [800, 456] on link "Enviar a revisión" at bounding box center [823, 460] width 169 height 38
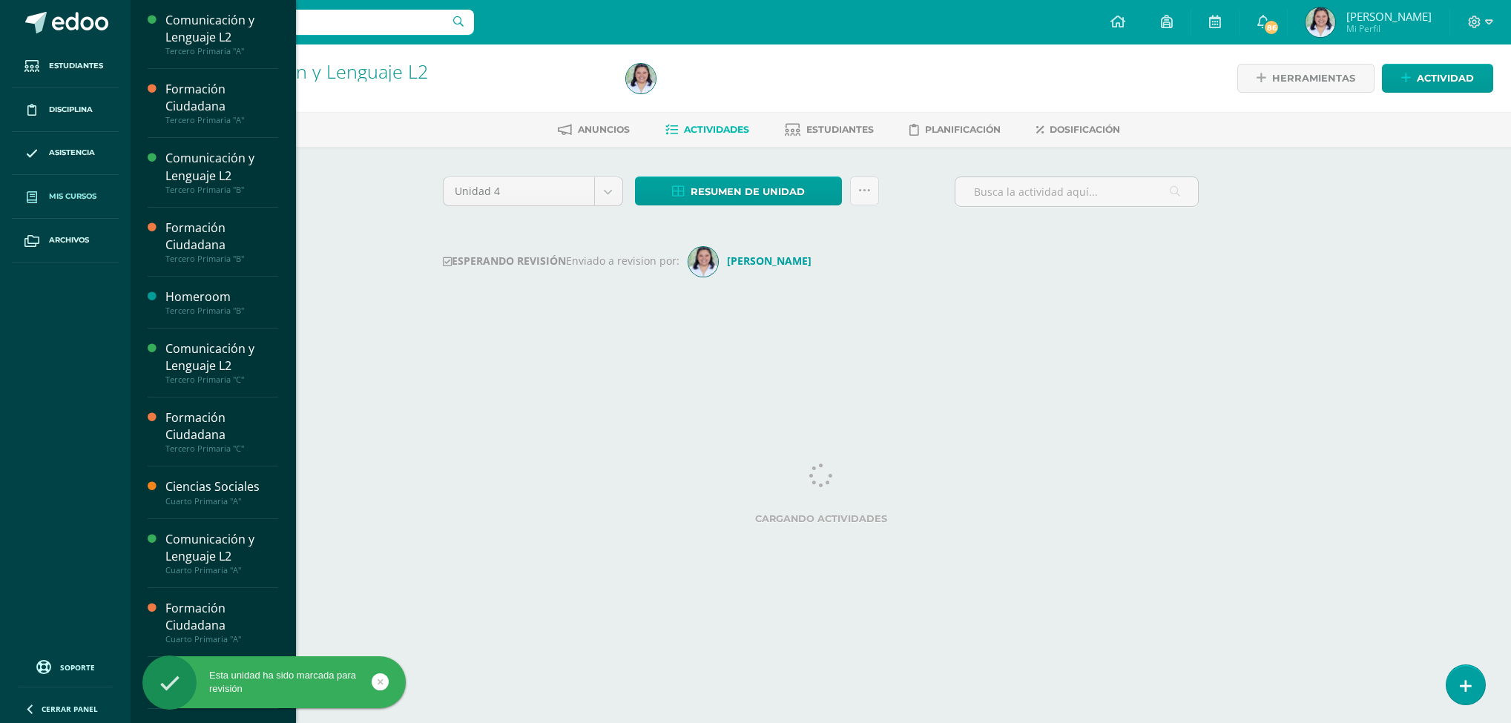
click at [94, 194] on span "Mis cursos" at bounding box center [72, 197] width 47 height 12
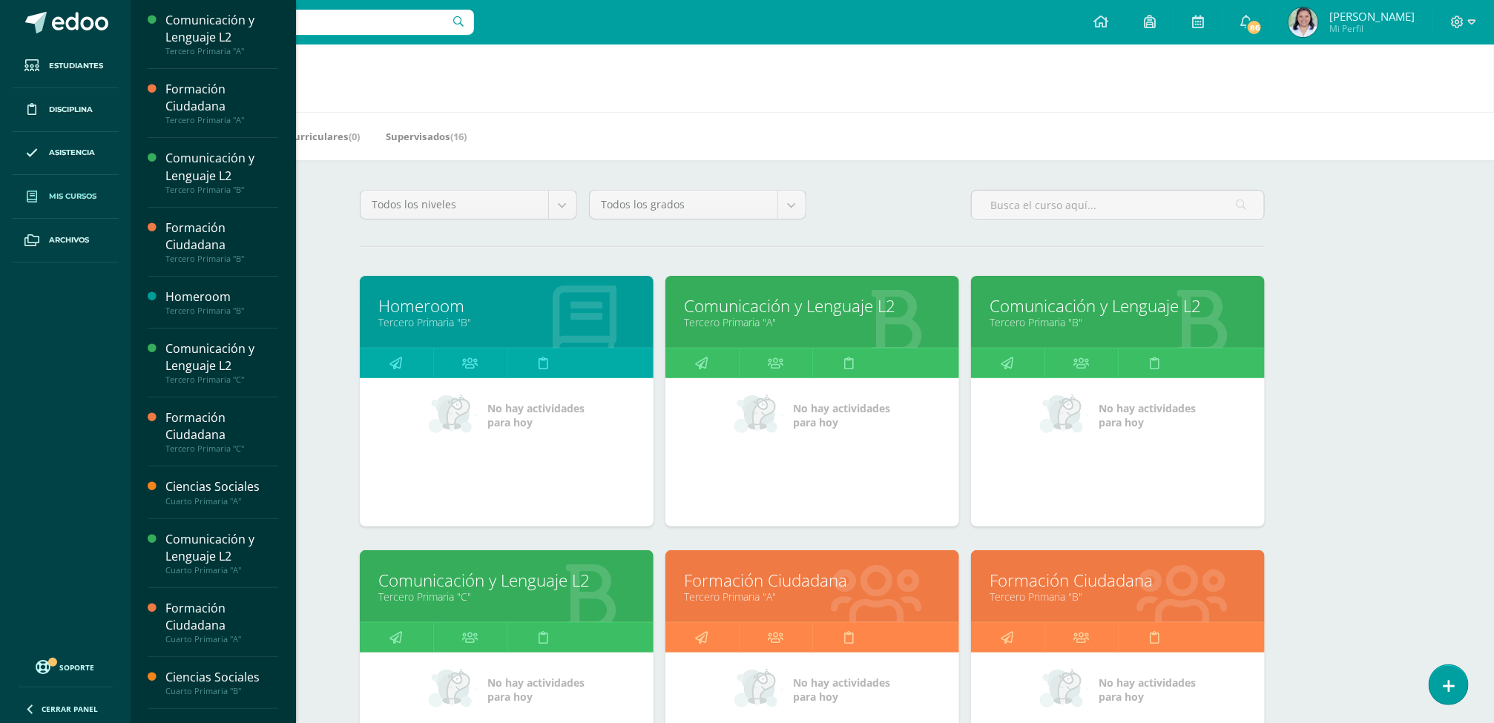
scroll to position [473, 0]
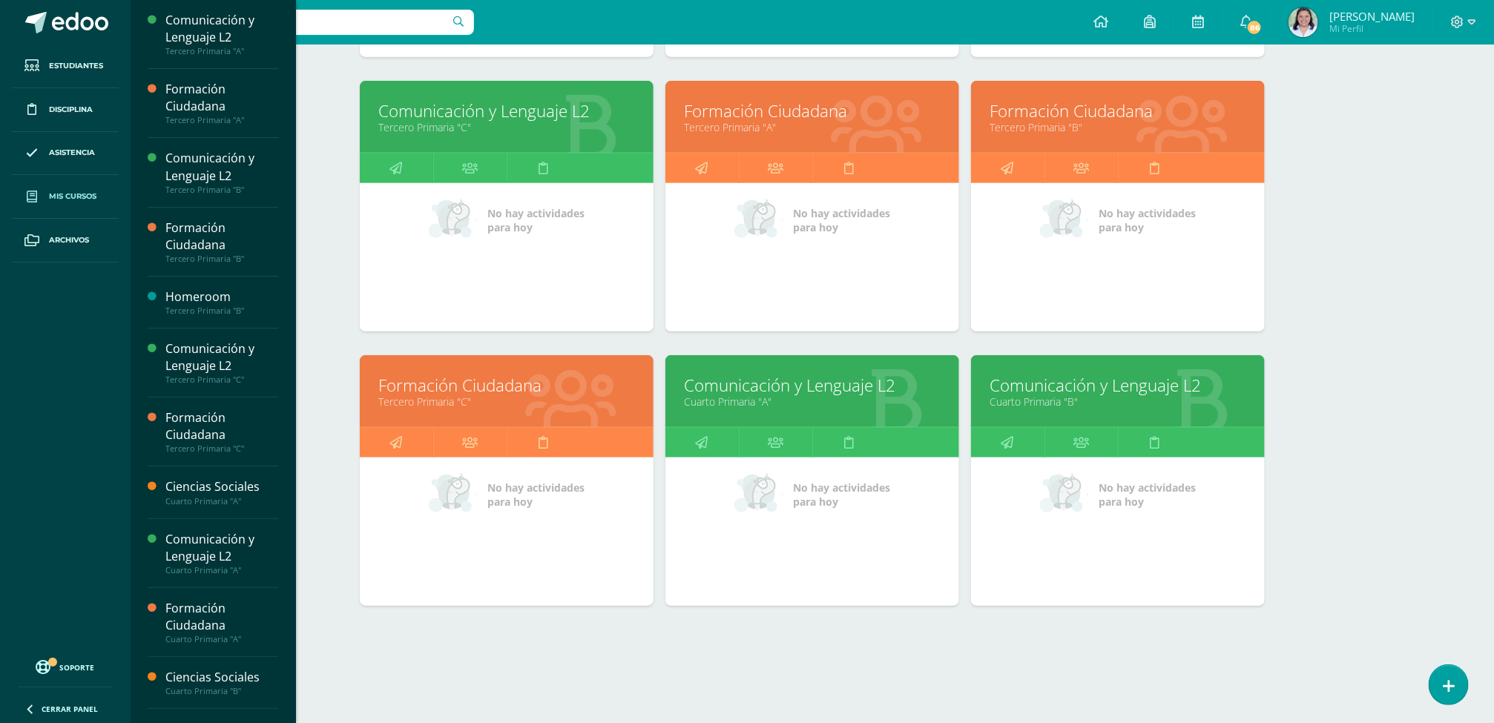
click at [783, 119] on link "Formación Ciudadana" at bounding box center [812, 110] width 257 height 23
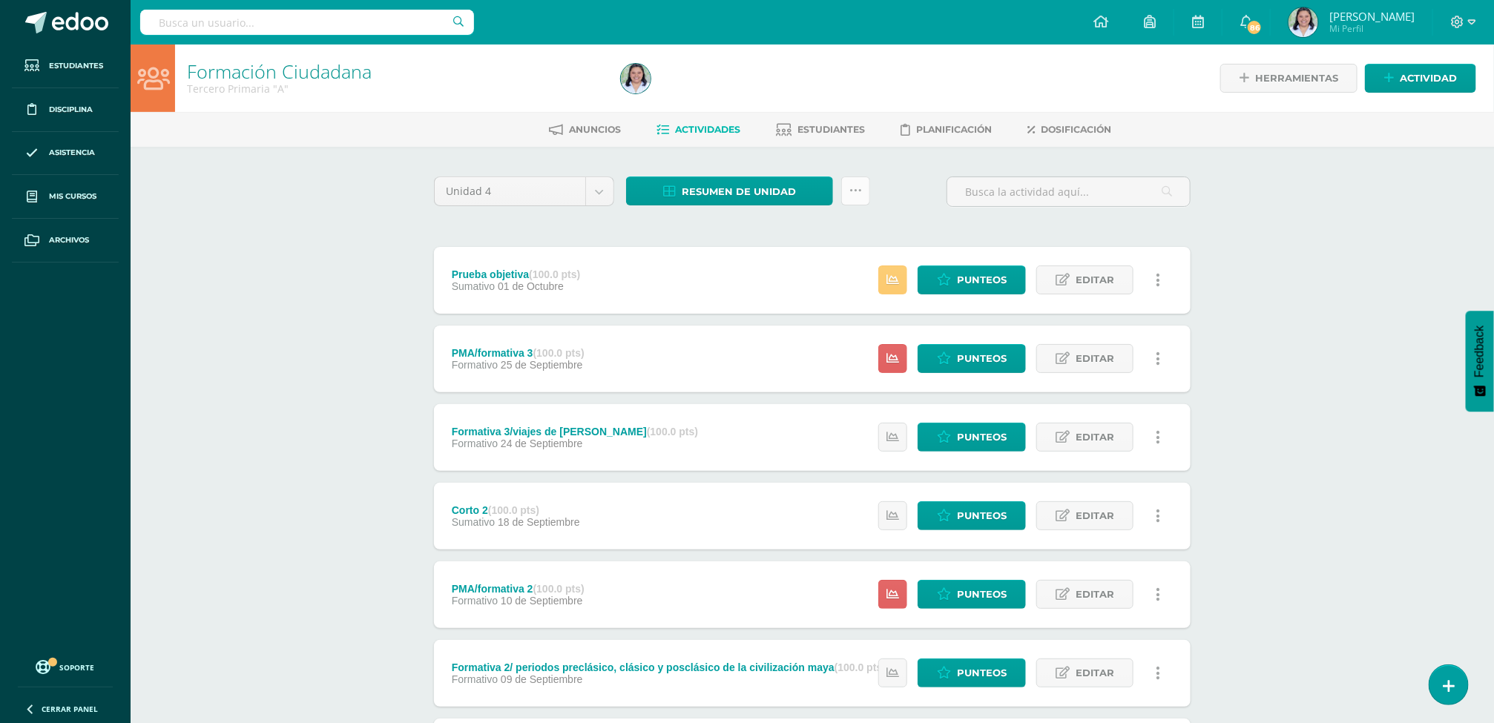
click at [857, 196] on icon at bounding box center [855, 191] width 13 height 13
click at [830, 272] on link "Enviar punteos a revision" at bounding box center [818, 273] width 163 height 36
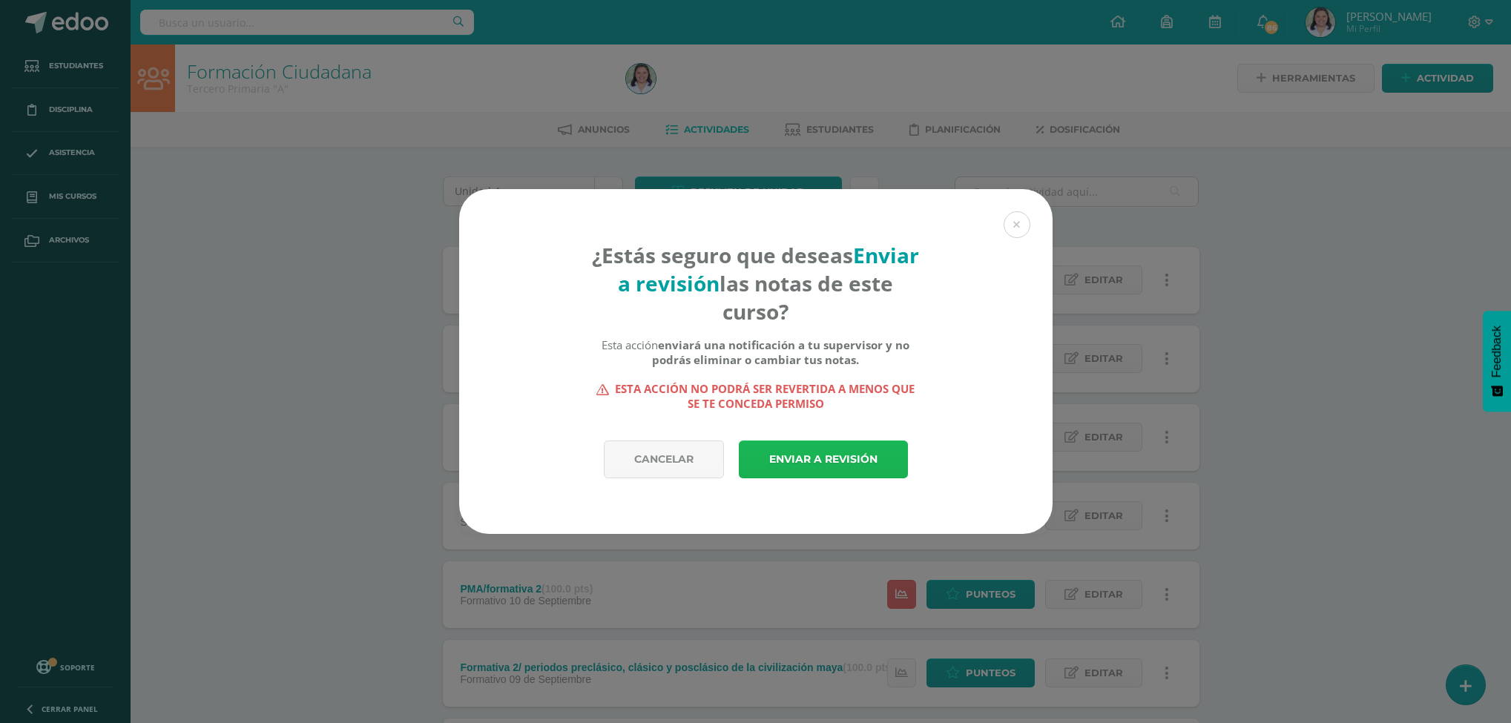
click at [844, 455] on link "Enviar a revisión" at bounding box center [823, 460] width 169 height 38
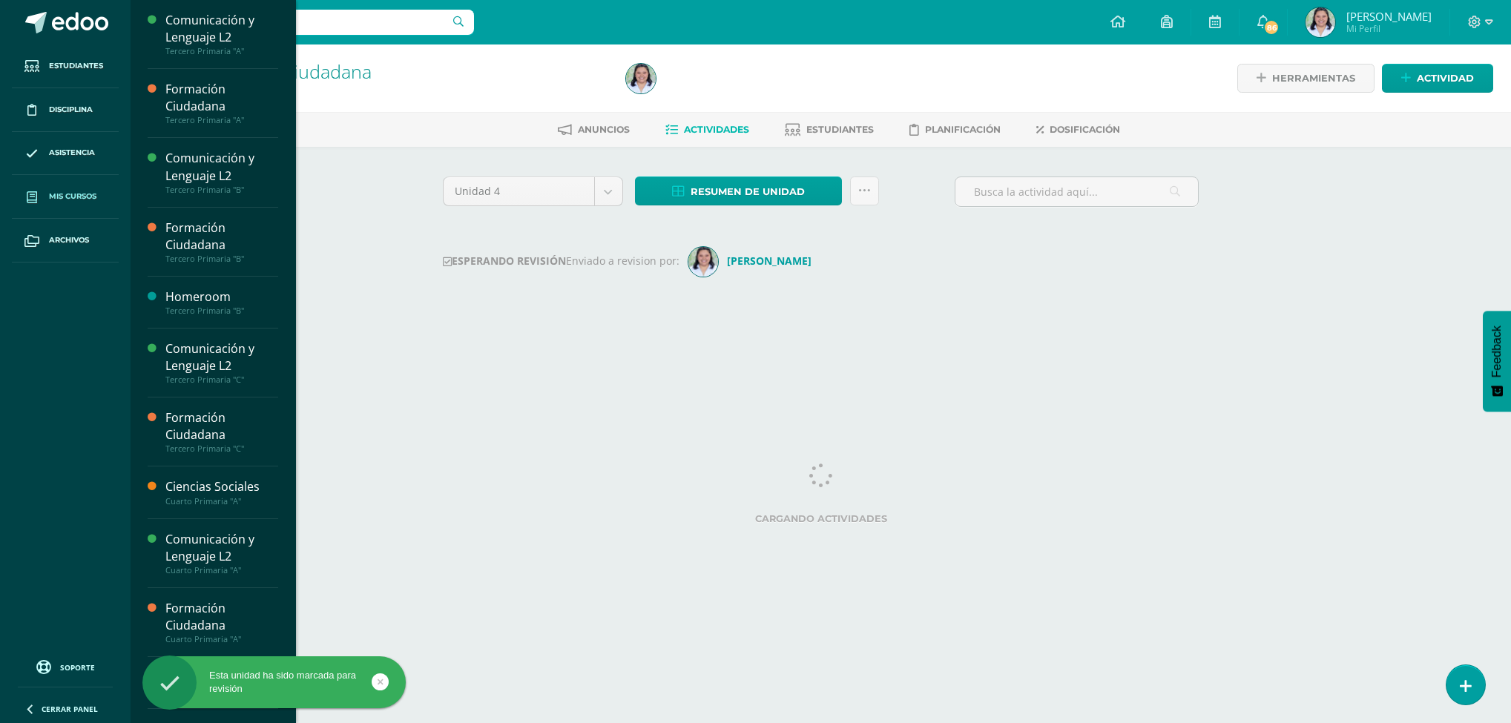
click at [49, 208] on link "Mis cursos" at bounding box center [65, 197] width 107 height 44
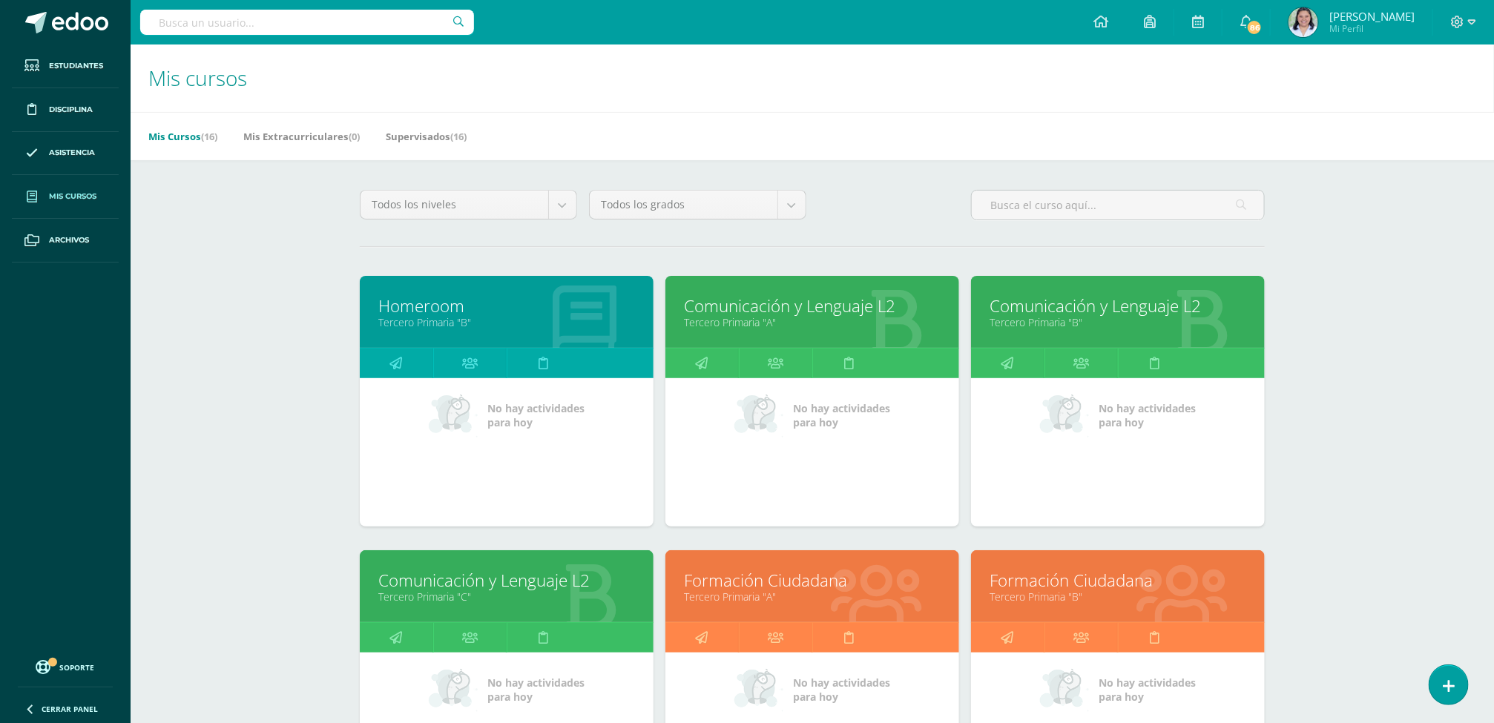
click at [1041, 582] on link "Formación Ciudadana" at bounding box center [1118, 580] width 257 height 23
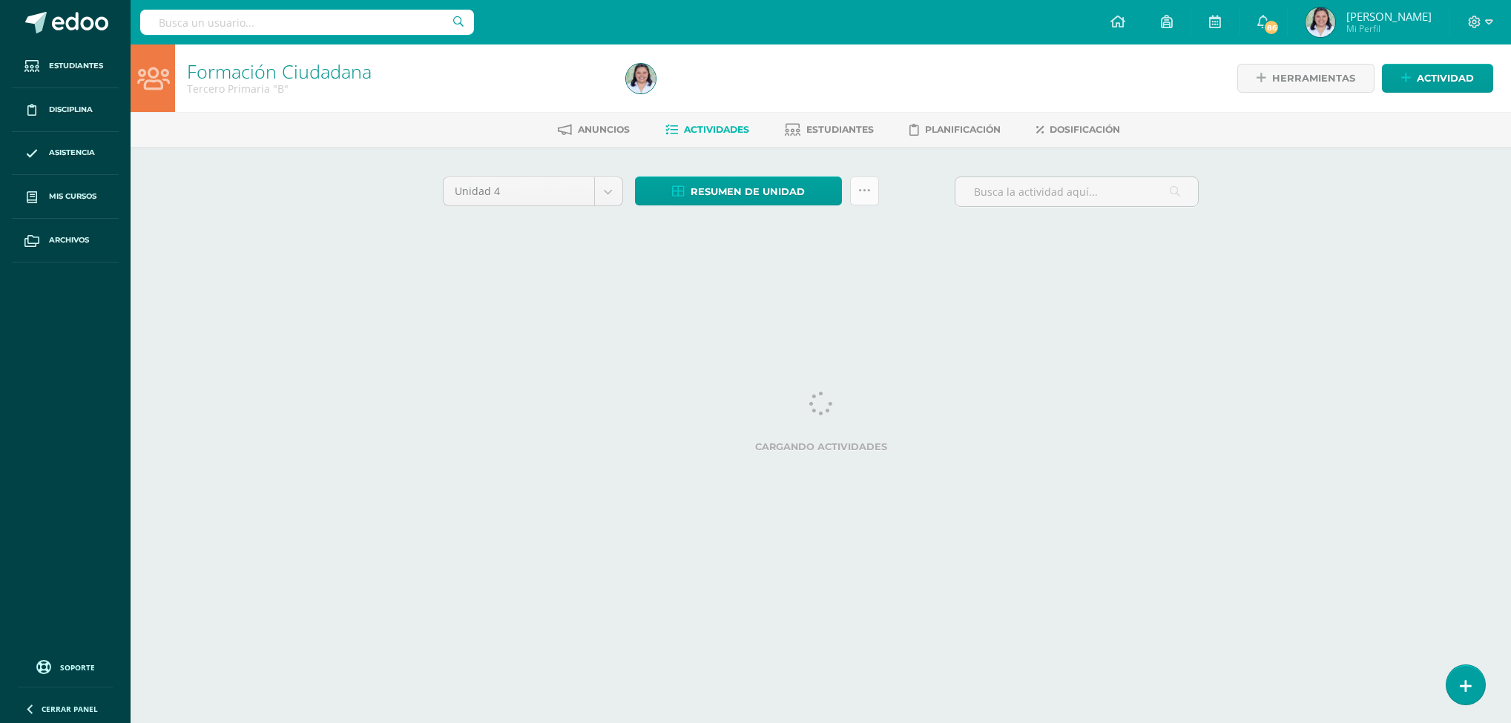
click at [853, 185] on link at bounding box center [864, 191] width 29 height 29
click at [872, 191] on link at bounding box center [864, 191] width 29 height 29
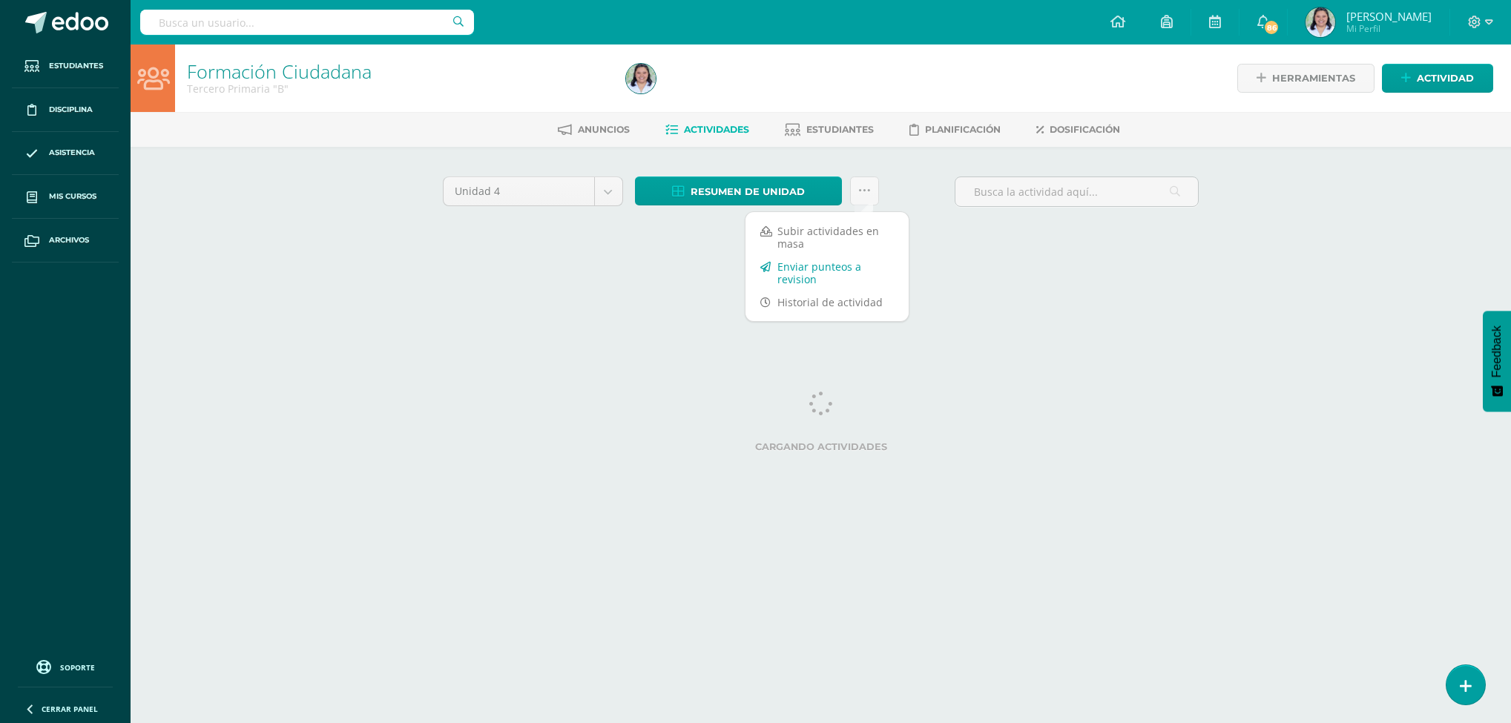
click at [859, 266] on link "Enviar punteos a revision" at bounding box center [826, 273] width 163 height 36
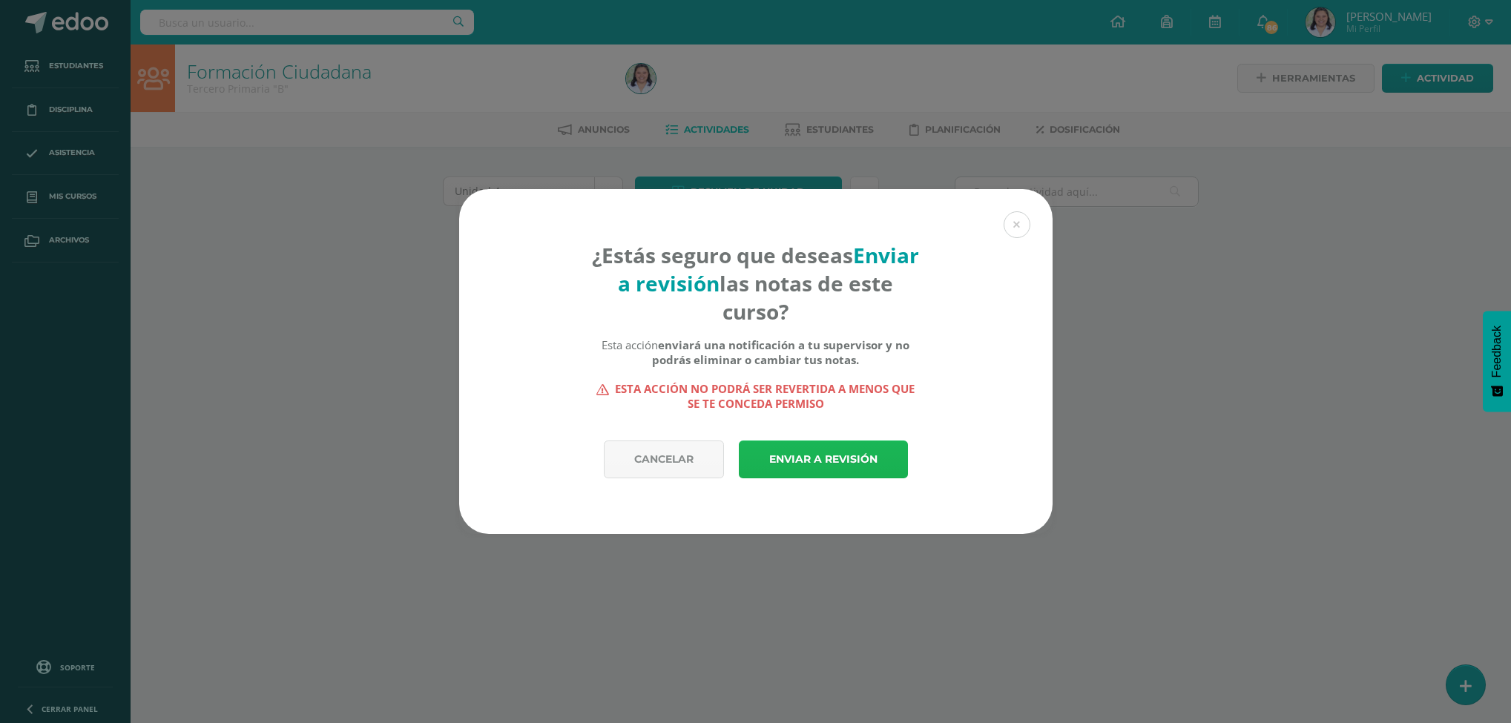
click at [808, 472] on link "Enviar a revisión" at bounding box center [823, 460] width 169 height 38
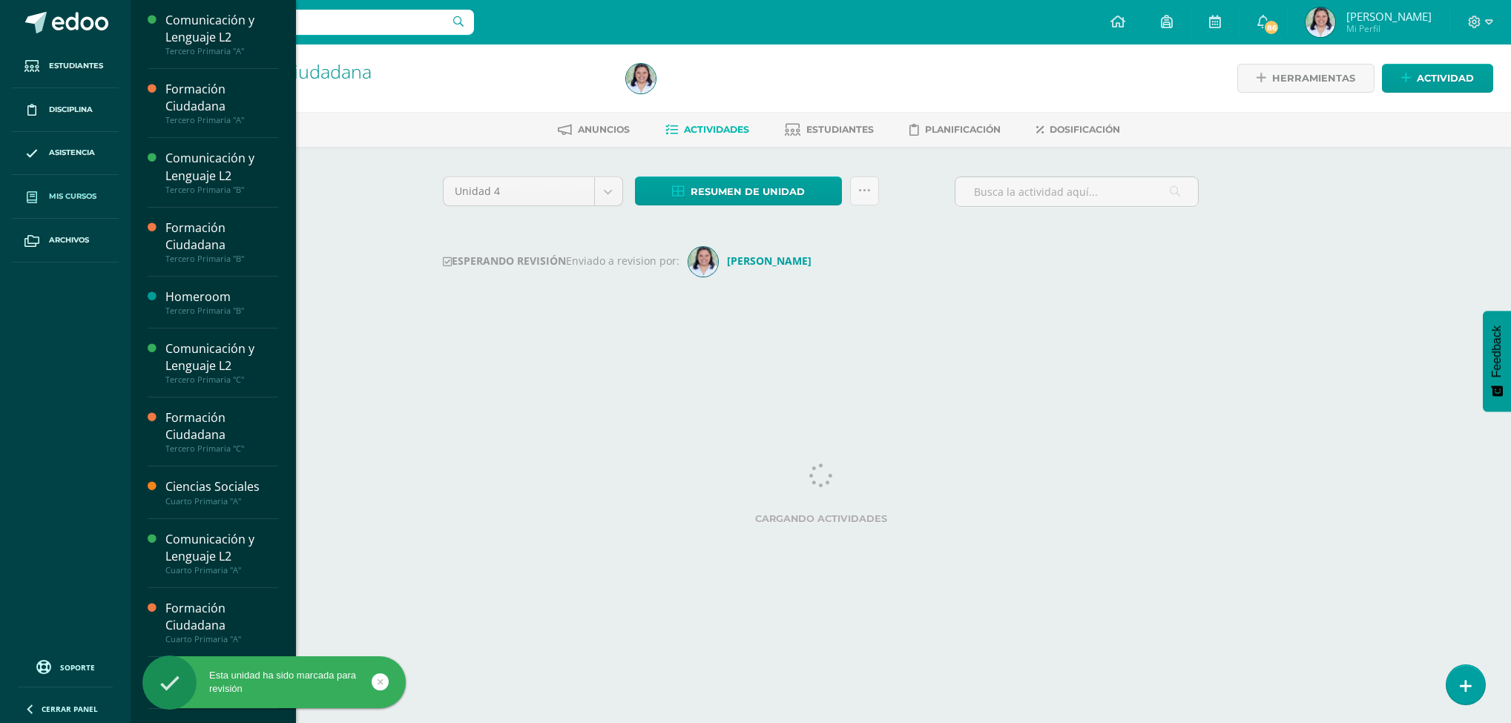
click at [90, 189] on link "Mis cursos" at bounding box center [65, 197] width 107 height 44
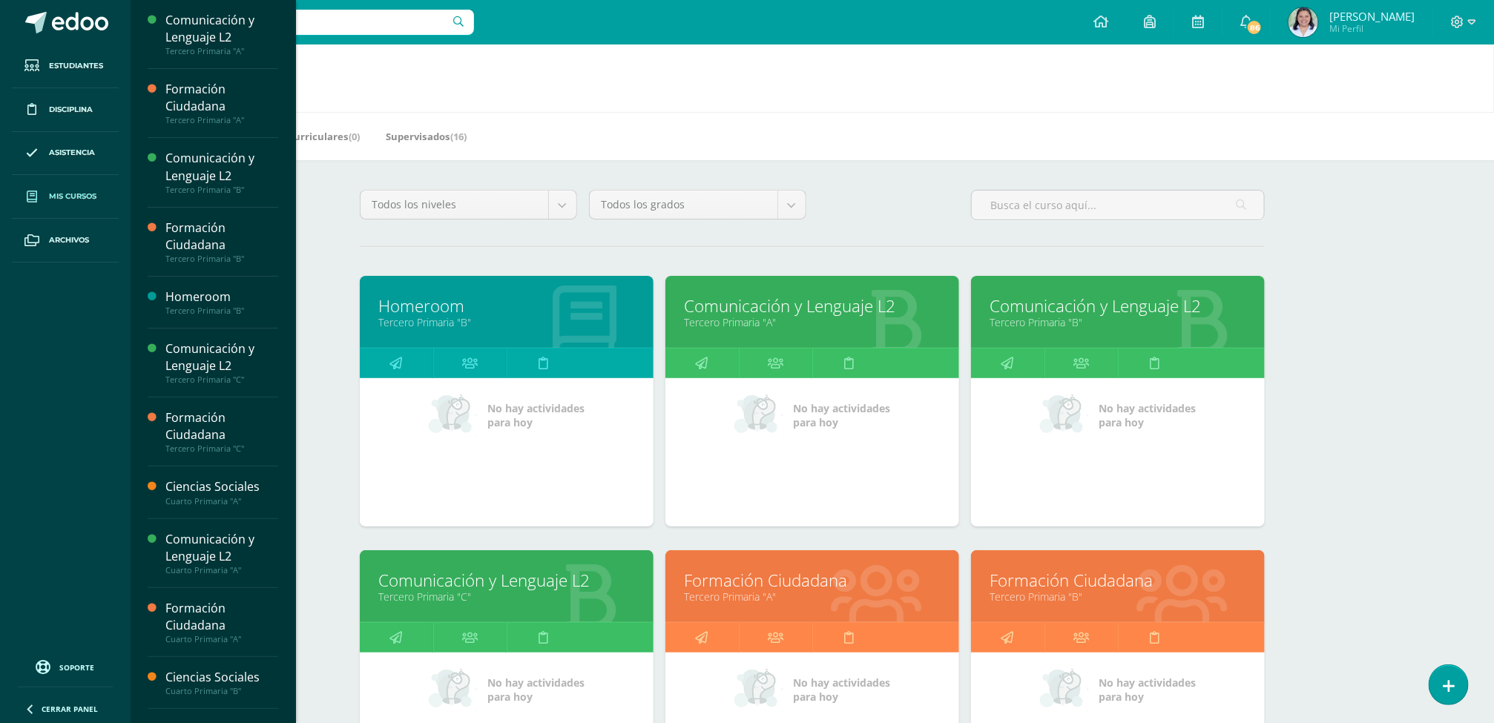
click at [58, 190] on link "Mis cursos" at bounding box center [65, 197] width 107 height 44
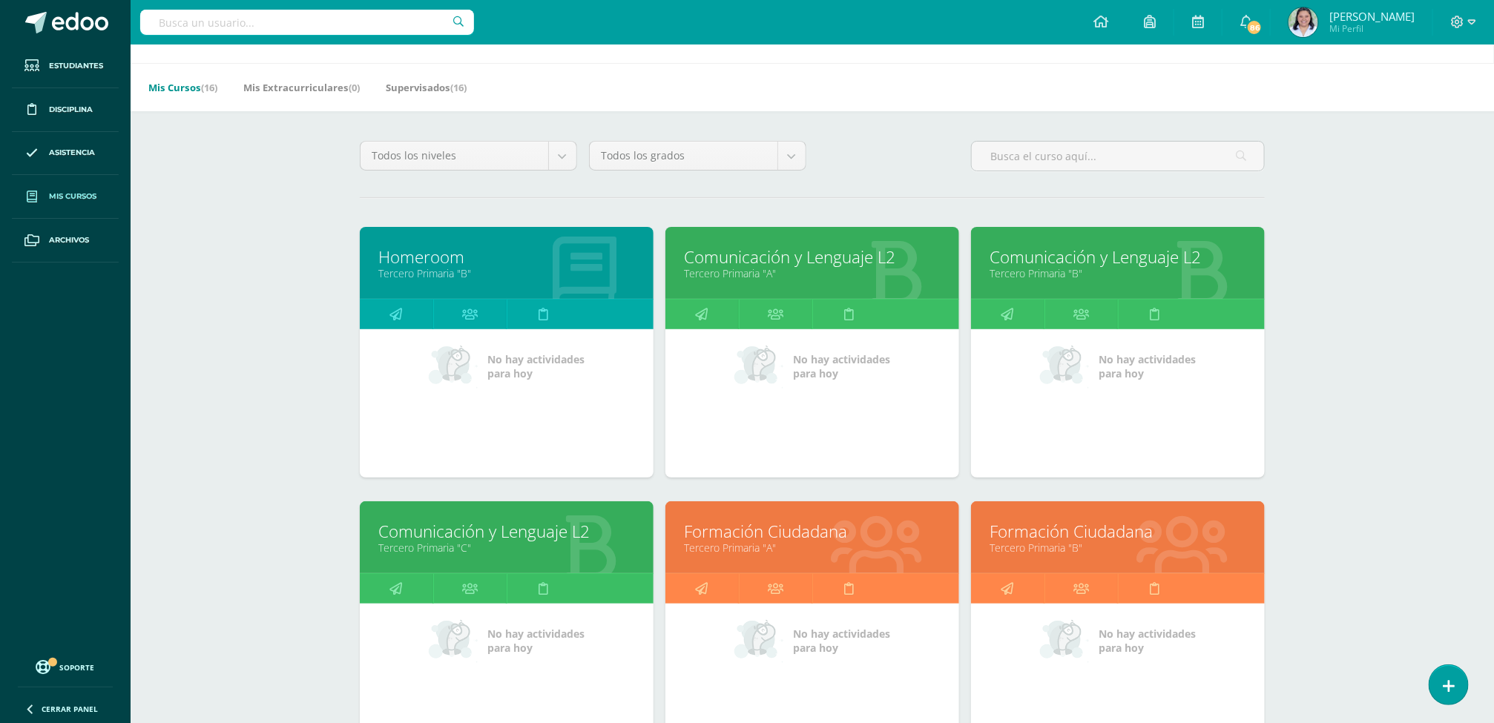
scroll to position [129, 0]
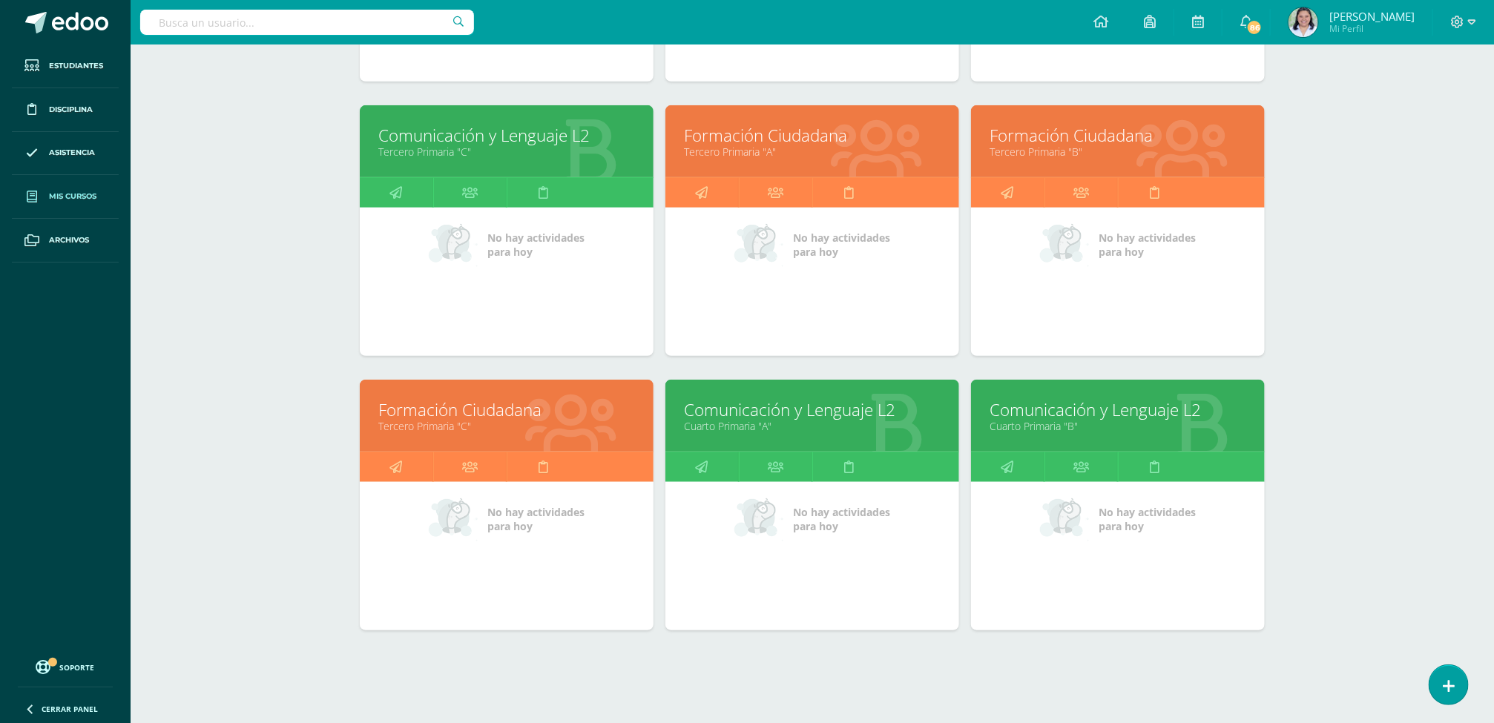
scroll to position [455, 0]
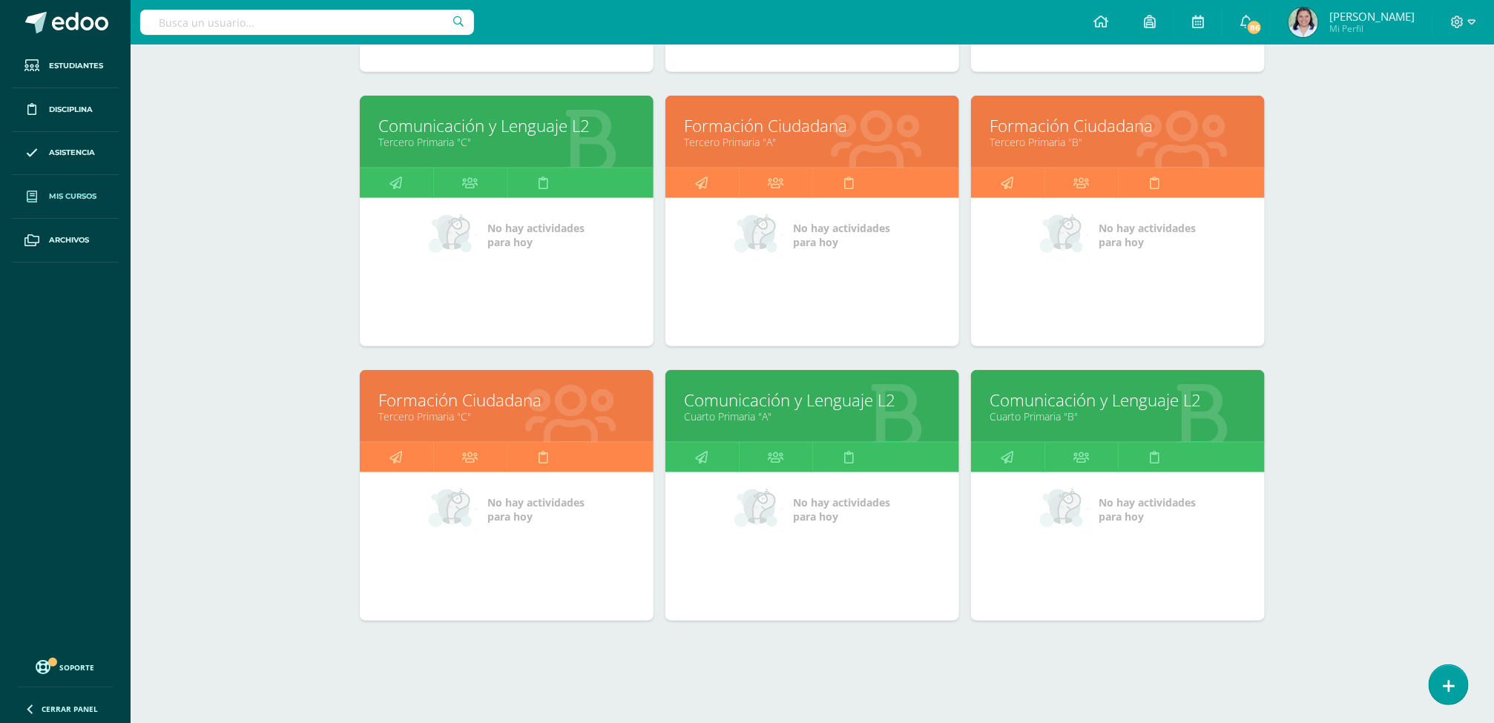
click at [472, 414] on link "Tercero Primaria "C"" at bounding box center [506, 416] width 257 height 14
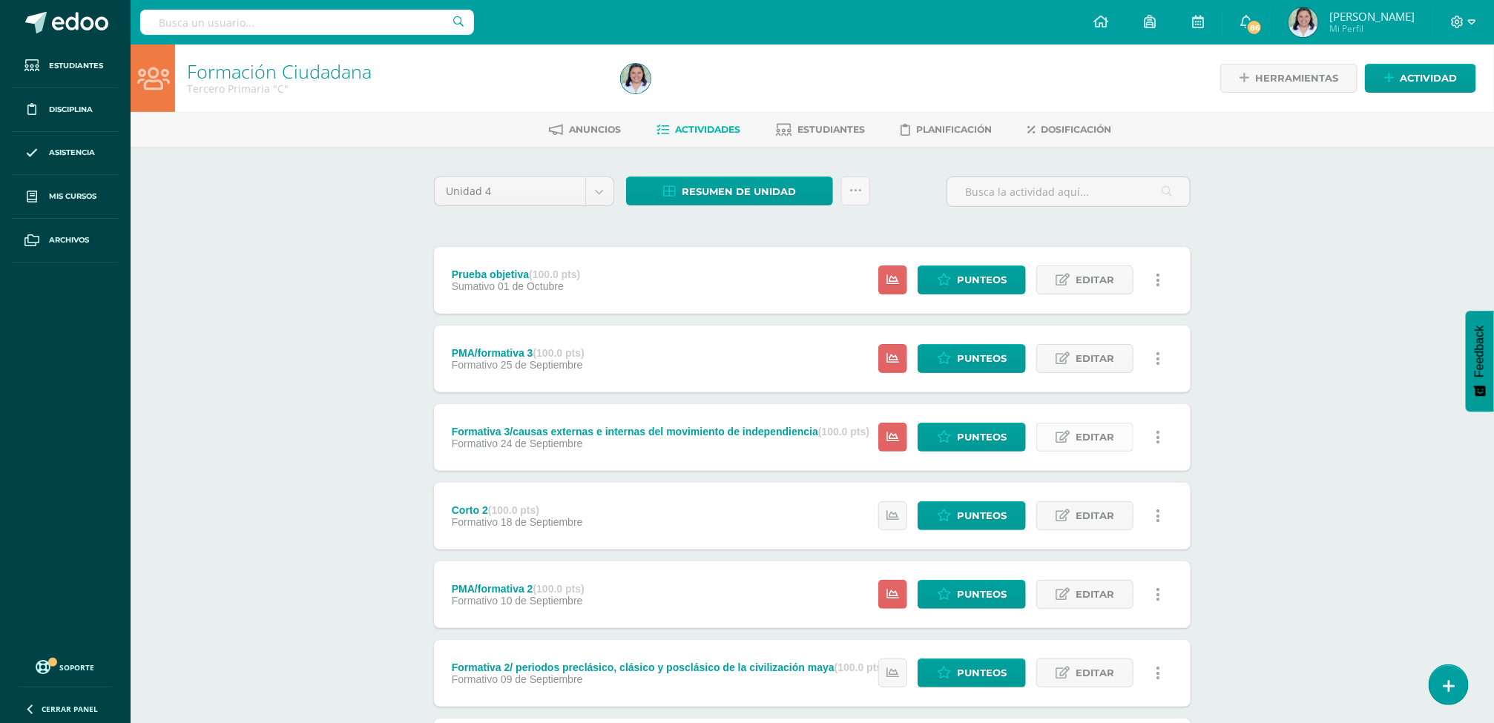
click at [1080, 436] on span "Editar" at bounding box center [1095, 437] width 39 height 27
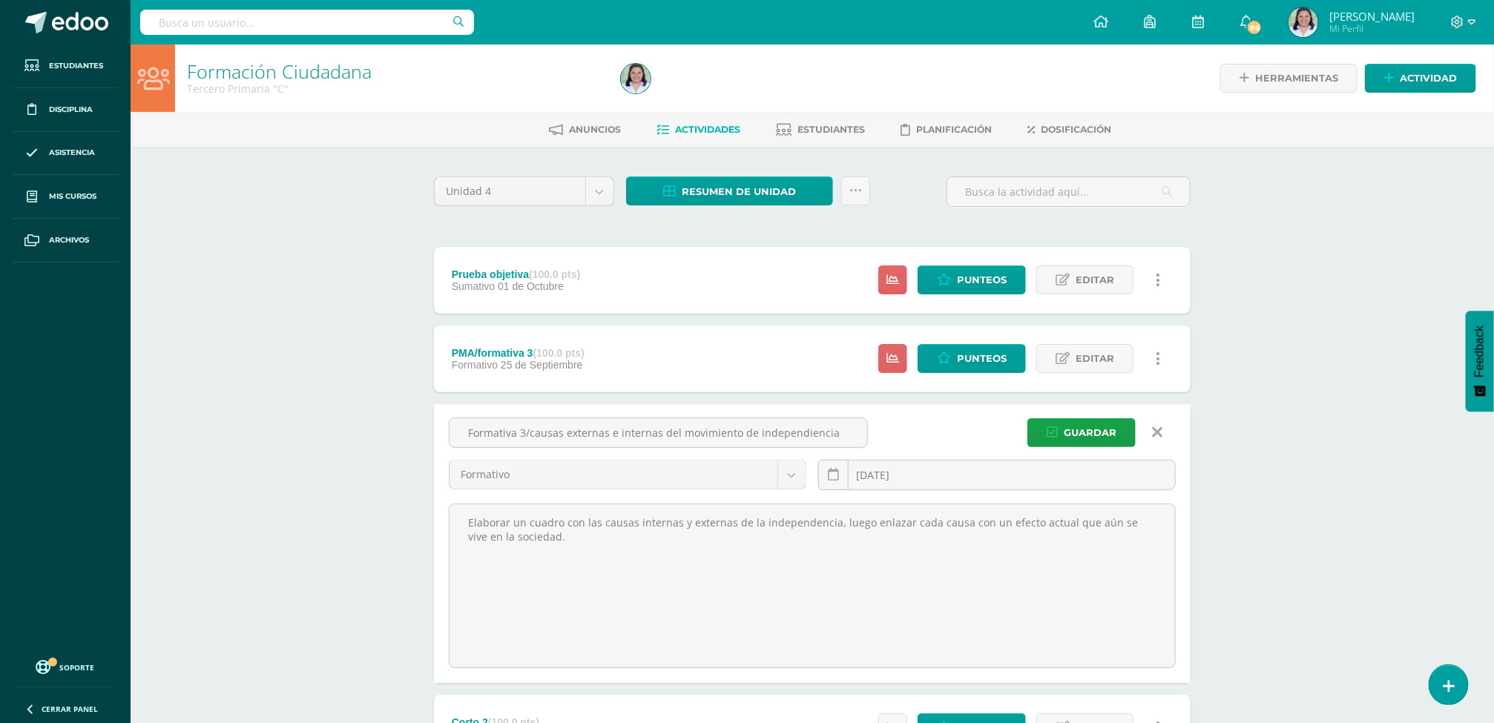
drag, startPoint x: 831, startPoint y: 439, endPoint x: 533, endPoint y: 410, distance: 299.6
click at [533, 410] on div "Formativa 3/causas externas e internas del movimiento de independiencia Formati…" at bounding box center [812, 543] width 757 height 279
type input "Formativa 3/ Viajes de Cristobal Colòn"
click at [1047, 424] on button "Guardar" at bounding box center [1081, 432] width 108 height 29
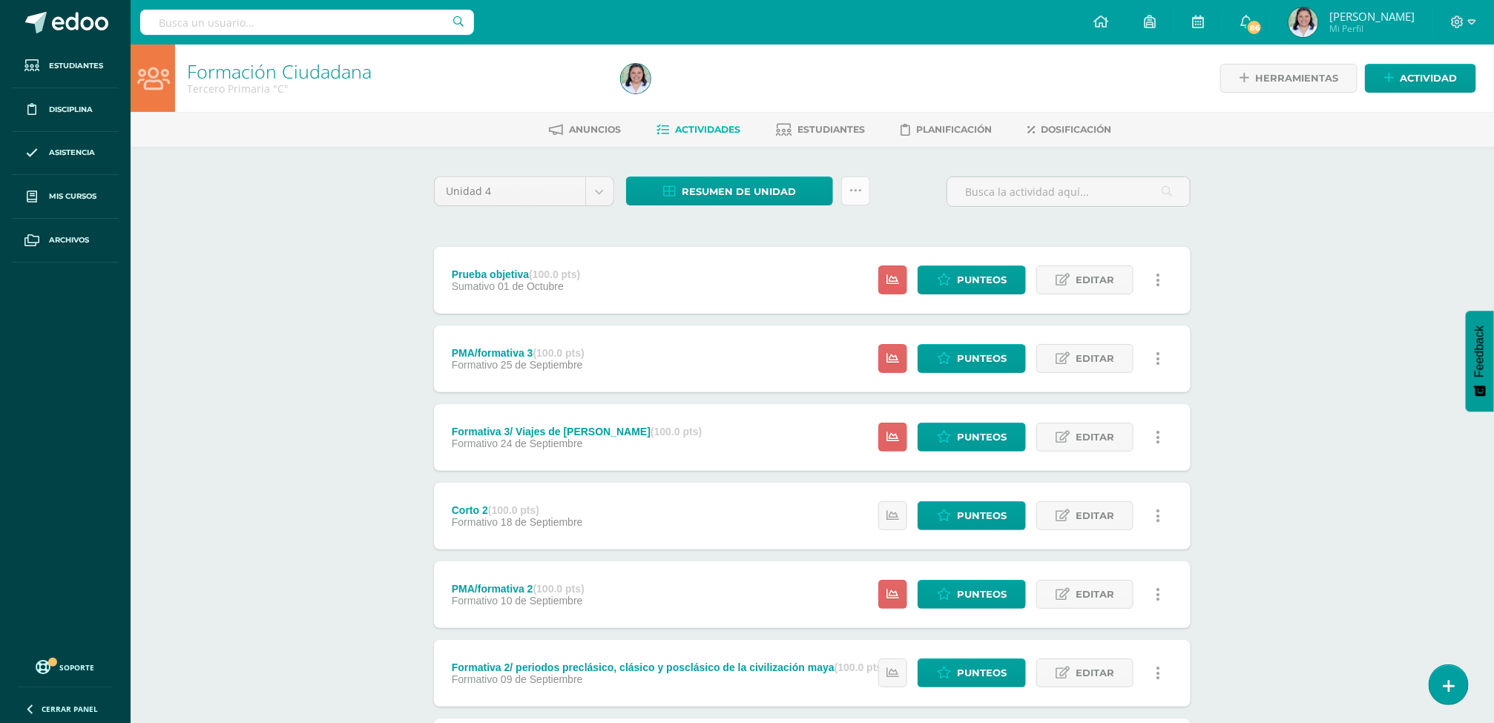
click at [846, 187] on link at bounding box center [855, 191] width 29 height 29
click at [810, 271] on link "Enviar punteos a revision" at bounding box center [818, 273] width 163 height 36
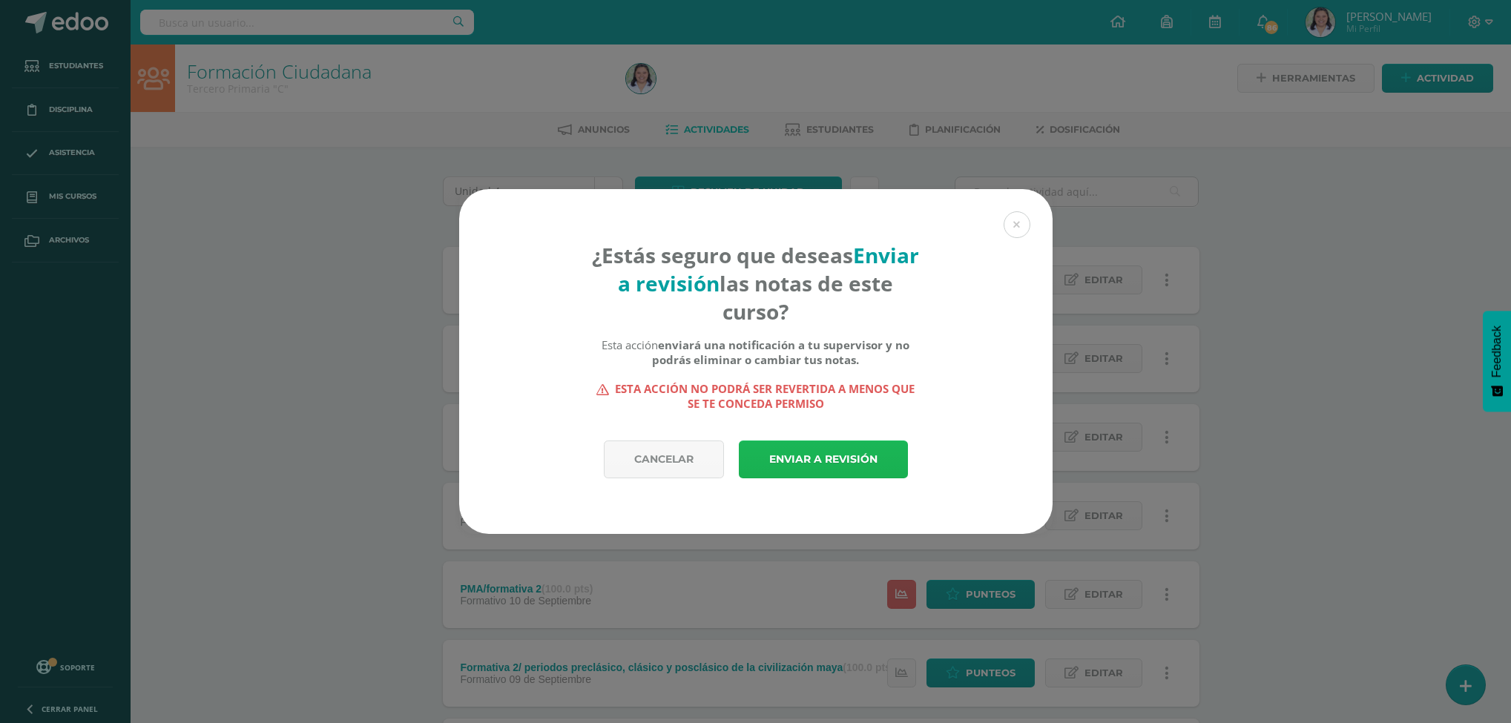
click at [837, 467] on link "Enviar a revisión" at bounding box center [823, 460] width 169 height 38
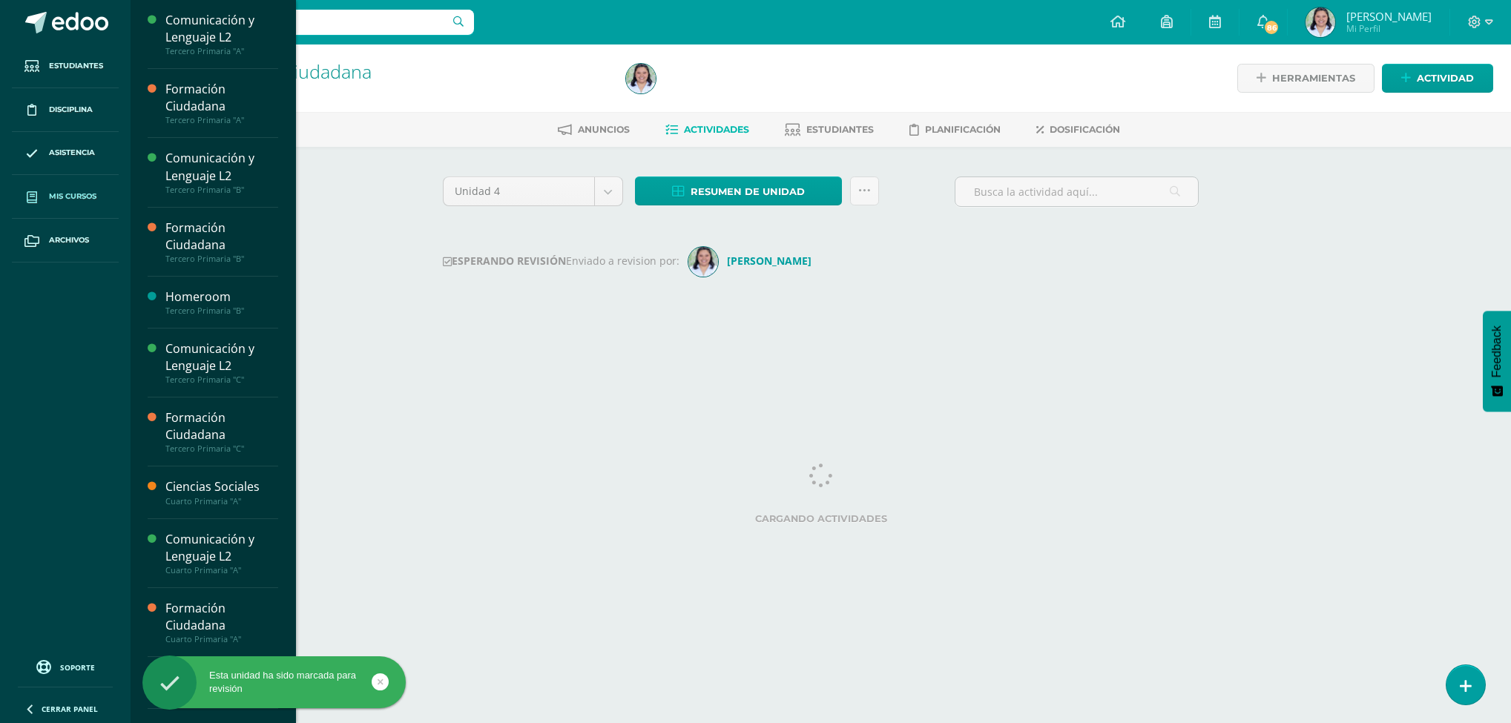
click at [71, 203] on span "Mis cursos" at bounding box center [72, 197] width 47 height 12
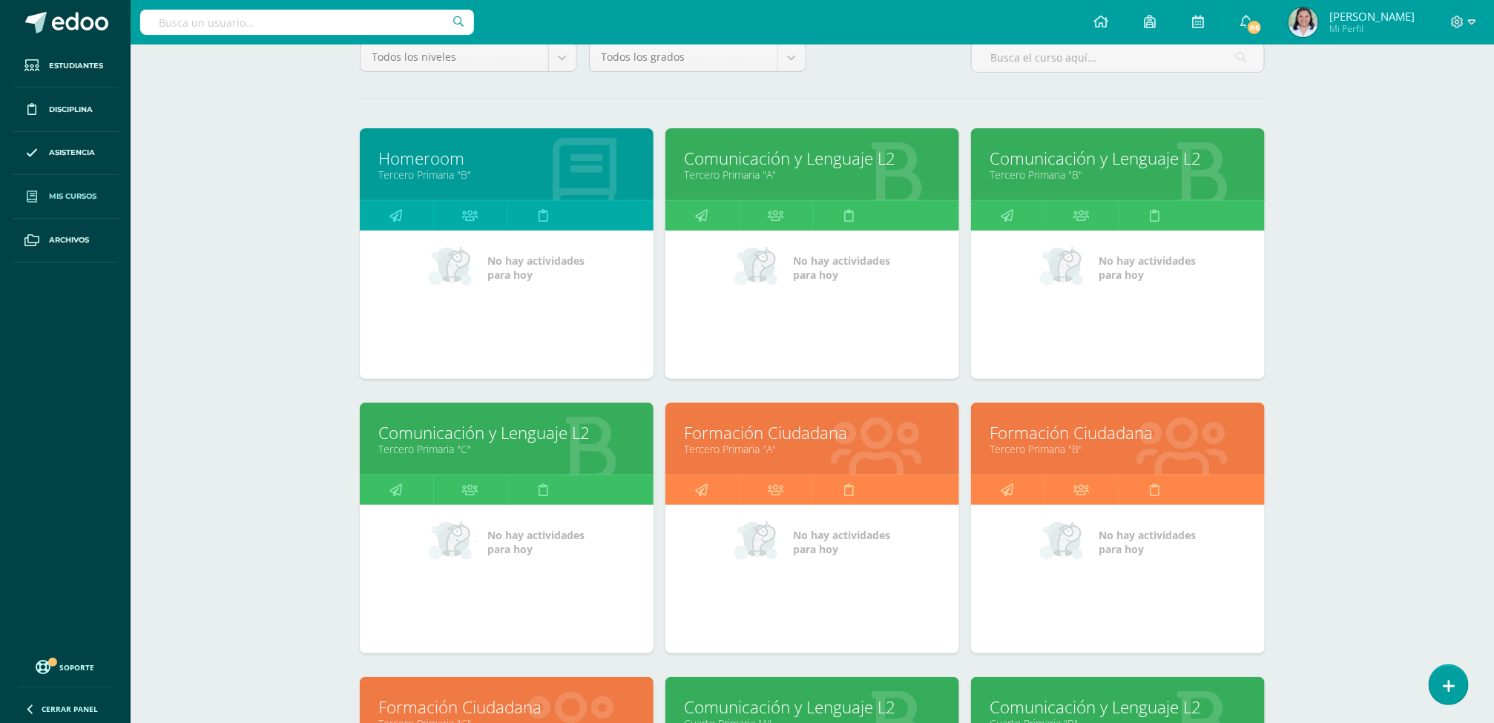
scroll to position [352, 0]
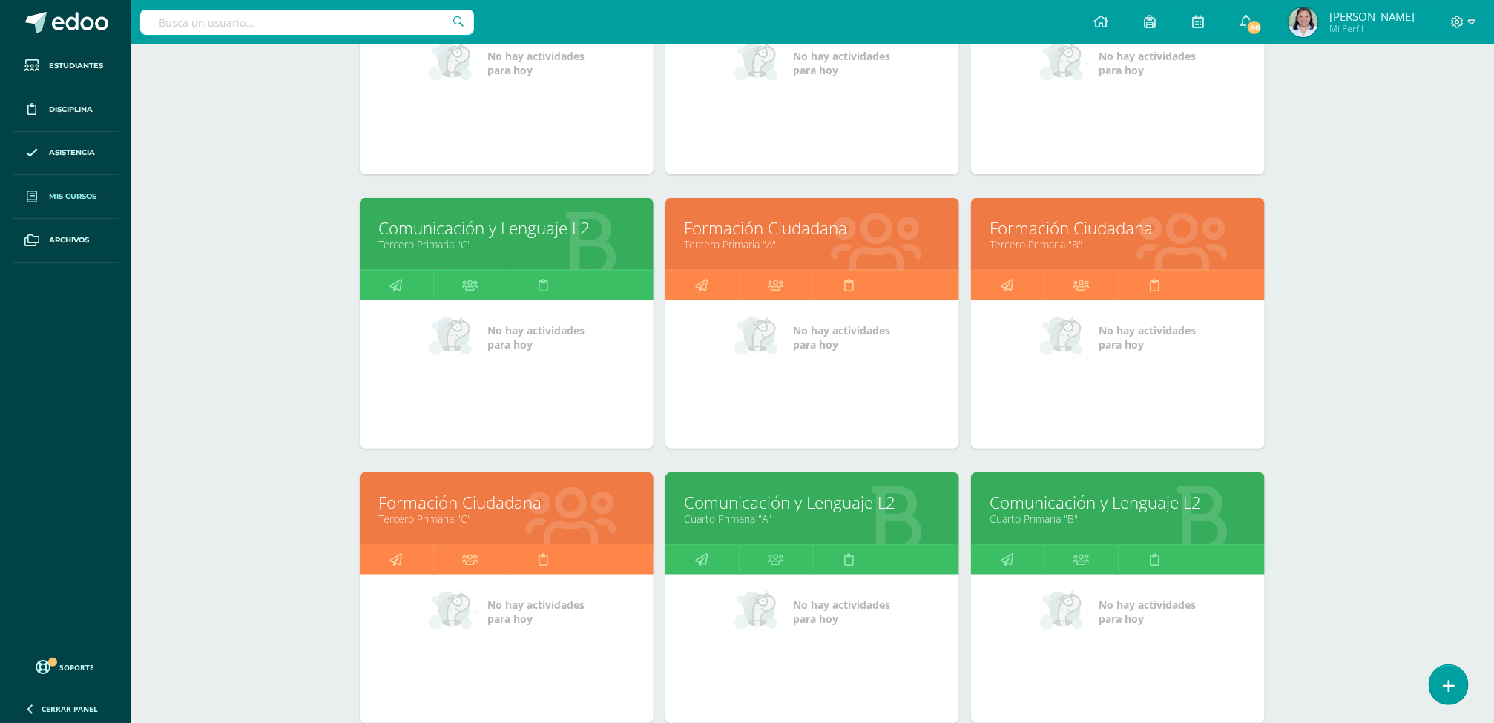
click at [809, 513] on link "Comunicación y Lenguaje L2" at bounding box center [812, 502] width 257 height 23
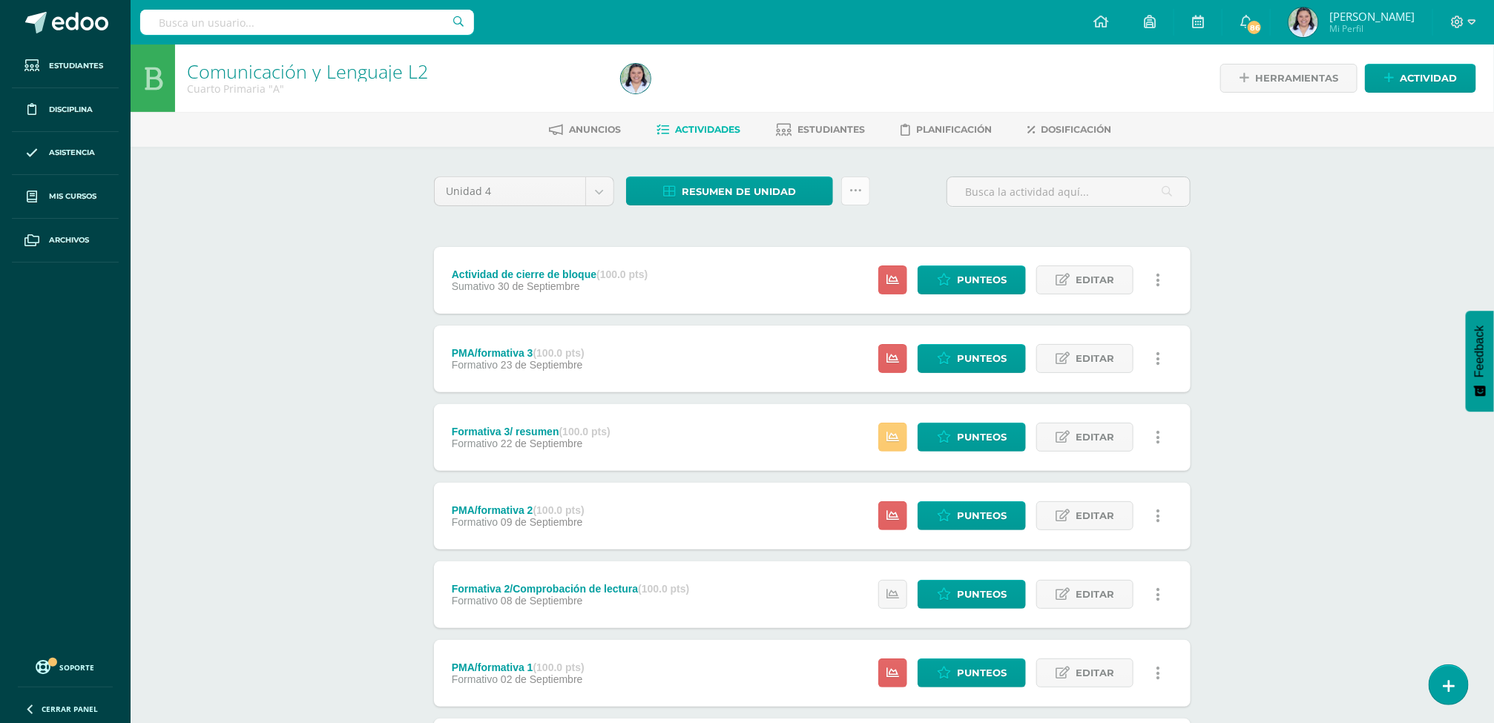
click at [846, 196] on link at bounding box center [855, 191] width 29 height 29
click at [864, 278] on link "Enviar punteos a revision" at bounding box center [818, 273] width 163 height 36
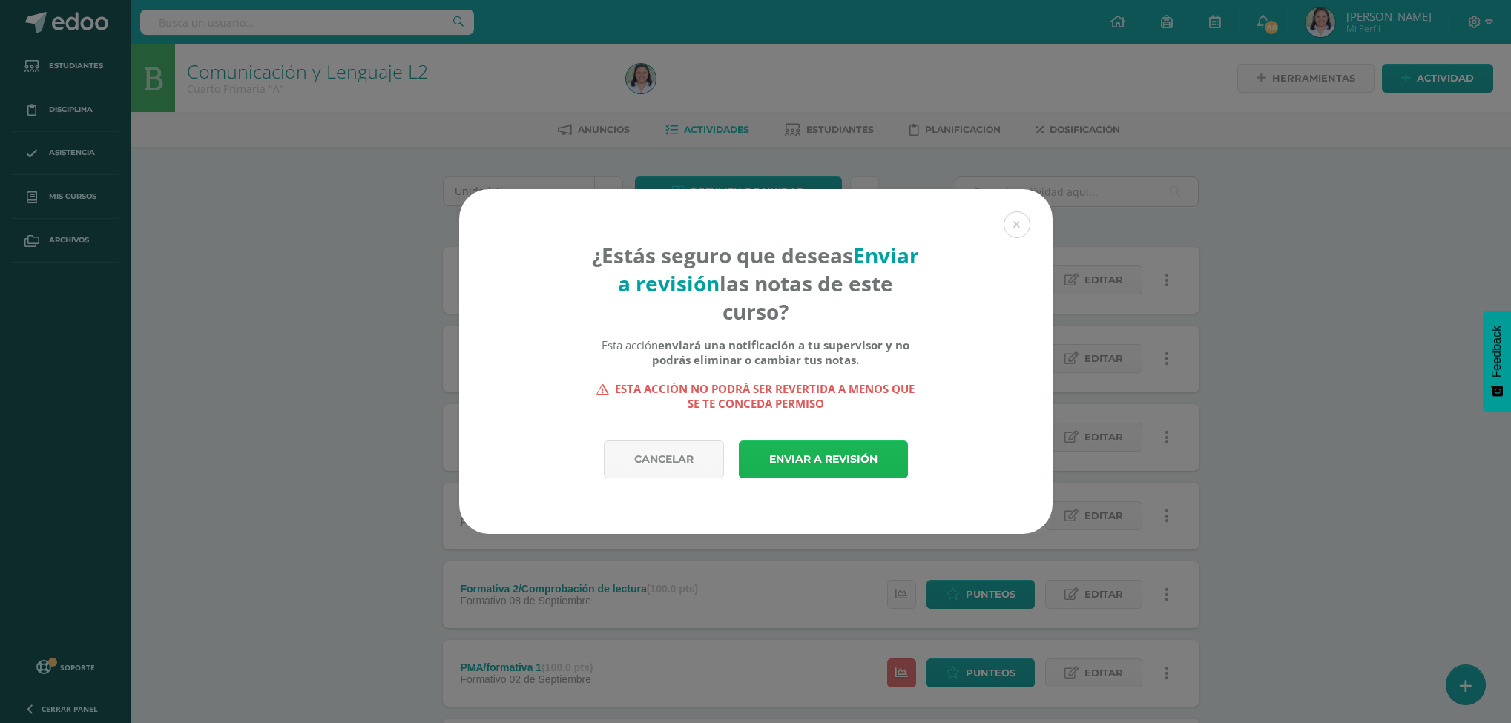
click at [823, 463] on link "Enviar a revisión" at bounding box center [823, 460] width 169 height 38
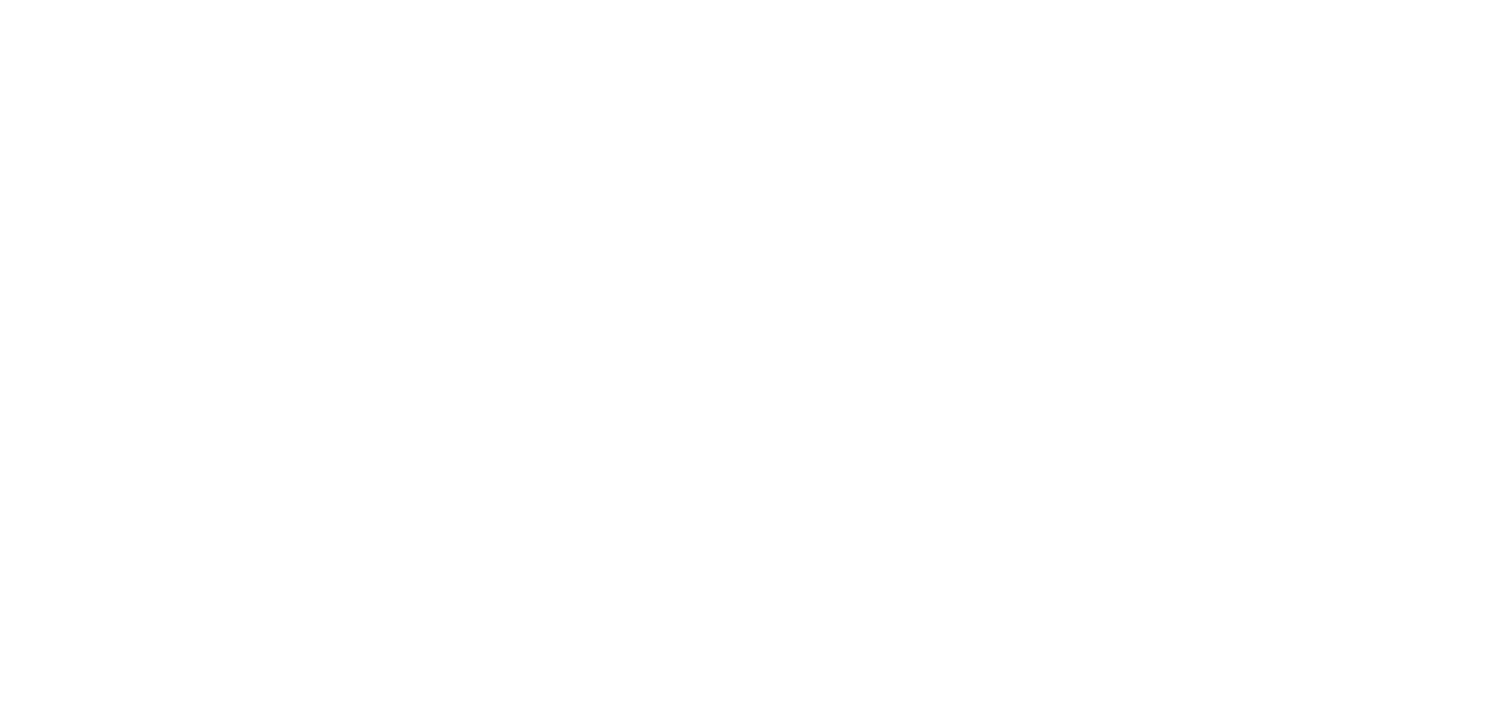
click at [0, 0] on html at bounding box center [0, 0] width 0 height 0
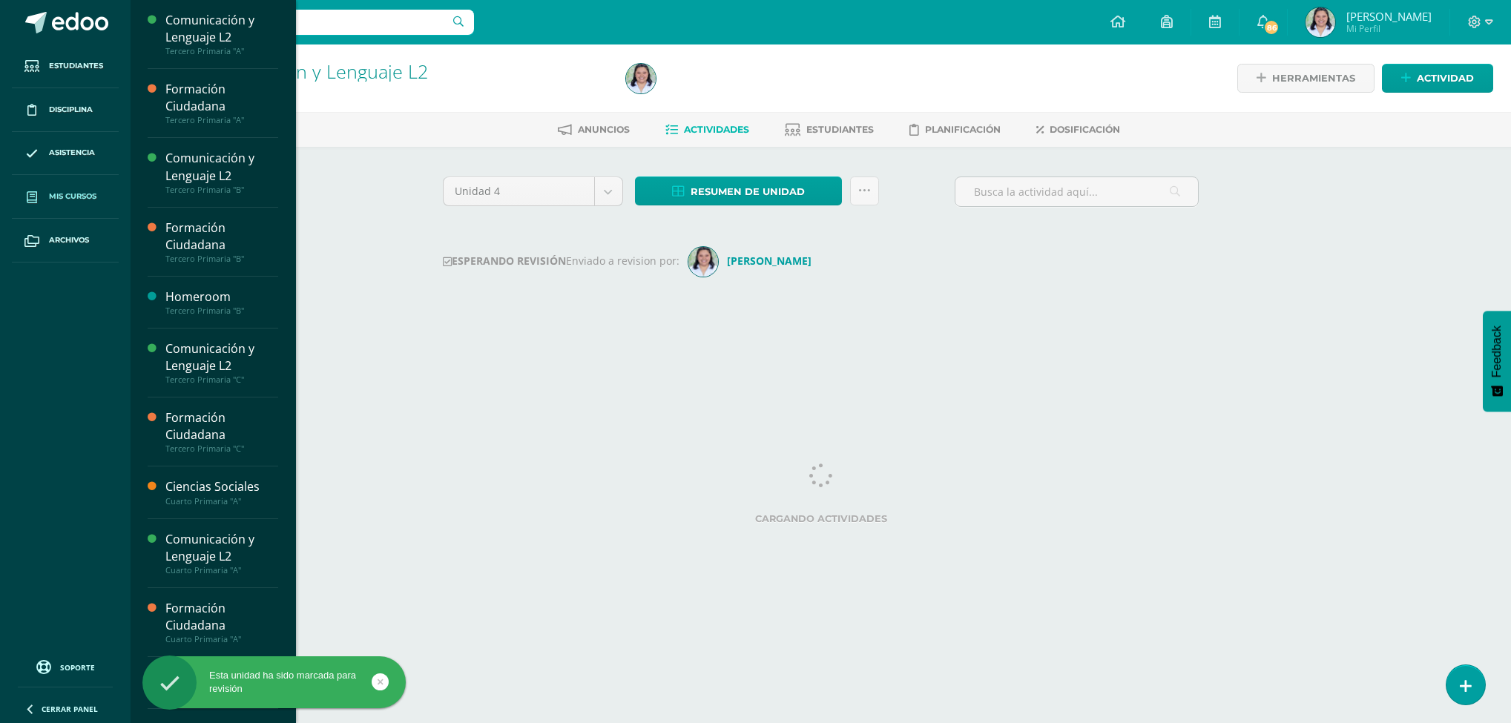
click at [83, 196] on span "Mis cursos" at bounding box center [72, 197] width 47 height 12
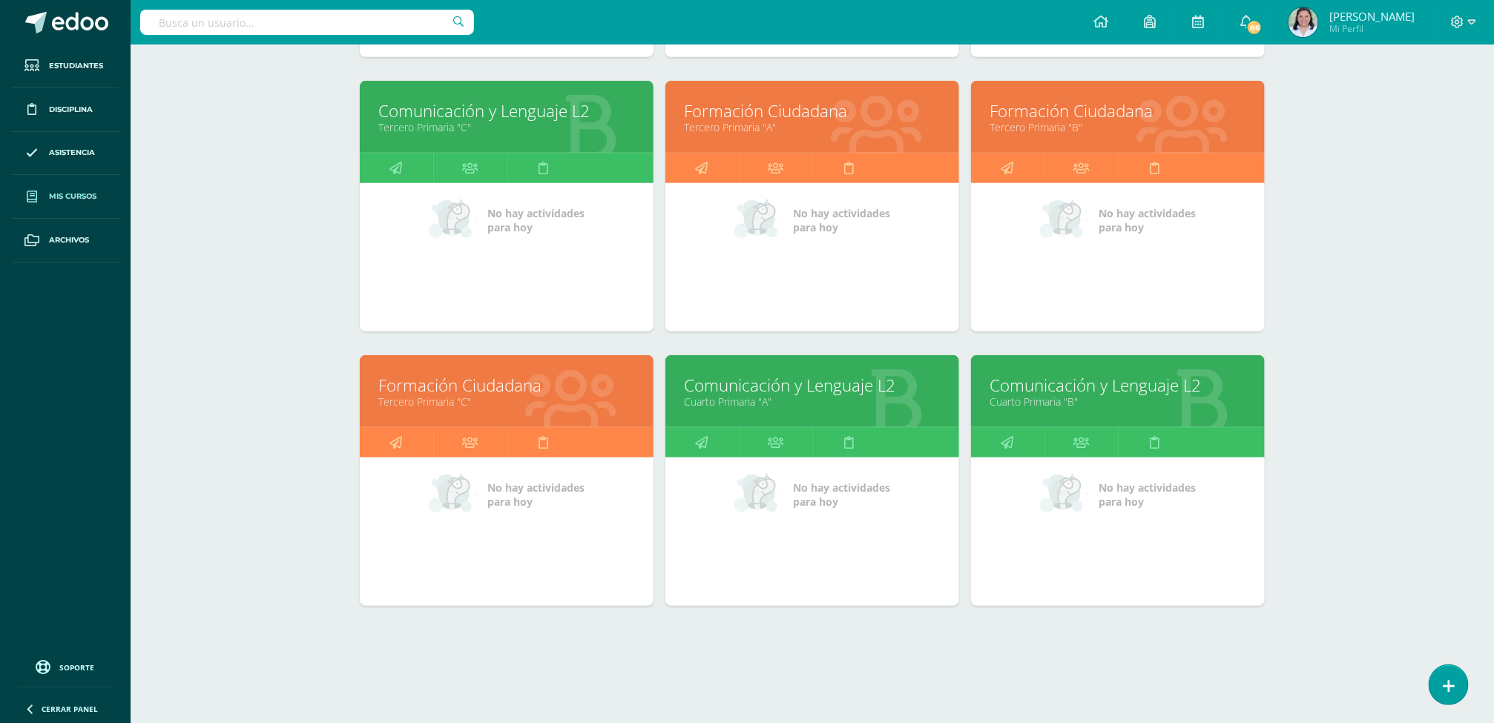
scroll to position [473, 0]
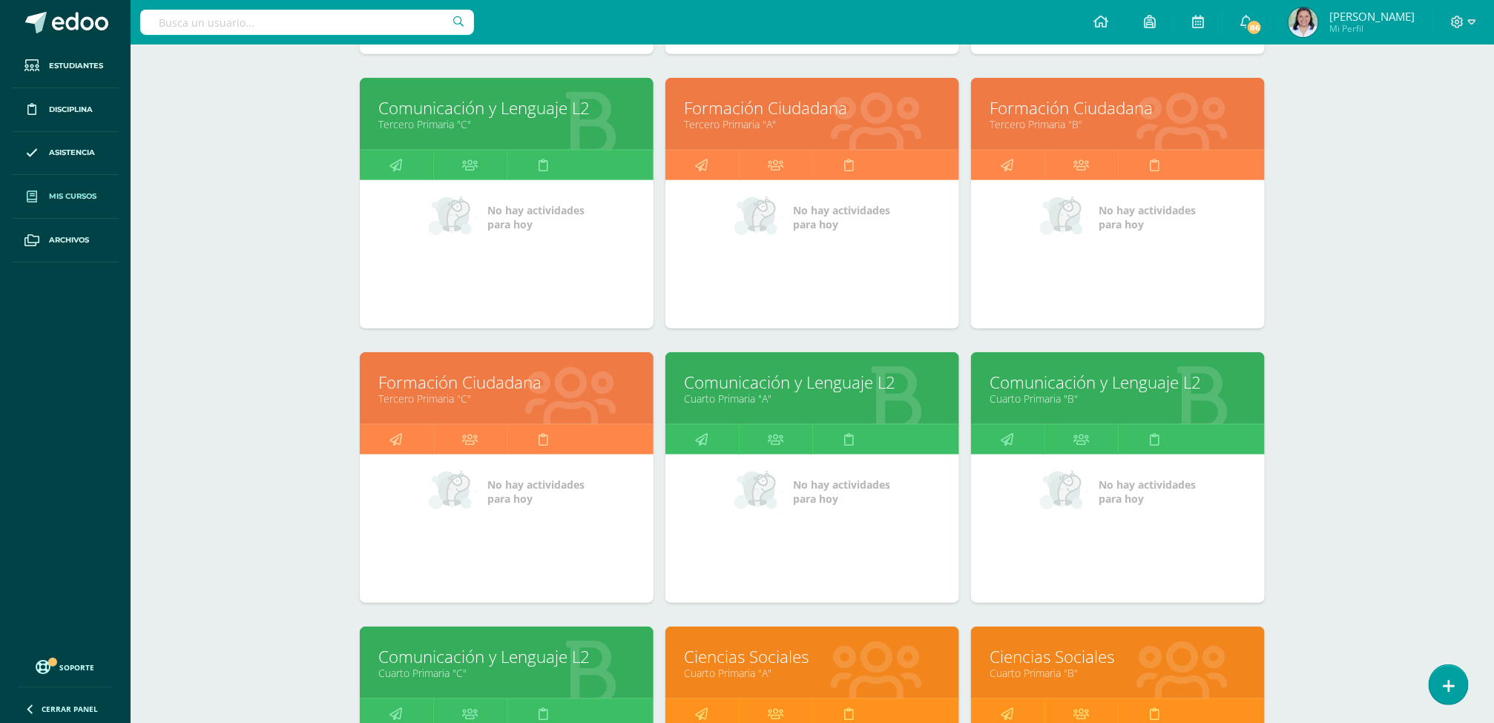
click at [1111, 390] on link "Comunicación y Lenguaje L2" at bounding box center [1118, 382] width 257 height 23
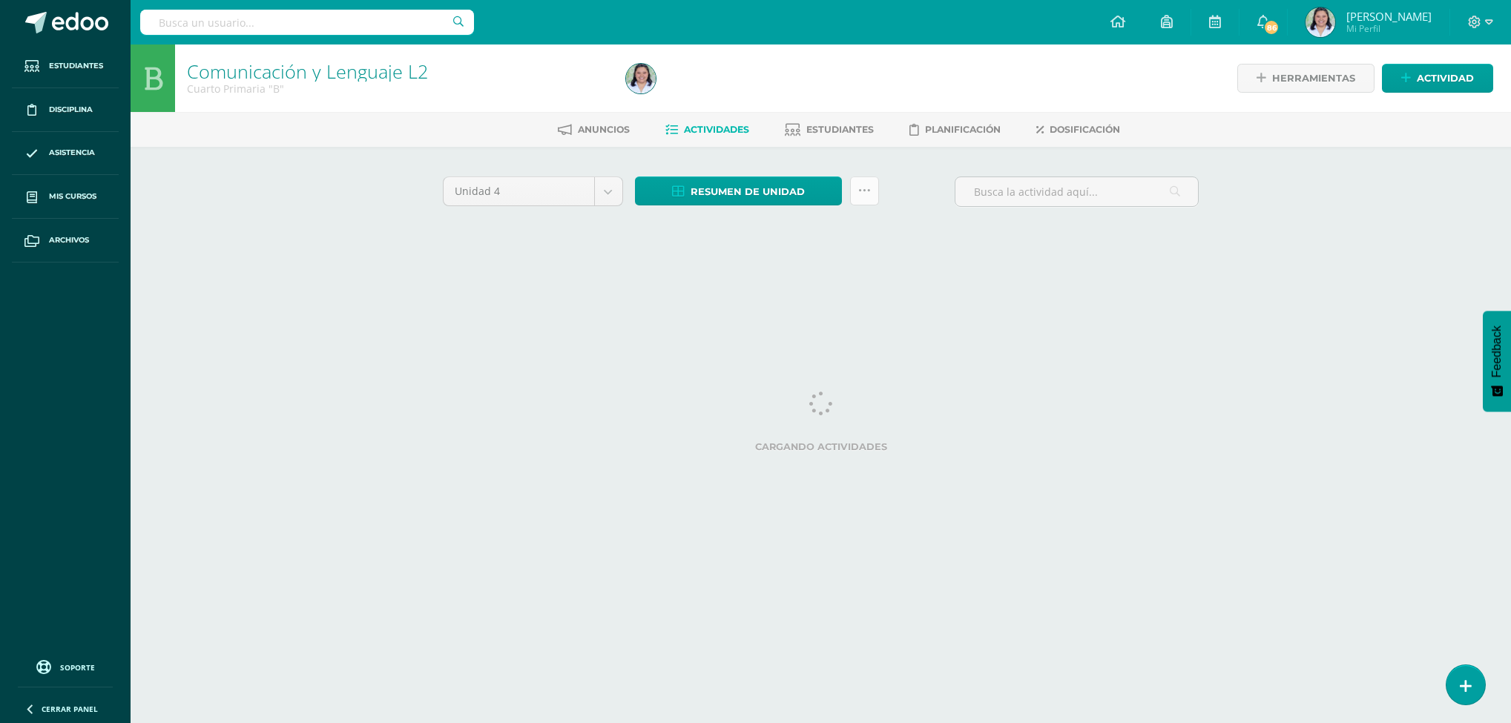
click at [871, 190] on link at bounding box center [864, 191] width 29 height 29
click at [844, 199] on div "Resumen de unidad Descargar como HTML Descargar como PDF Descargar como XLS" at bounding box center [757, 191] width 244 height 29
click at [860, 192] on icon at bounding box center [864, 191] width 13 height 13
click at [862, 196] on icon at bounding box center [864, 191] width 13 height 13
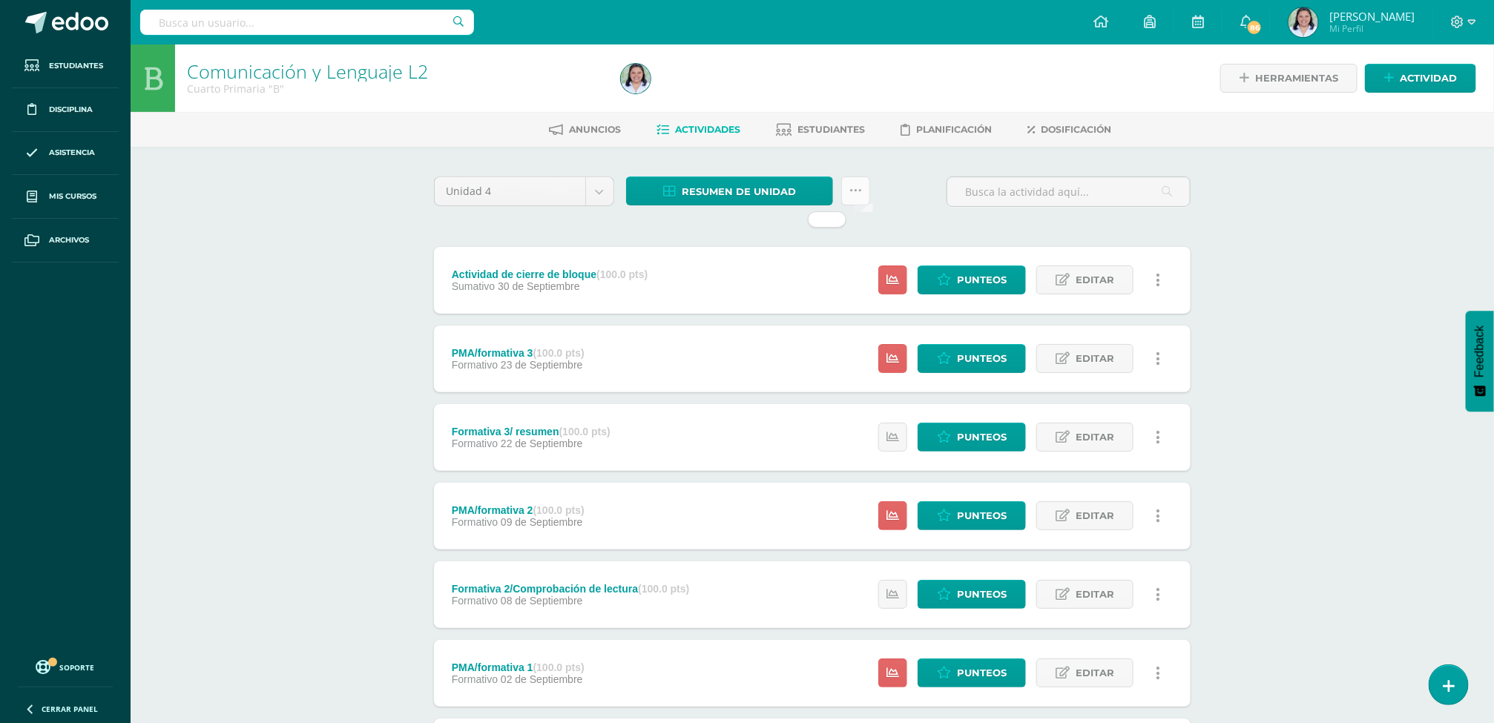
click at [864, 192] on link at bounding box center [855, 191] width 29 height 29
click at [859, 190] on icon at bounding box center [855, 191] width 13 height 13
click at [853, 190] on icon at bounding box center [855, 191] width 13 height 13
click at [848, 183] on link at bounding box center [855, 191] width 29 height 29
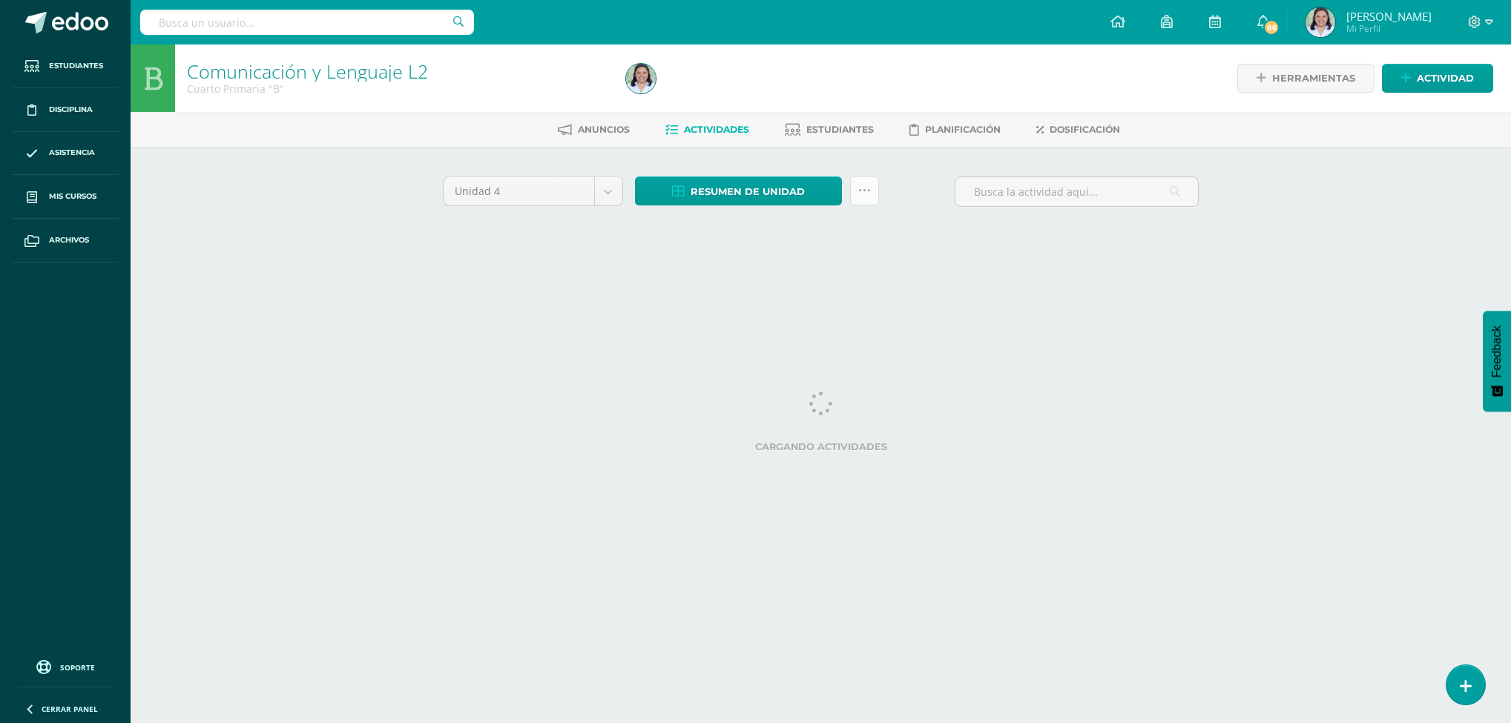
click at [872, 185] on link at bounding box center [864, 191] width 29 height 29
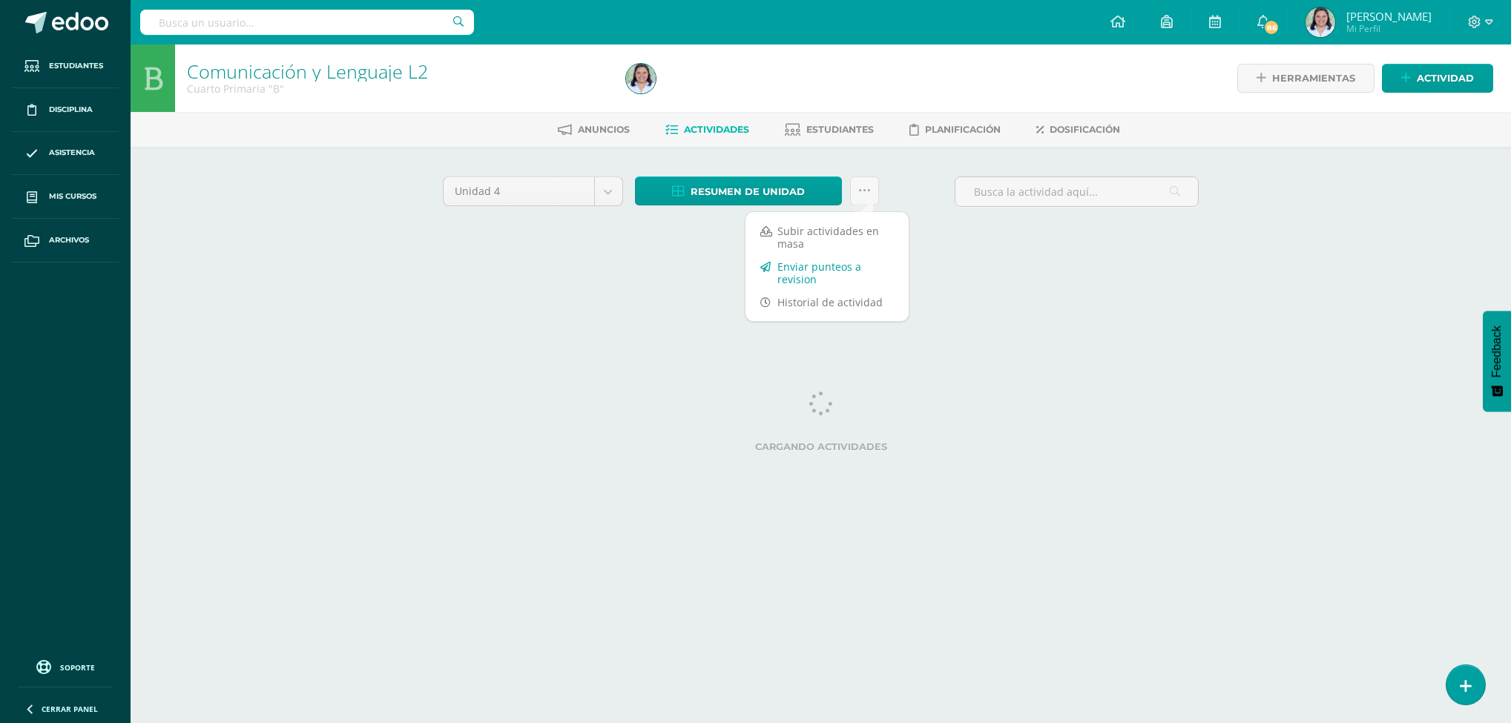
click at [857, 276] on link "Enviar punteos a revision" at bounding box center [826, 273] width 163 height 36
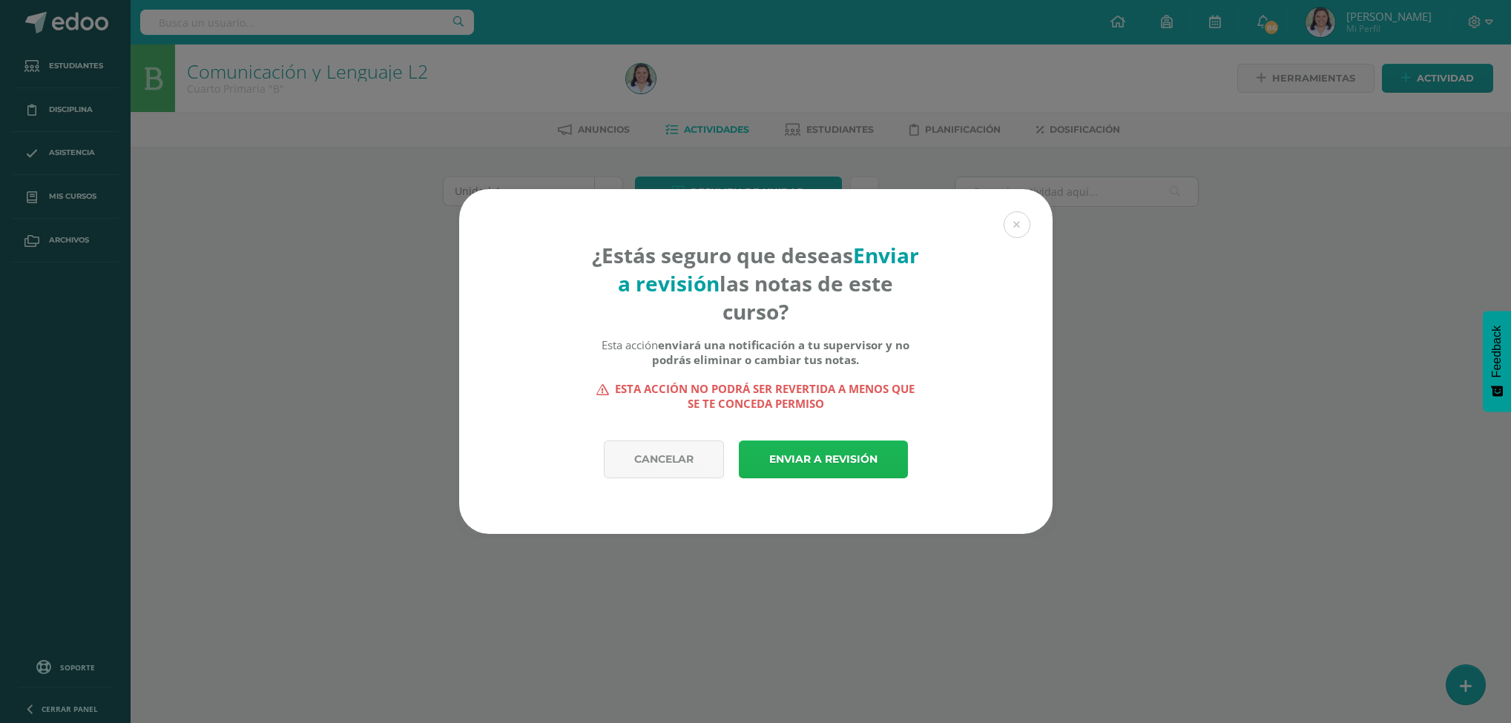
click at [800, 461] on link "Enviar a revisión" at bounding box center [823, 460] width 169 height 38
click at [822, 465] on link "Enviar a revisión" at bounding box center [823, 460] width 169 height 38
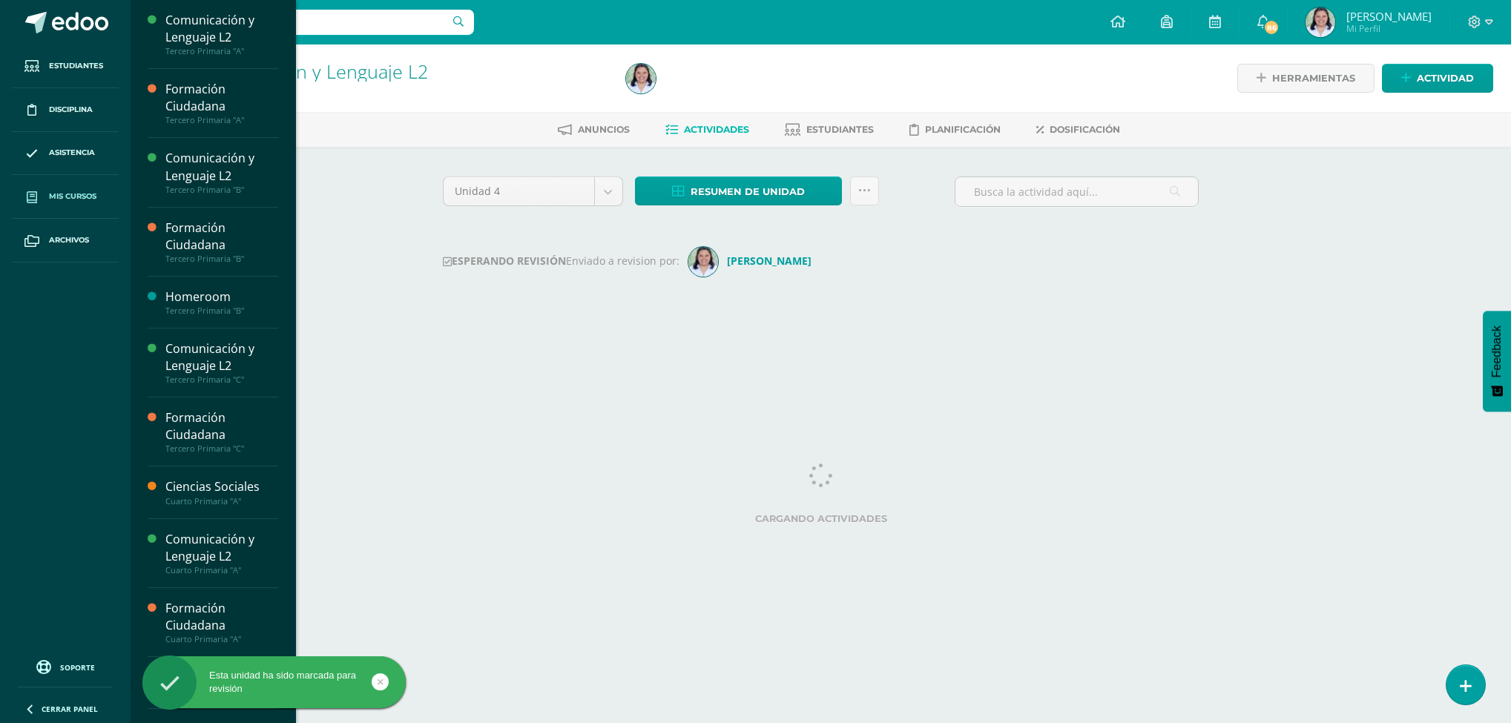
click at [68, 196] on span "Mis cursos" at bounding box center [72, 197] width 47 height 12
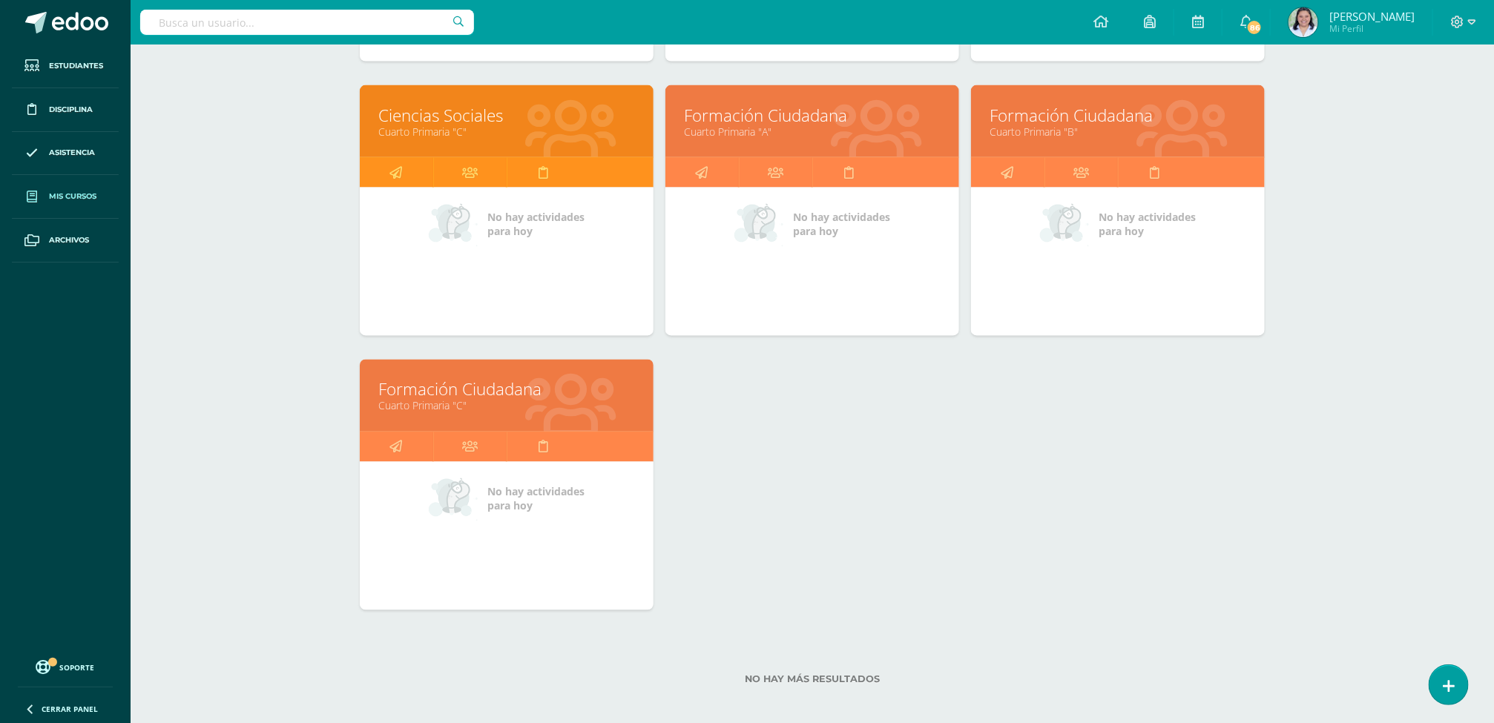
scroll to position [473, 0]
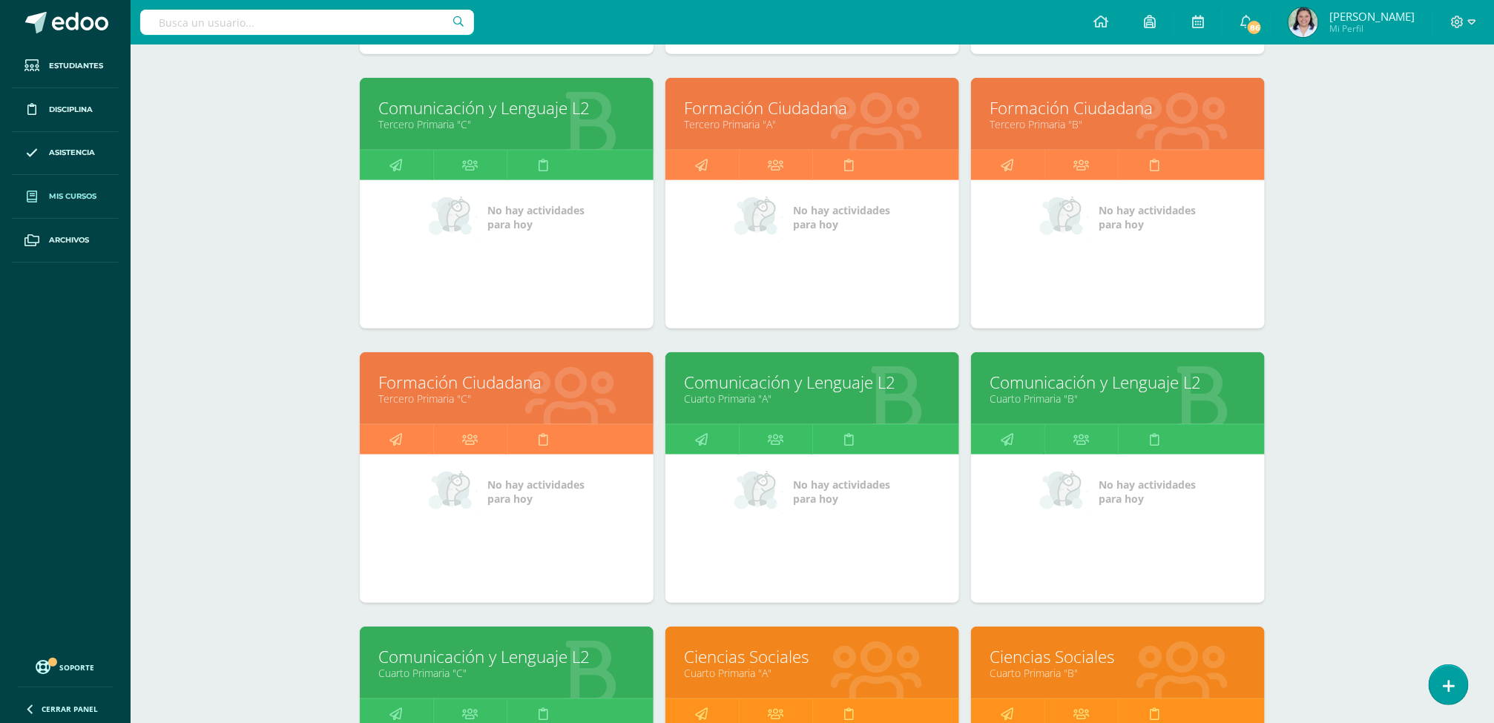
click at [728, 656] on link "Ciencias Sociales" at bounding box center [812, 656] width 257 height 23
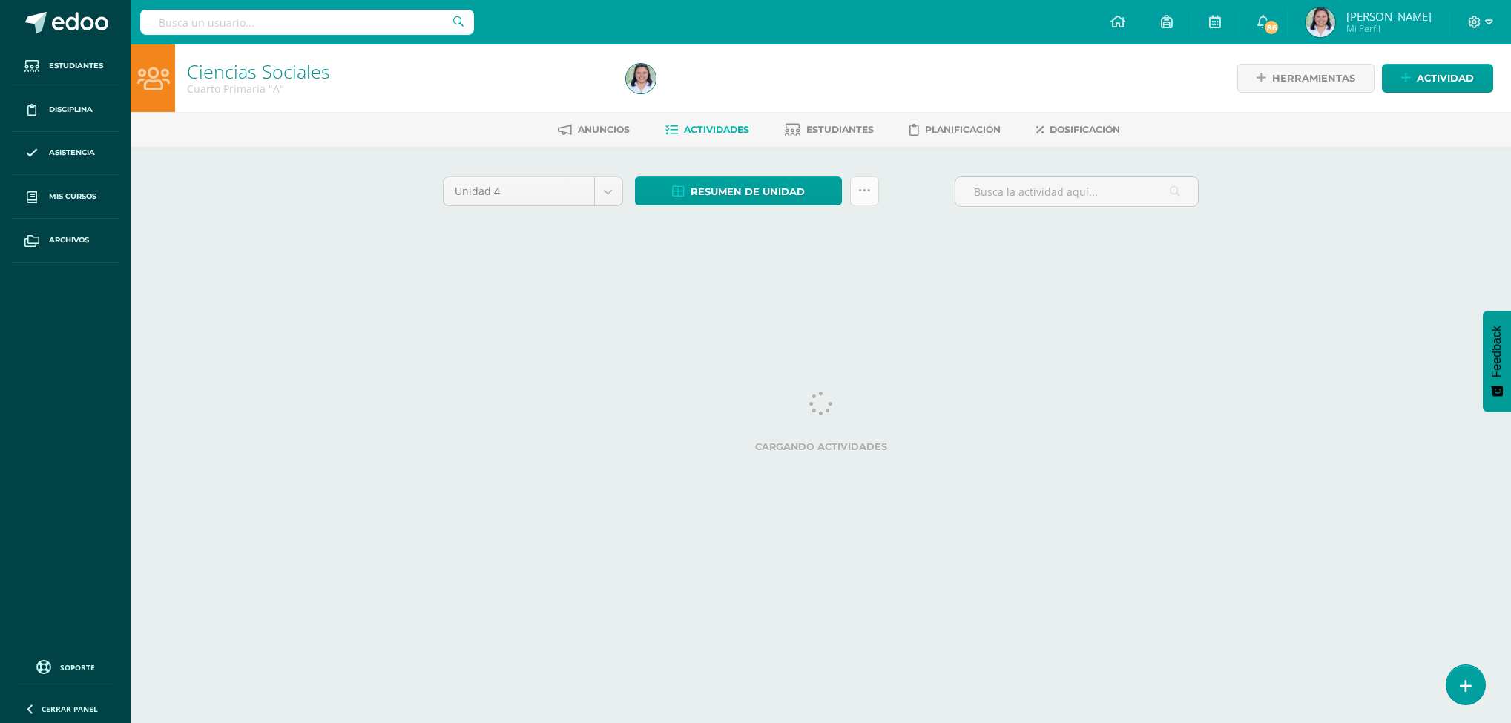
click at [862, 185] on icon at bounding box center [864, 191] width 13 height 13
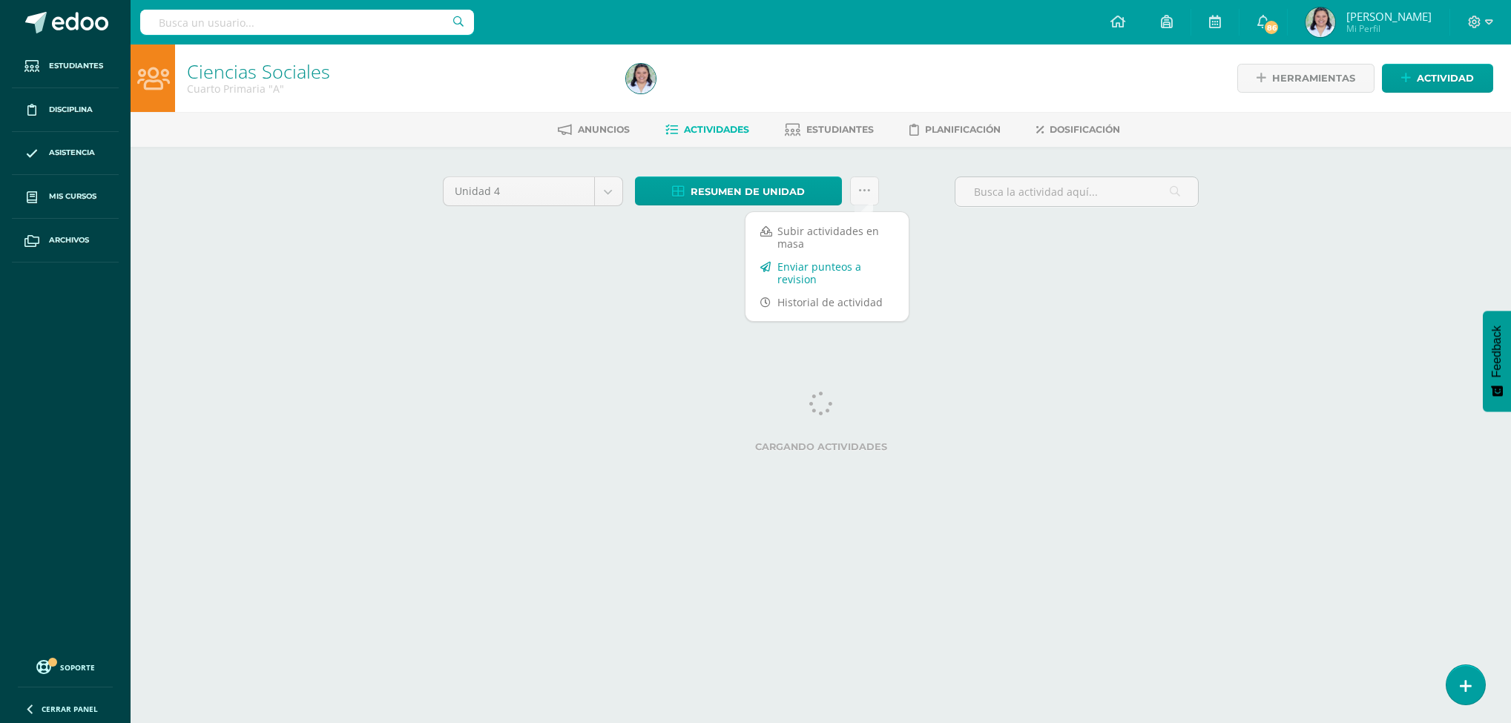
click at [837, 265] on link "Enviar punteos a revision" at bounding box center [826, 273] width 163 height 36
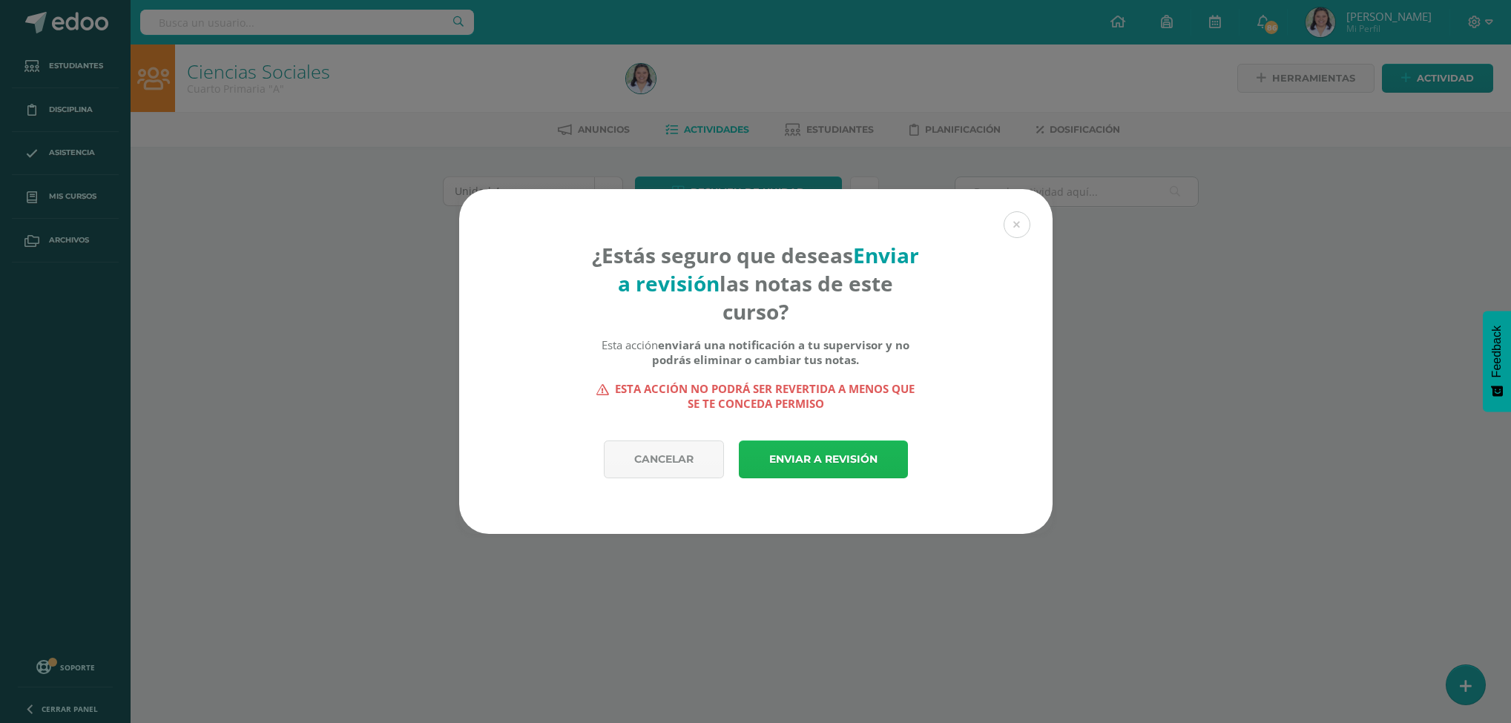
click at [793, 464] on link "Enviar a revisión" at bounding box center [823, 460] width 169 height 38
click at [802, 470] on link "Enviar a revisión" at bounding box center [823, 460] width 169 height 38
click at [802, 452] on link "Enviar a revisión" at bounding box center [823, 460] width 169 height 38
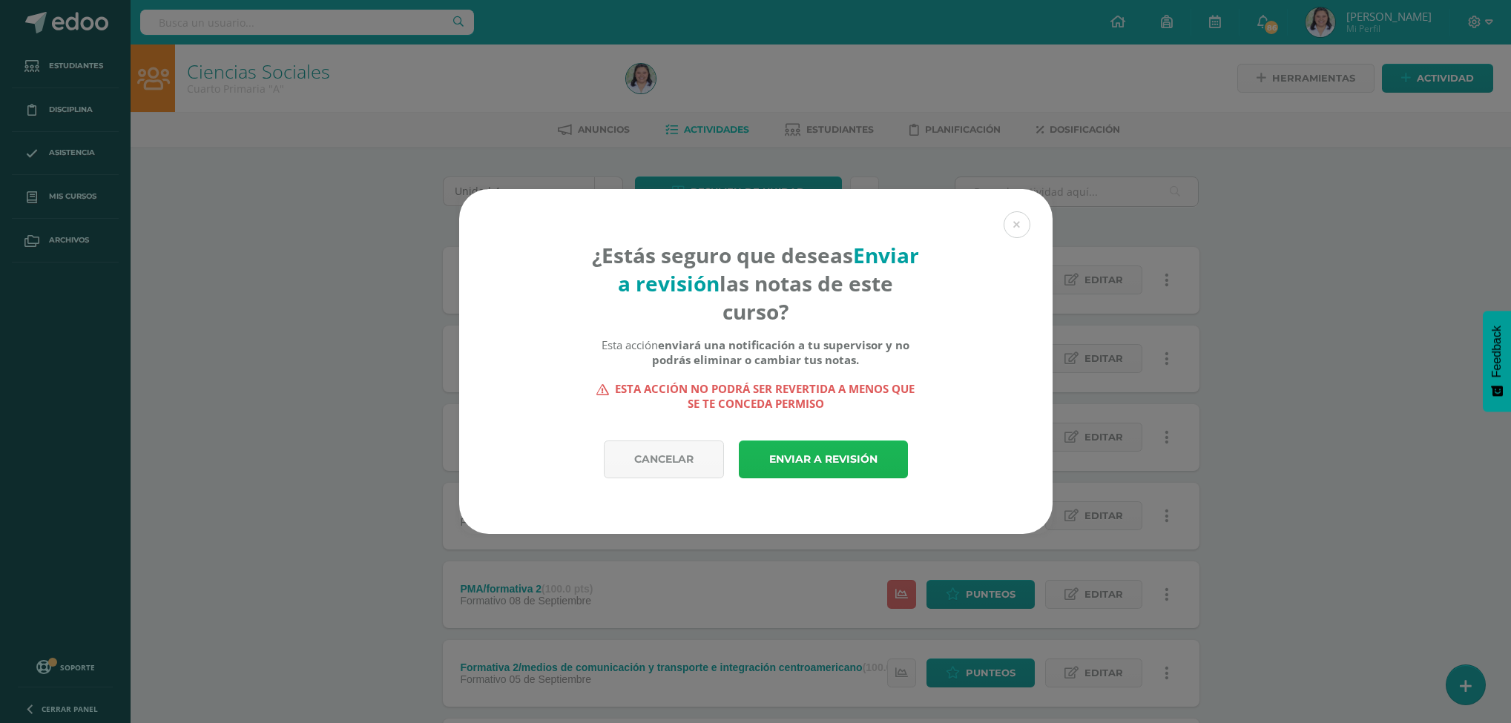
click at [795, 466] on link "Enviar a revisión" at bounding box center [823, 460] width 169 height 38
click at [319, 438] on div "¿Estás seguro que deseas Enviar a revisión las notas de este curso? Esta acción…" at bounding box center [755, 361] width 1499 height 345
